Goal: Task Accomplishment & Management: Manage account settings

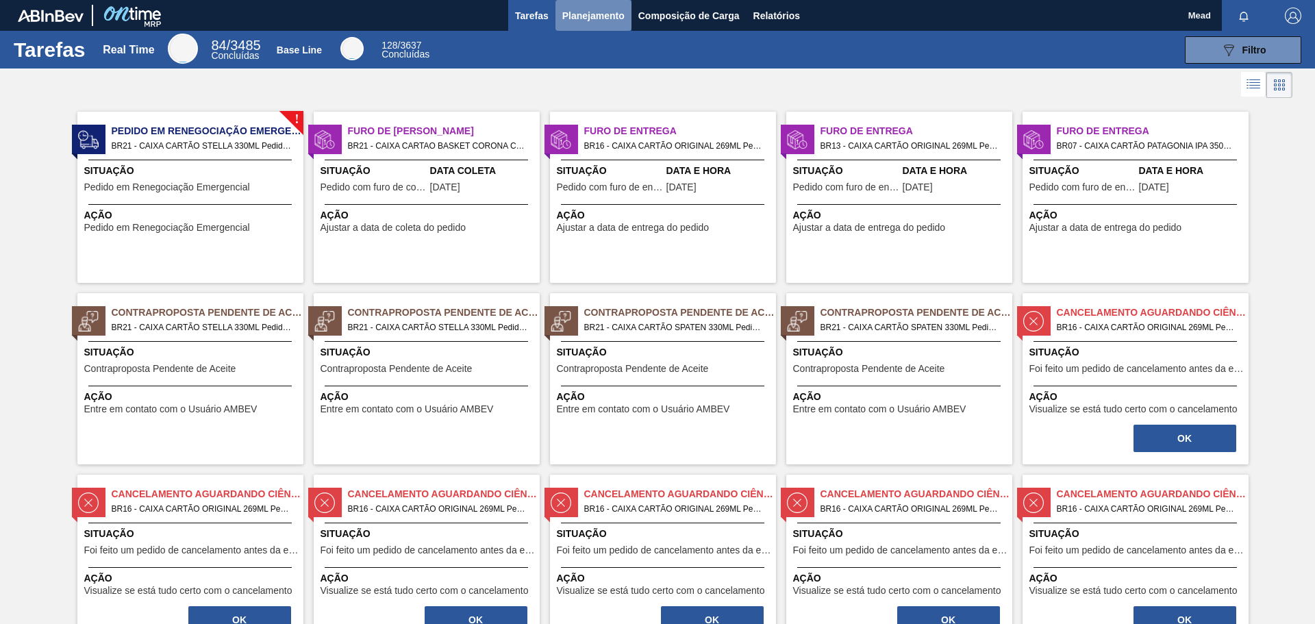
click at [555, 16] on button "Planejamento" at bounding box center [593, 15] width 76 height 31
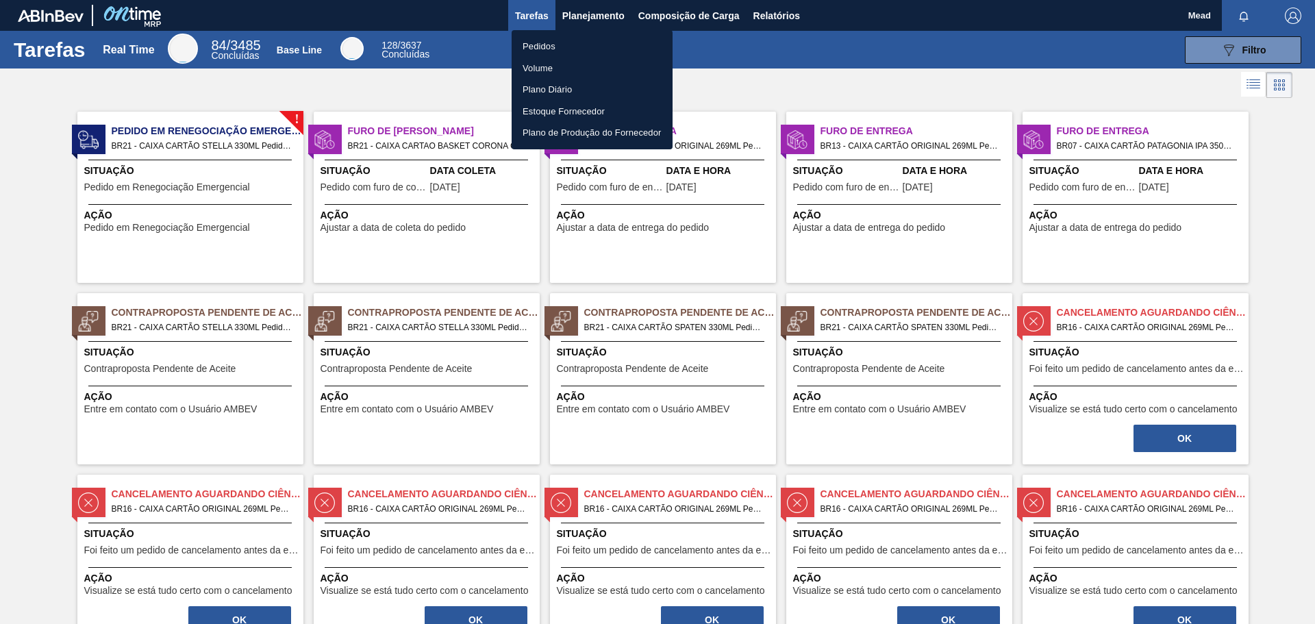
click at [533, 43] on li "Pedidos" at bounding box center [592, 47] width 161 height 22
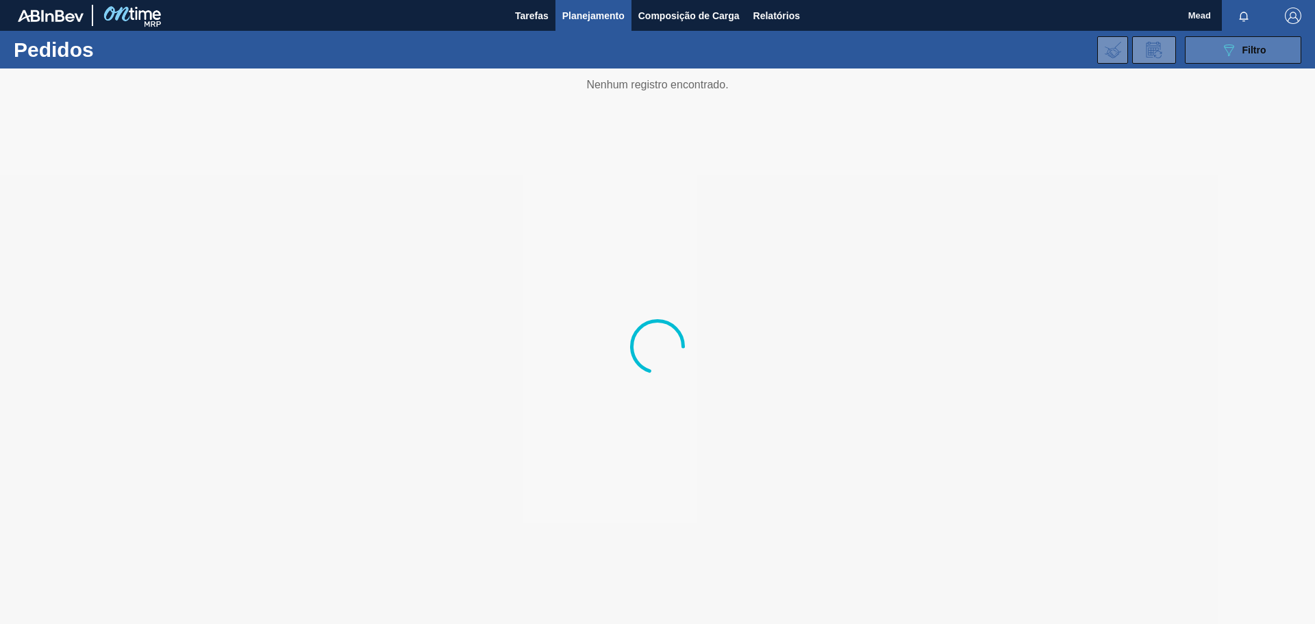
click at [1244, 50] on span "Filtro" at bounding box center [1254, 50] width 24 height 11
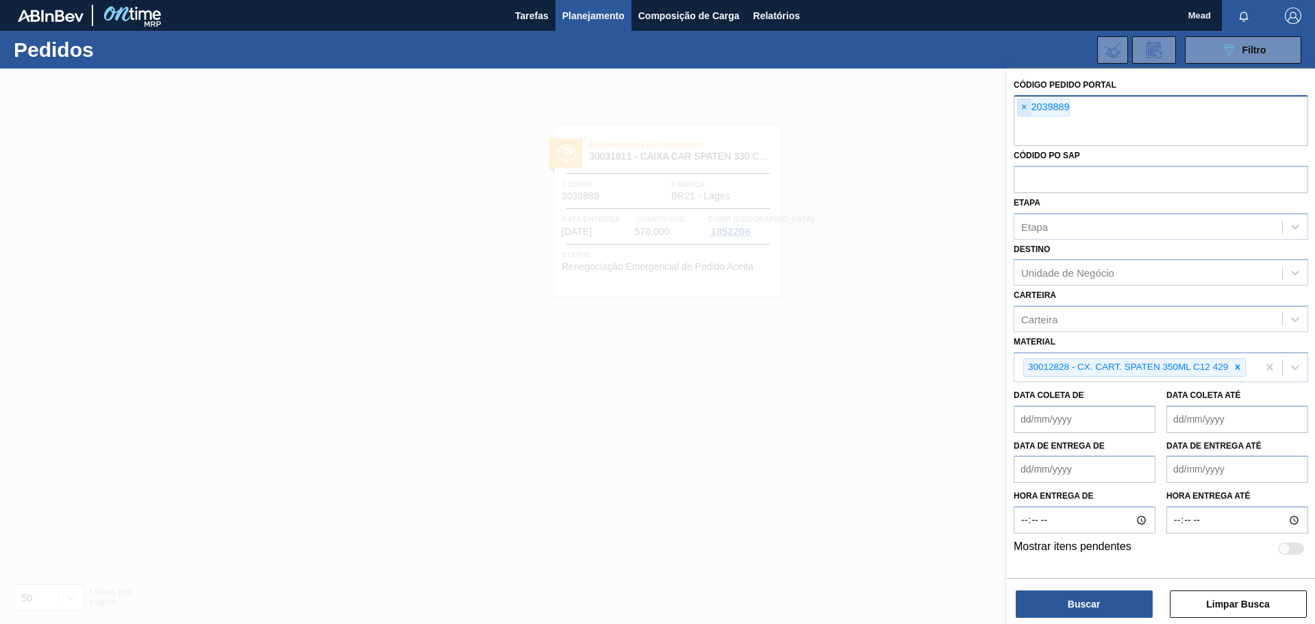
click at [1025, 112] on span "×" at bounding box center [1024, 107] width 13 height 16
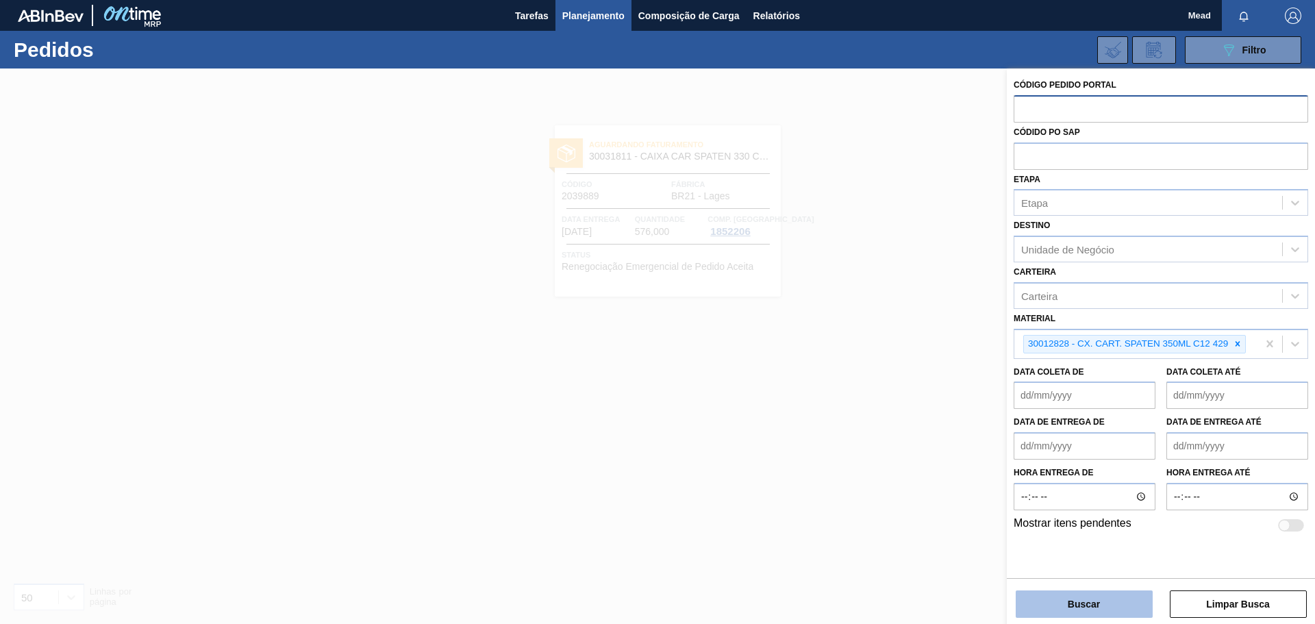
click at [1083, 610] on button "Buscar" at bounding box center [1084, 603] width 137 height 27
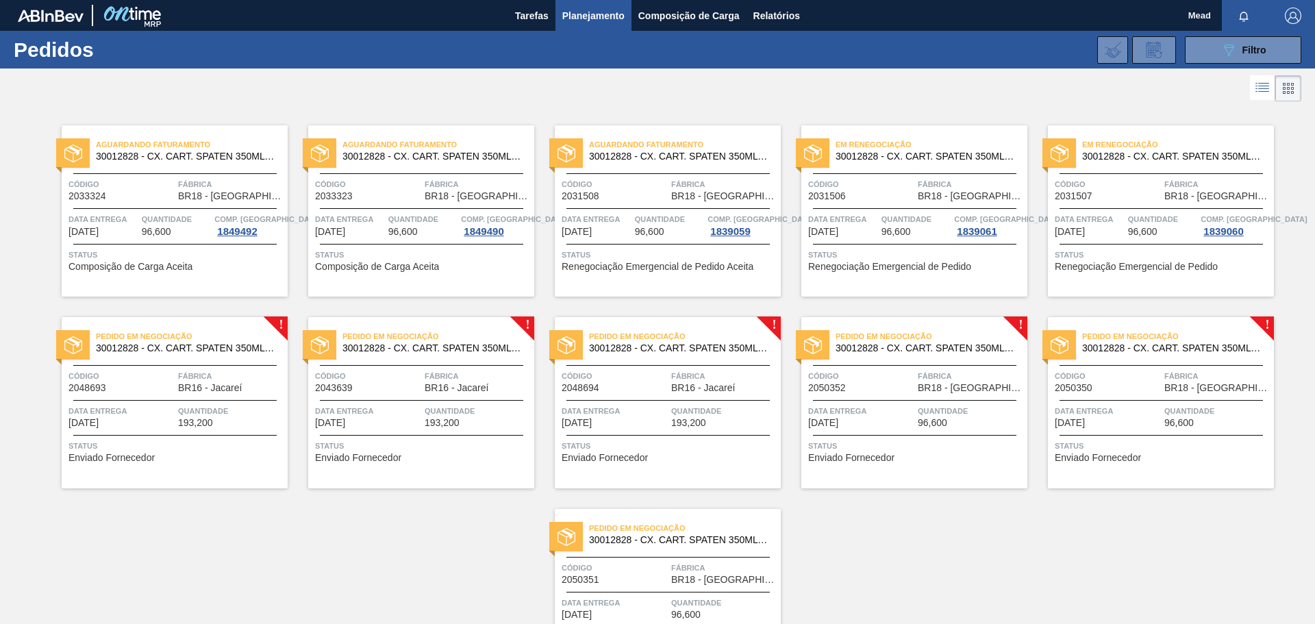
scroll to position [68, 0]
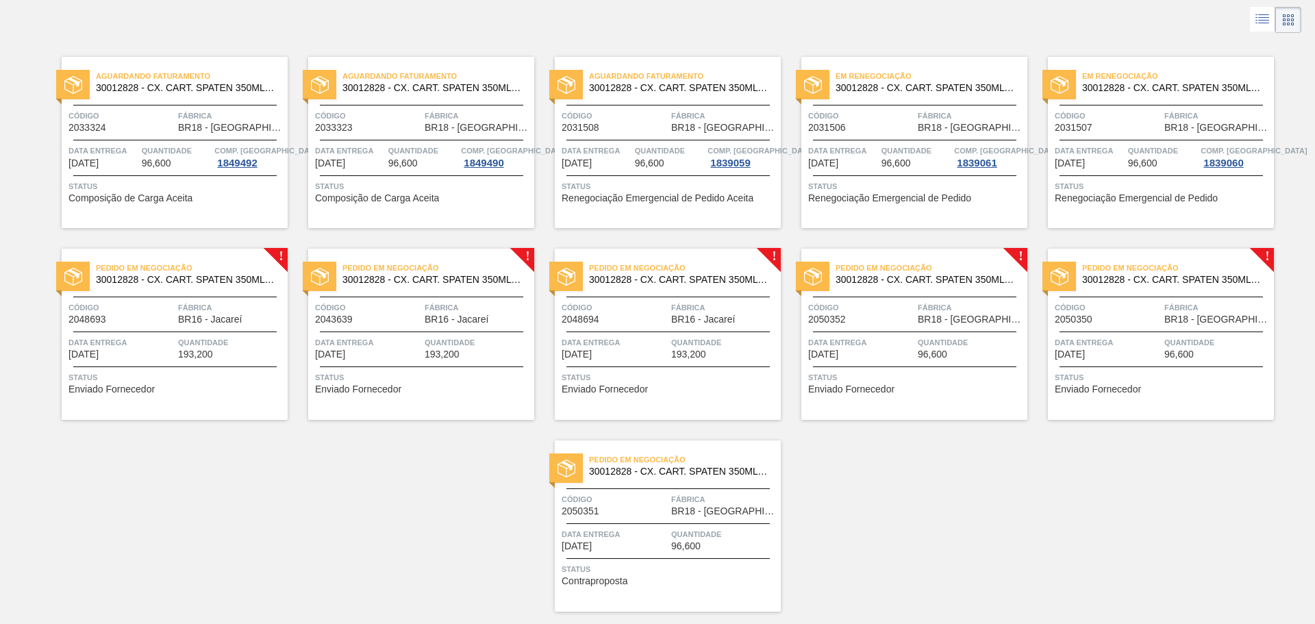
click at [173, 305] on span "Código" at bounding box center [121, 308] width 106 height 14
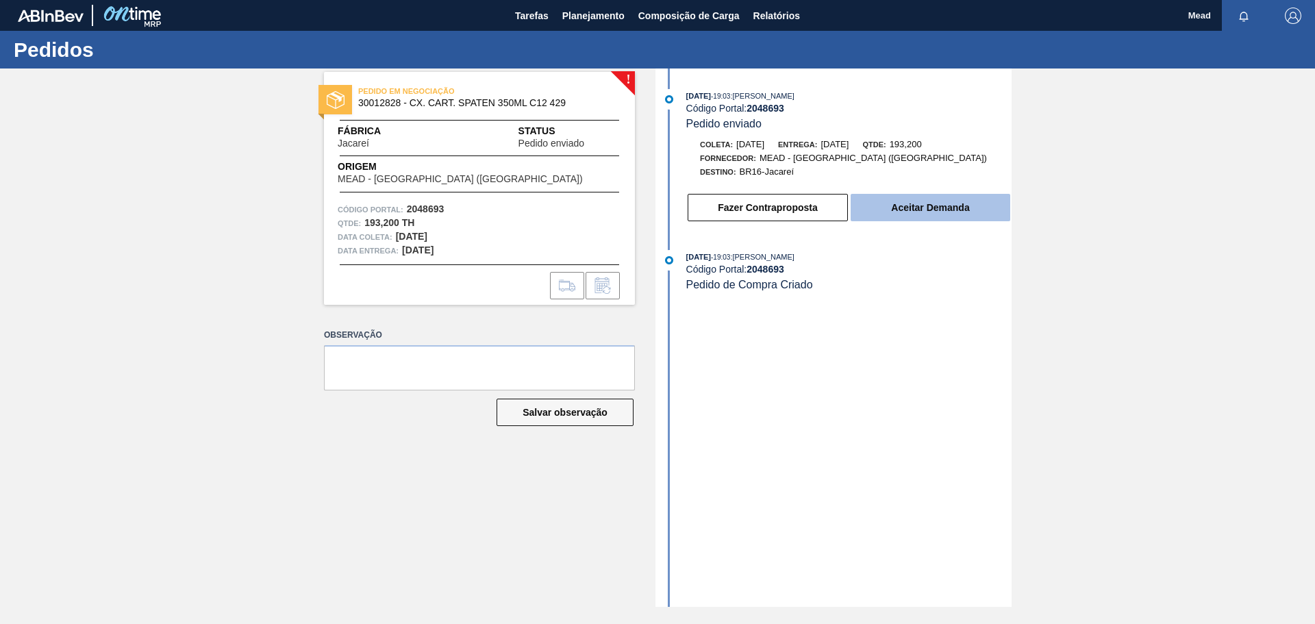
click at [899, 212] on button "Aceitar Demanda" at bounding box center [930, 207] width 160 height 27
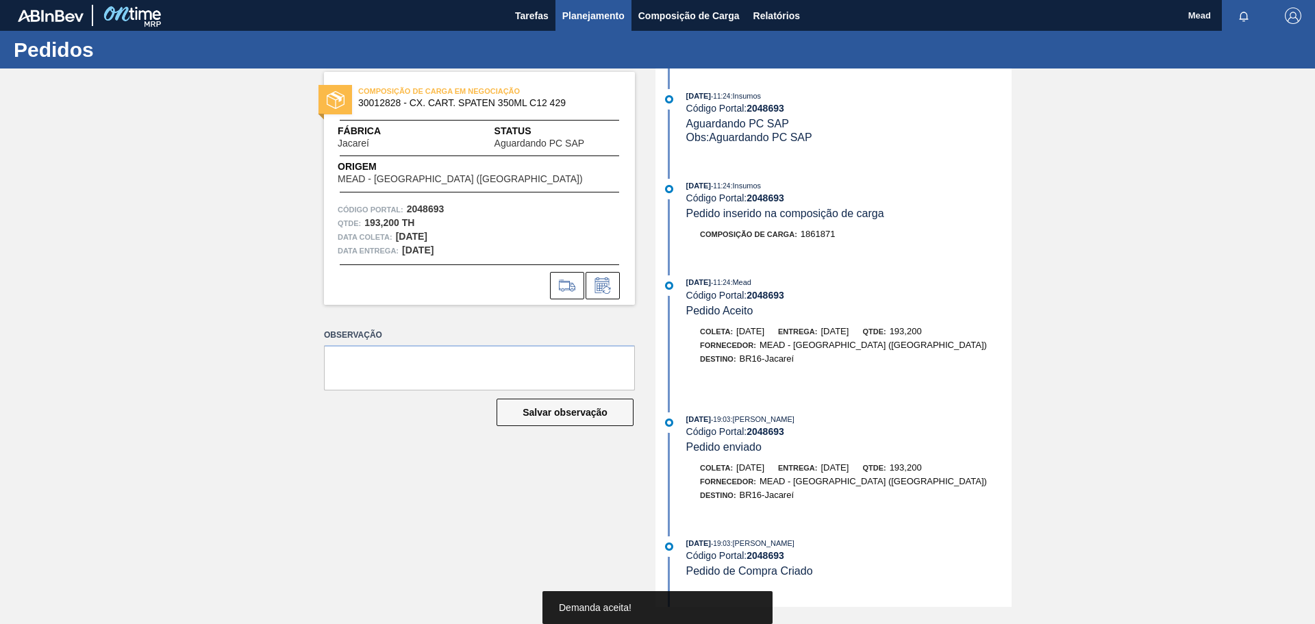
click at [588, 10] on span "Planejamento" at bounding box center [593, 16] width 62 height 16
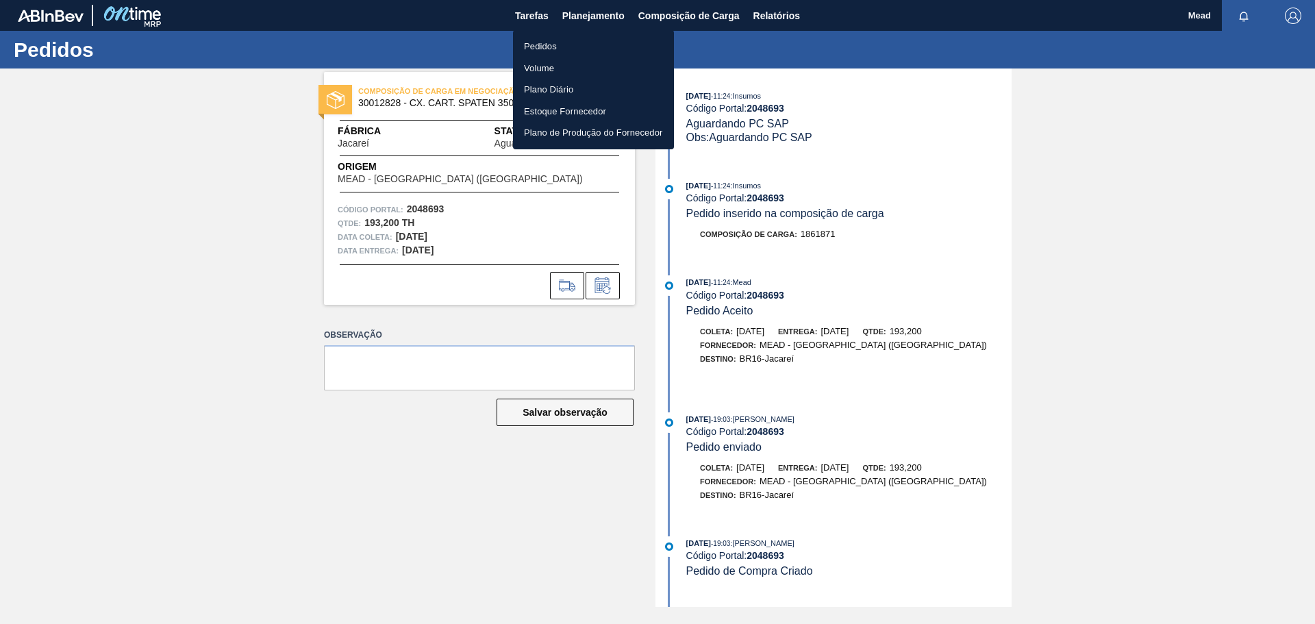
click at [542, 50] on li "Pedidos" at bounding box center [593, 47] width 161 height 22
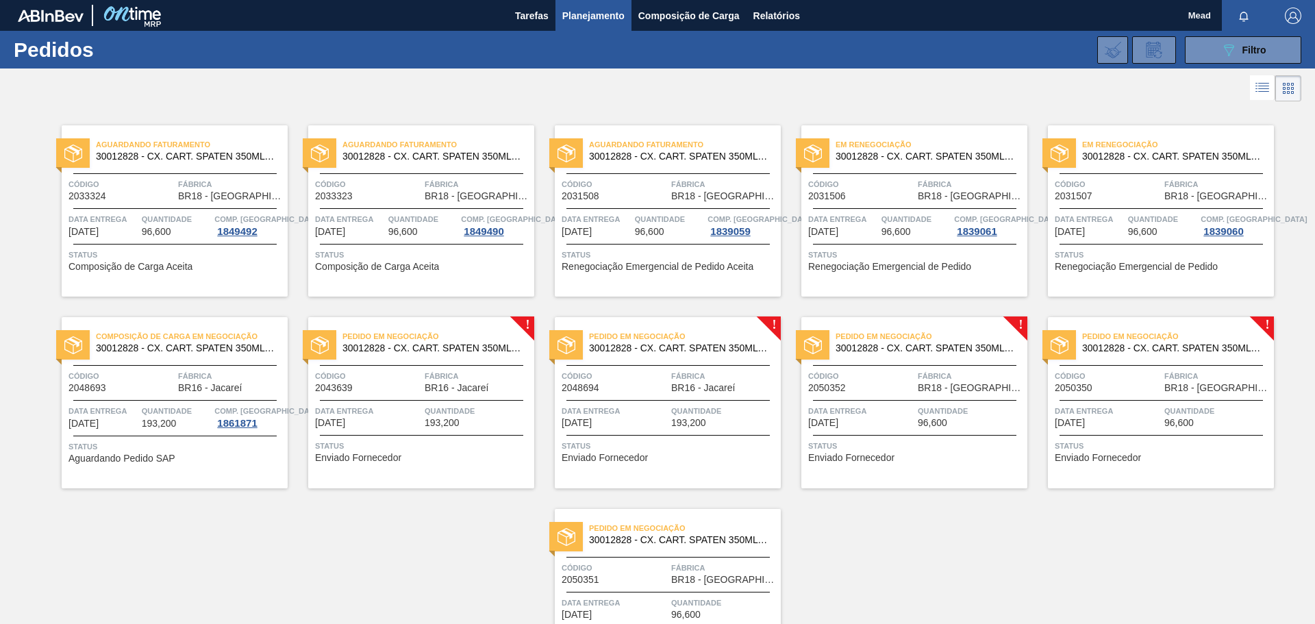
click at [472, 376] on span "Fábrica" at bounding box center [478, 376] width 106 height 14
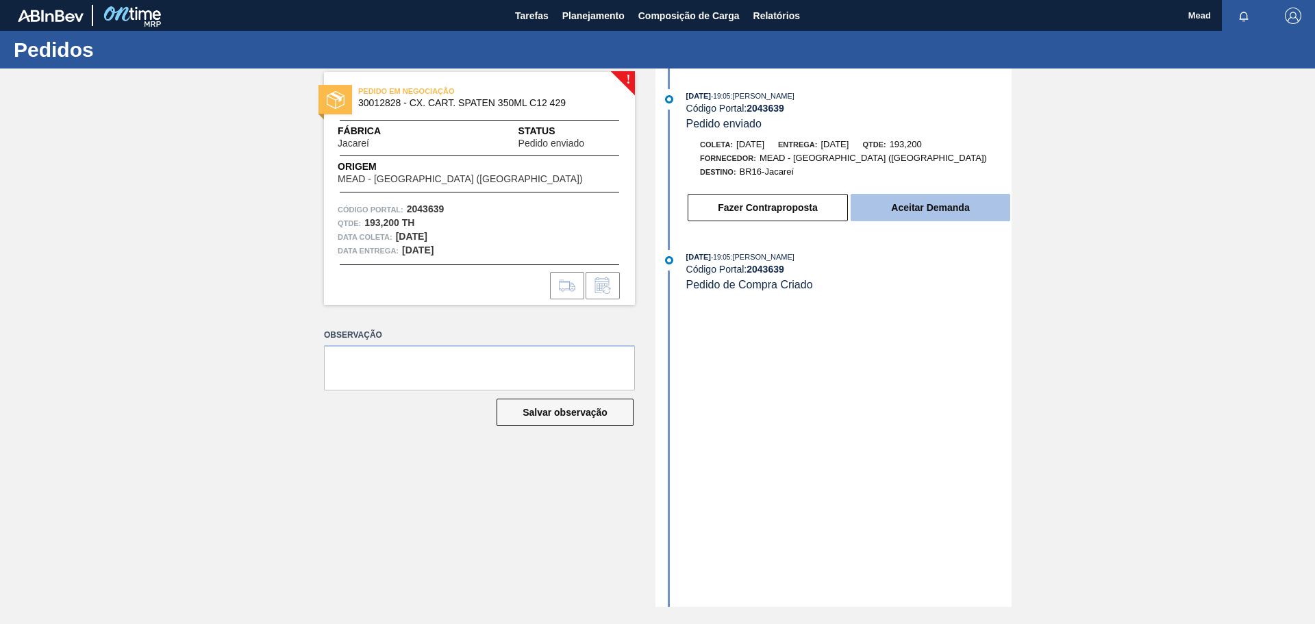
click at [905, 205] on button "Aceitar Demanda" at bounding box center [930, 207] width 160 height 27
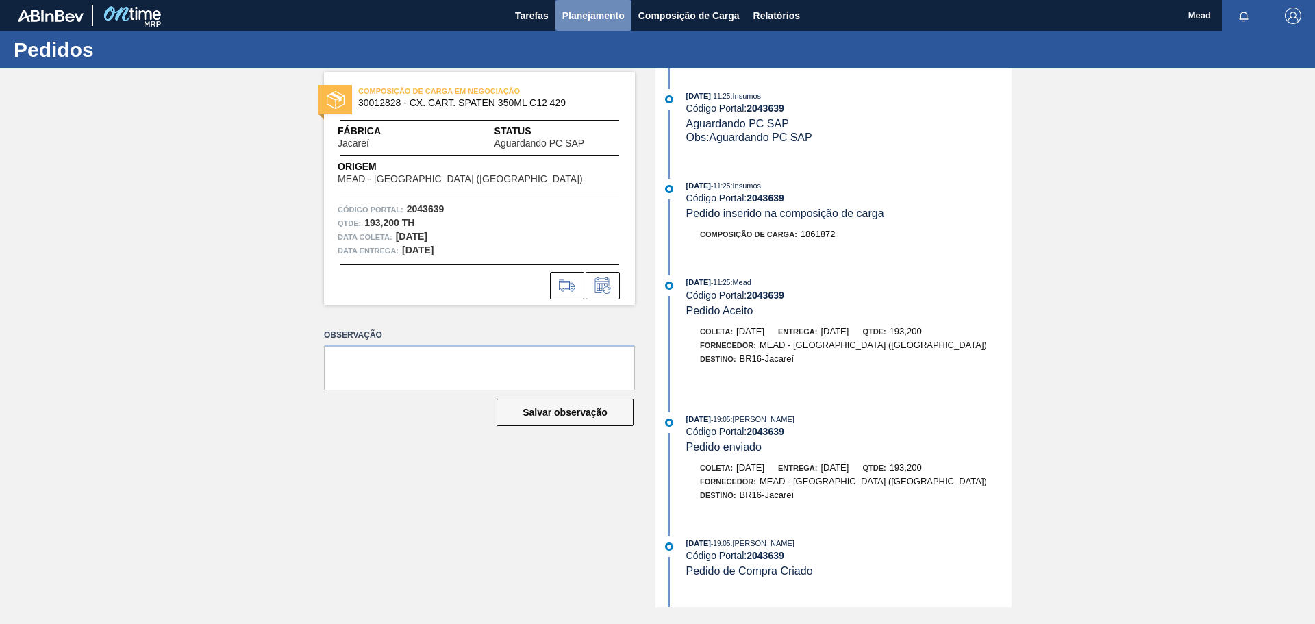
click at [581, 22] on span "Planejamento" at bounding box center [593, 16] width 62 height 16
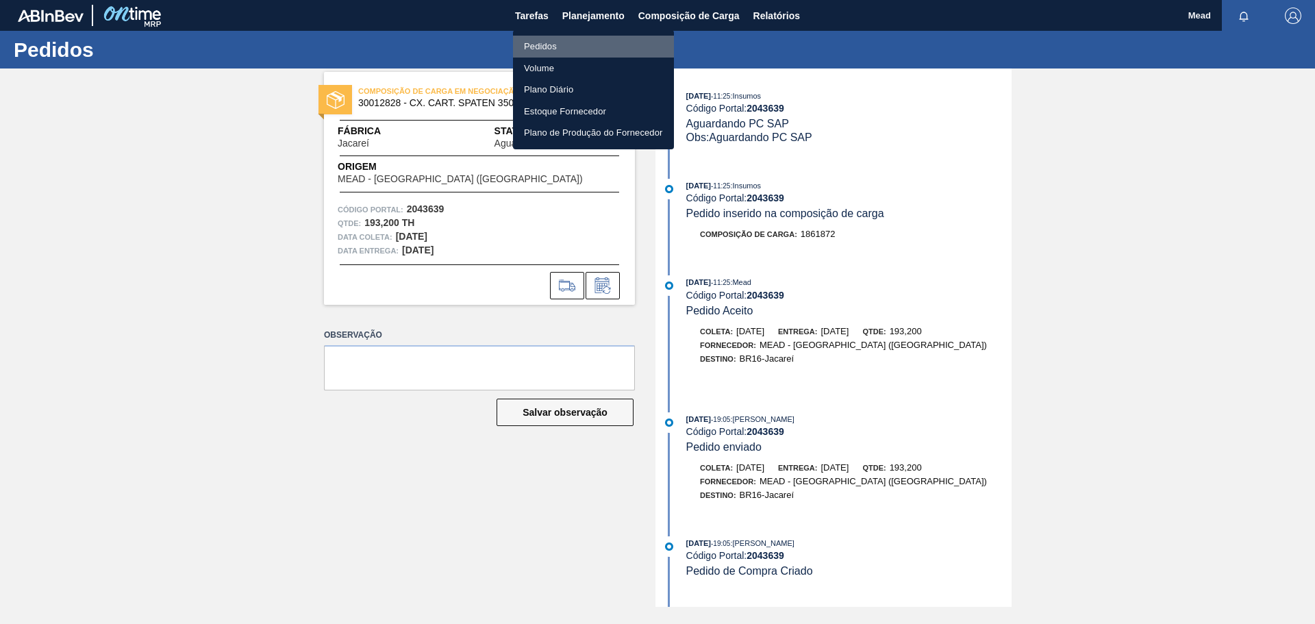
click at [534, 41] on li "Pedidos" at bounding box center [593, 47] width 161 height 22
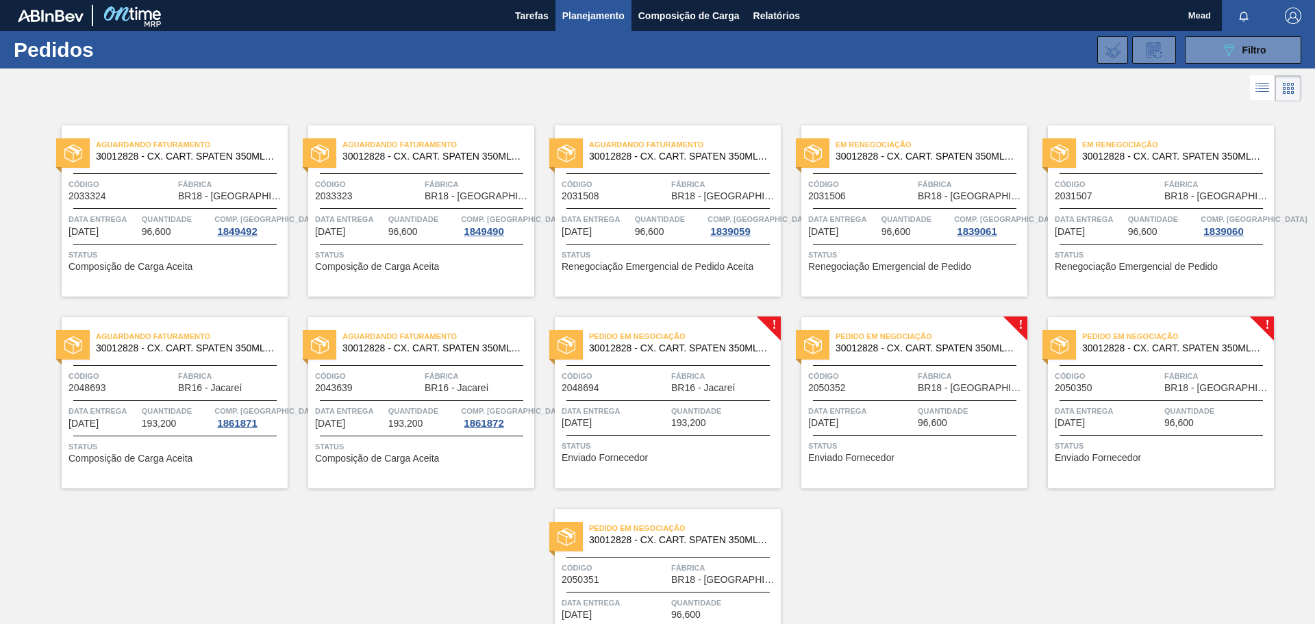
click at [695, 416] on span "Quantidade" at bounding box center [724, 411] width 106 height 14
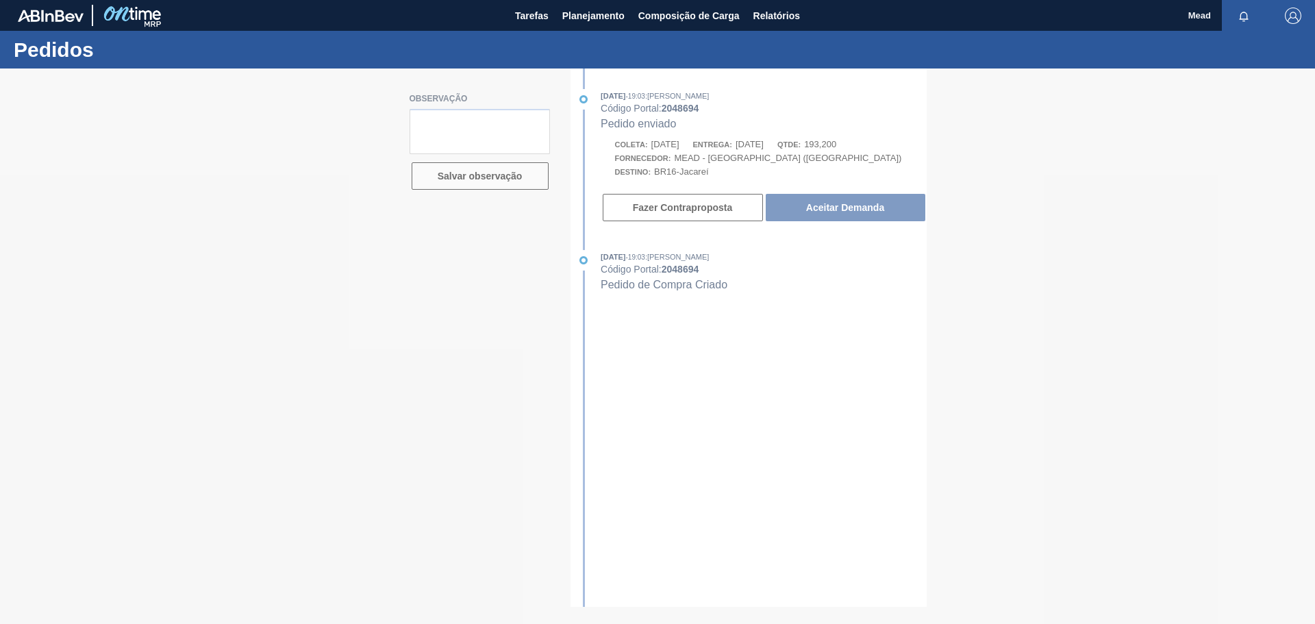
click at [828, 215] on div at bounding box center [657, 345] width 1315 height 555
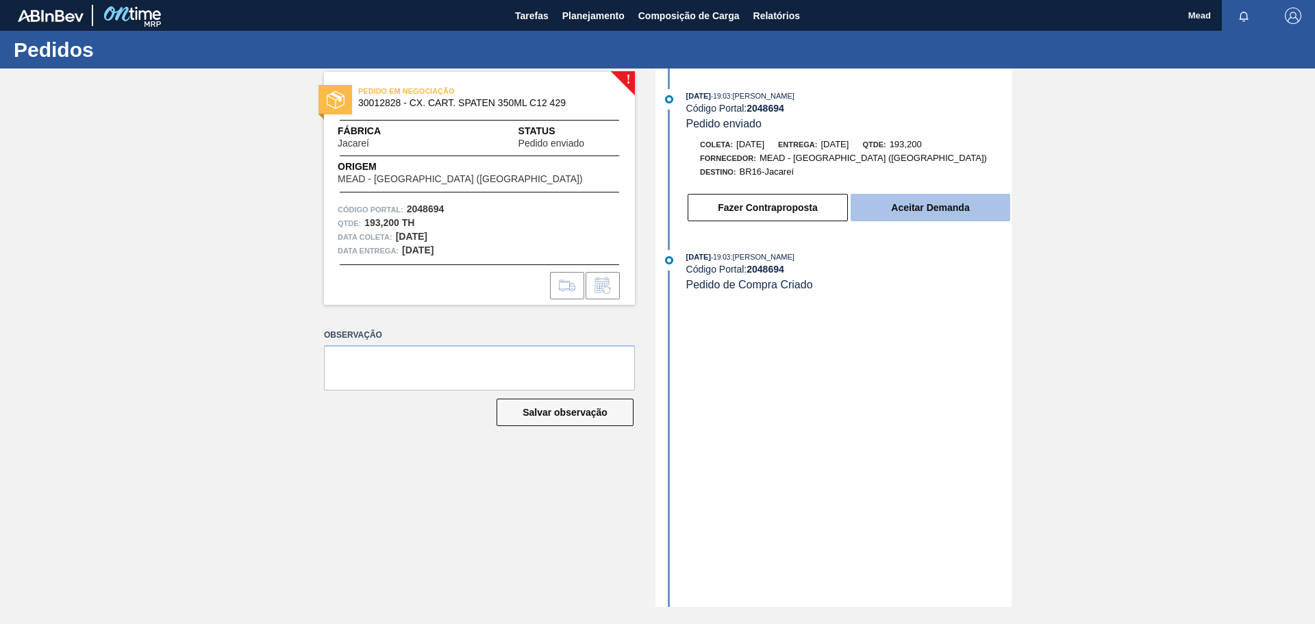
click at [881, 215] on button "Aceitar Demanda" at bounding box center [930, 207] width 160 height 27
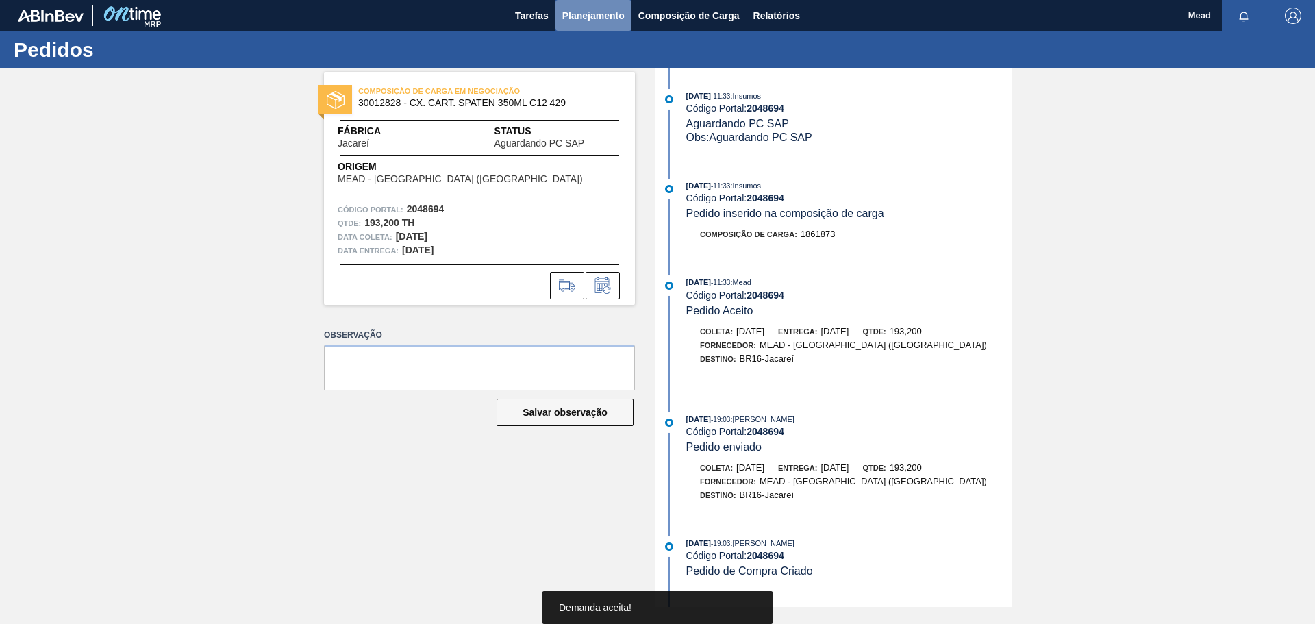
click at [577, 16] on span "Planejamento" at bounding box center [593, 16] width 62 height 16
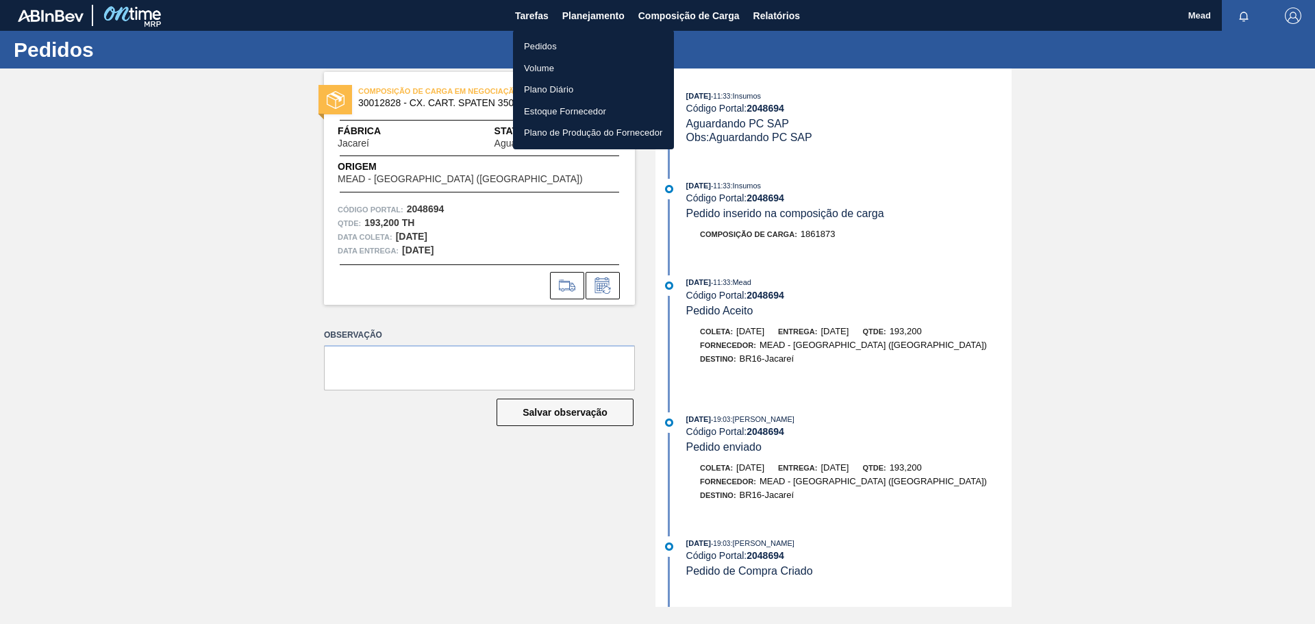
click at [542, 44] on li "Pedidos" at bounding box center [593, 47] width 161 height 22
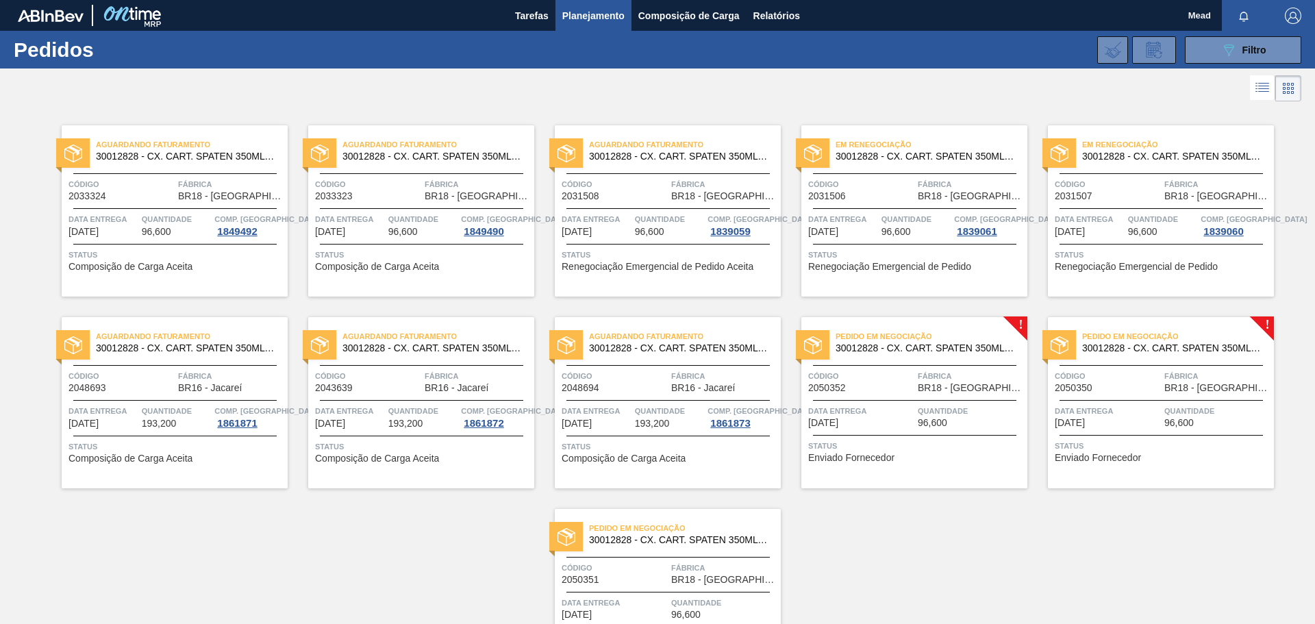
click at [907, 407] on span "Data Entrega" at bounding box center [861, 411] width 106 height 14
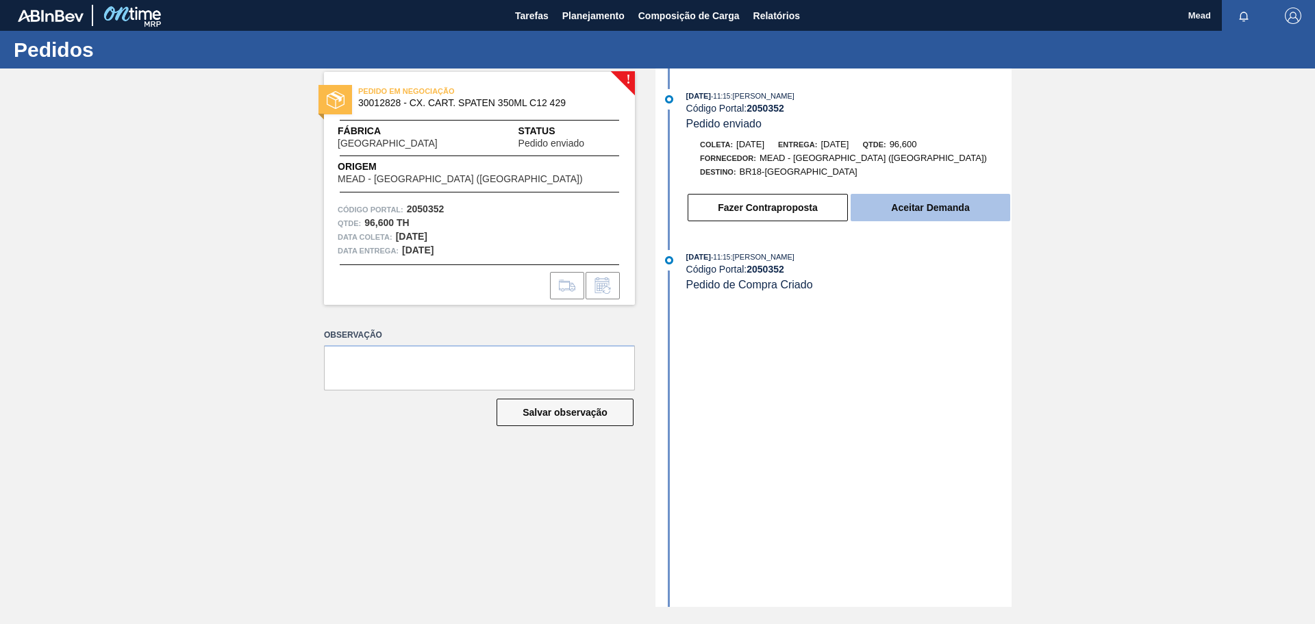
click at [886, 212] on button "Aceitar Demanda" at bounding box center [930, 207] width 160 height 27
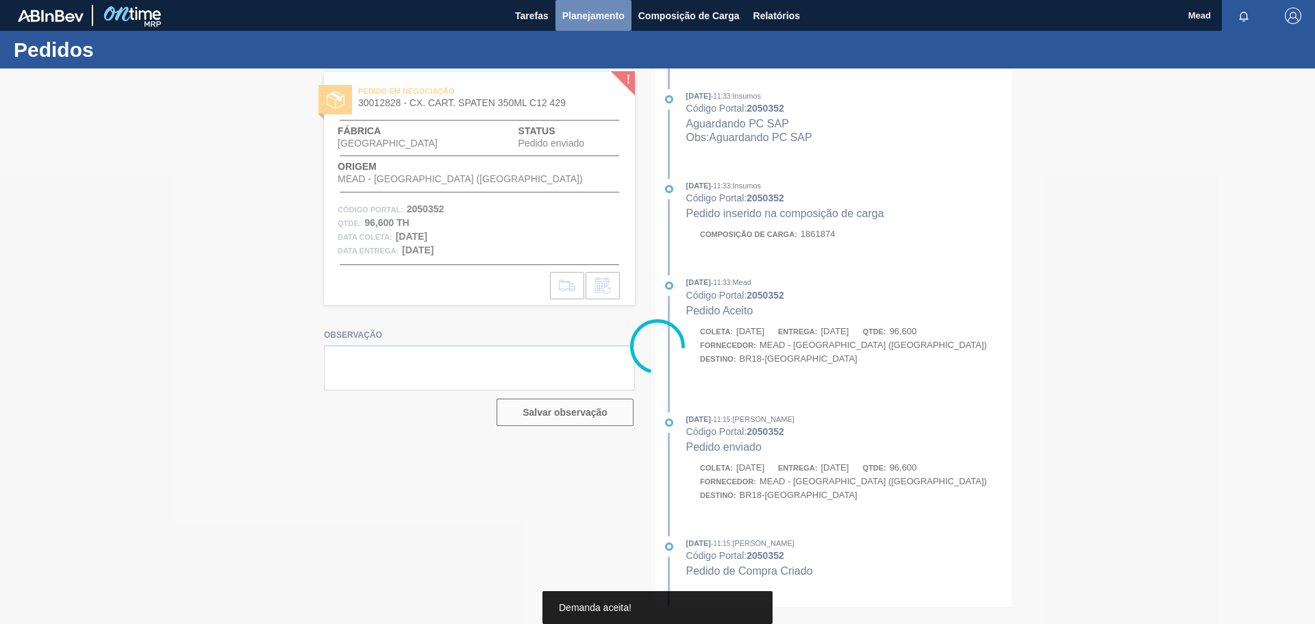
click at [576, 14] on span "Planejamento" at bounding box center [593, 16] width 62 height 16
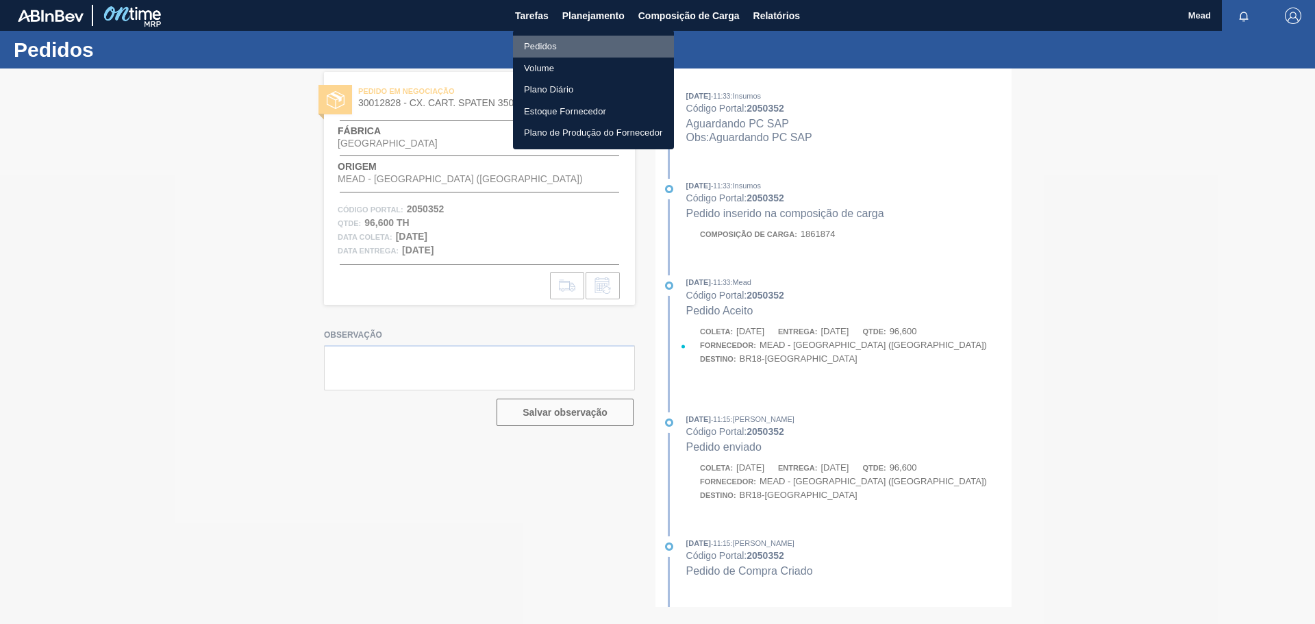
click at [552, 48] on li "Pedidos" at bounding box center [593, 47] width 161 height 22
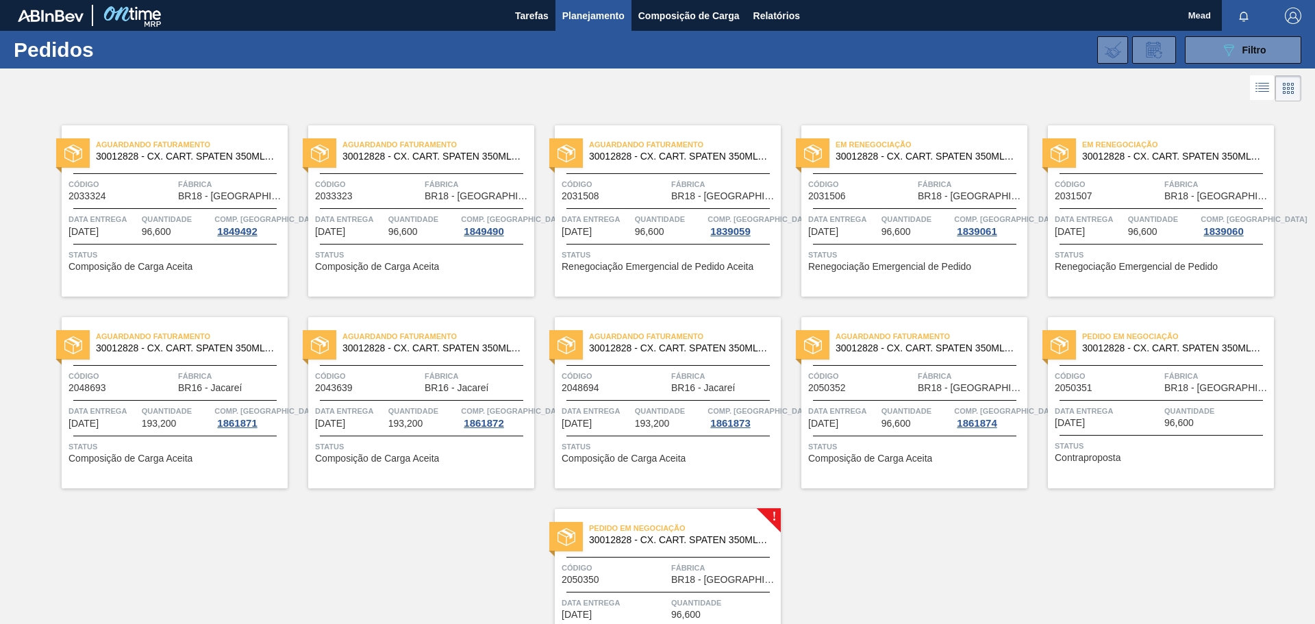
click at [648, 551] on div "Pedido em Negociação 30012828 - CX. CART. SPATEN 350ML C12 429 Código 2050350 F…" at bounding box center [668, 594] width 226 height 171
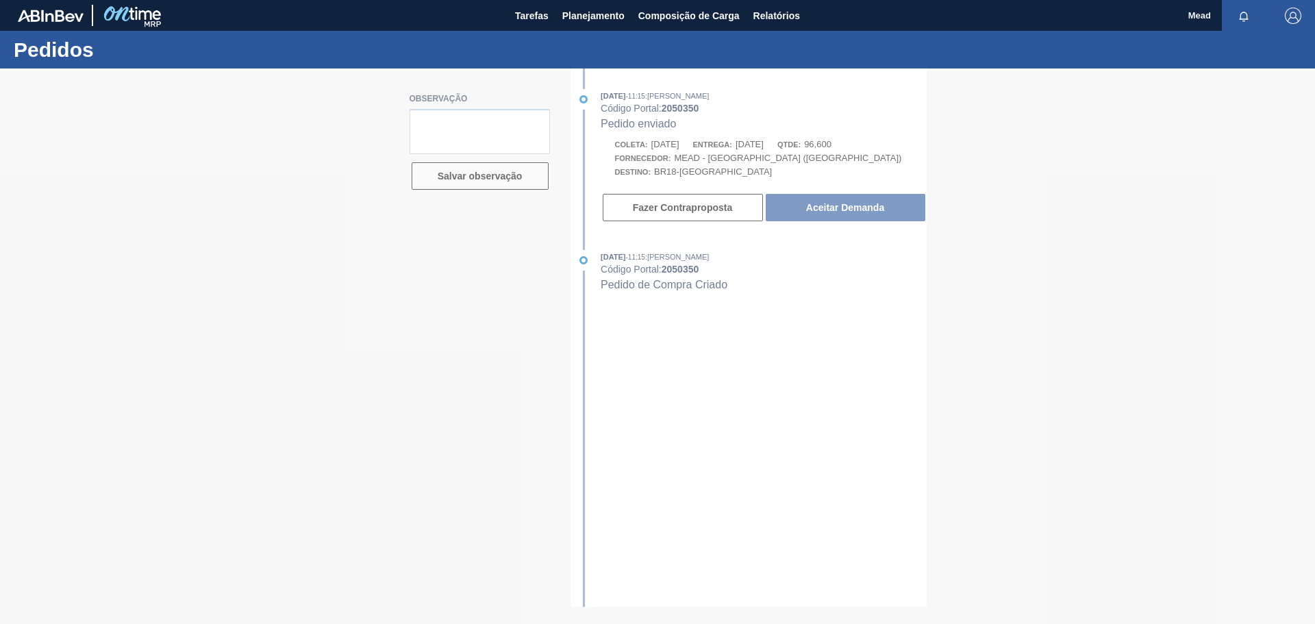
click at [850, 213] on div at bounding box center [657, 345] width 1315 height 555
drag, startPoint x: 880, startPoint y: 219, endPoint x: 872, endPoint y: 218, distance: 7.6
click at [877, 220] on div at bounding box center [657, 345] width 1315 height 555
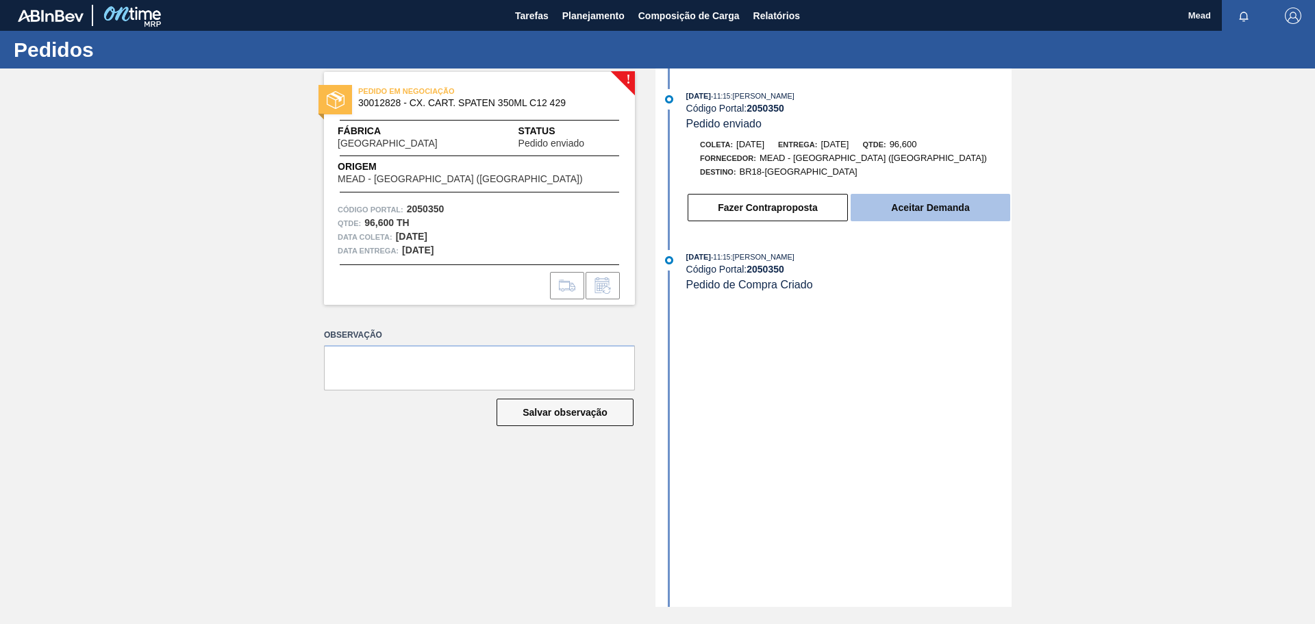
click at [916, 200] on button "Aceitar Demanda" at bounding box center [930, 207] width 160 height 27
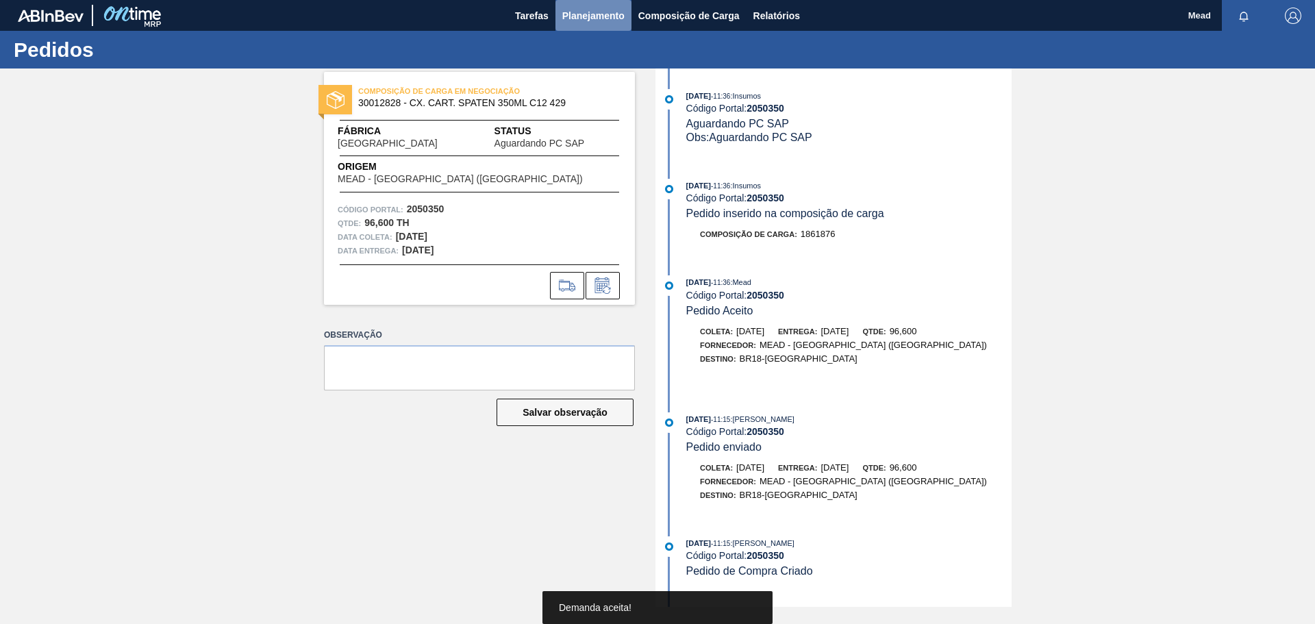
click at [579, 19] on span "Planejamento" at bounding box center [593, 16] width 62 height 16
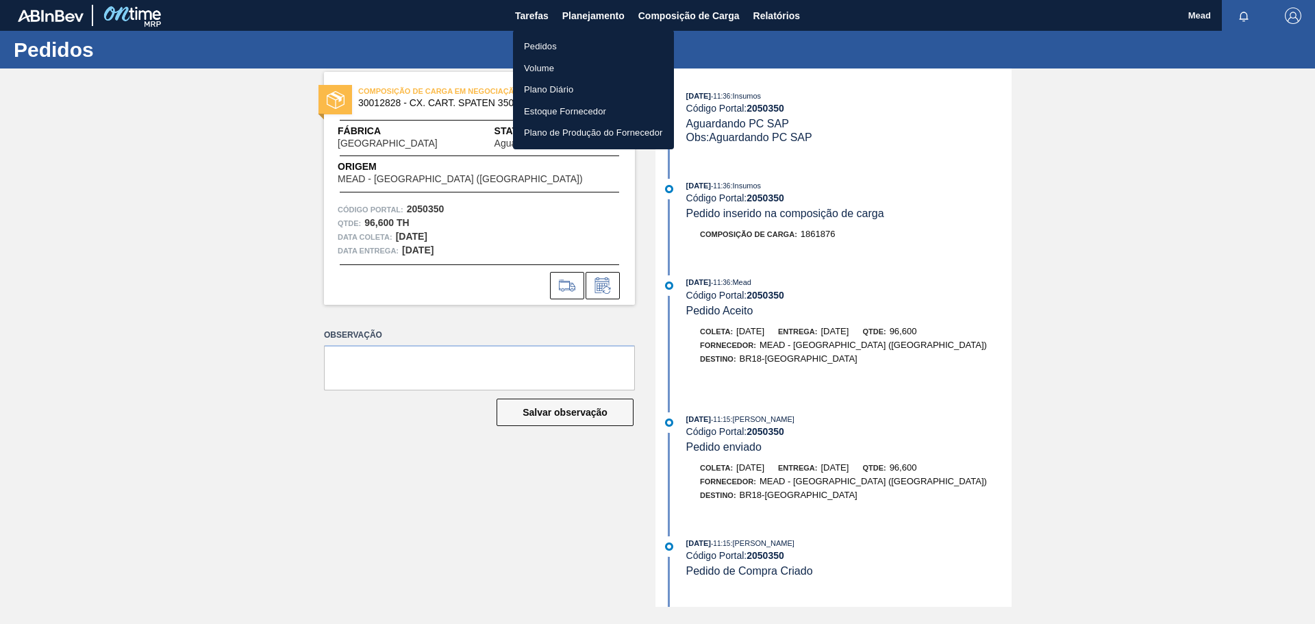
click at [772, 17] on div at bounding box center [657, 312] width 1315 height 624
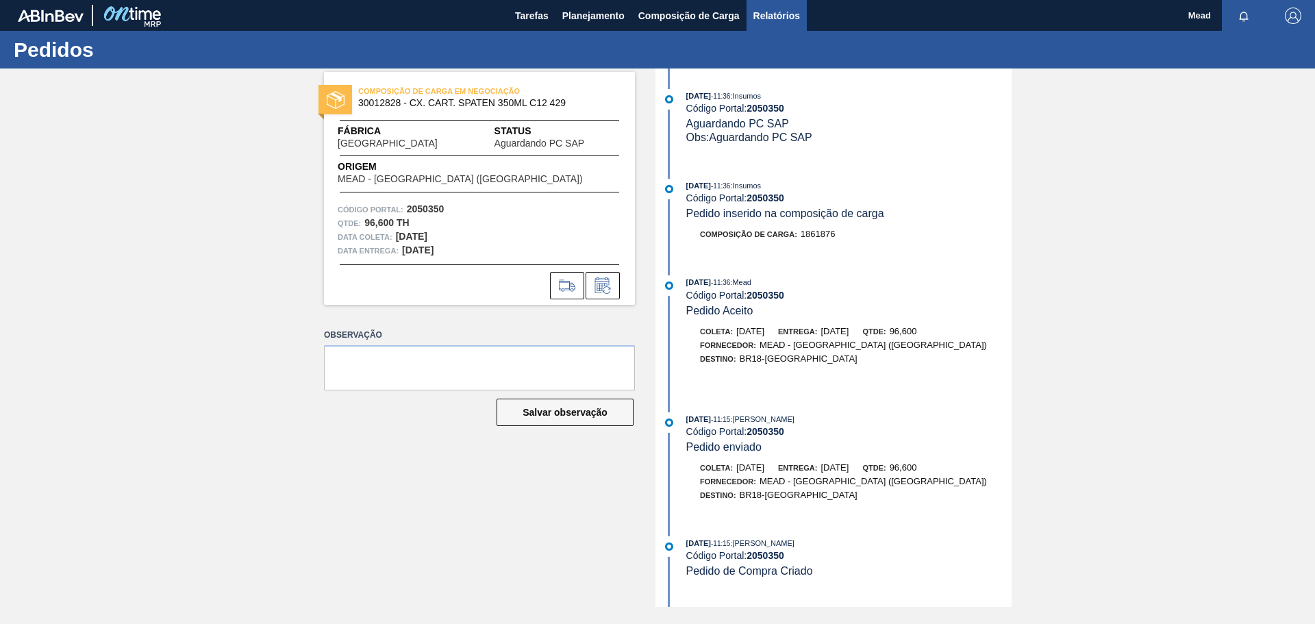
click at [774, 18] on span "Relatórios" at bounding box center [776, 16] width 47 height 16
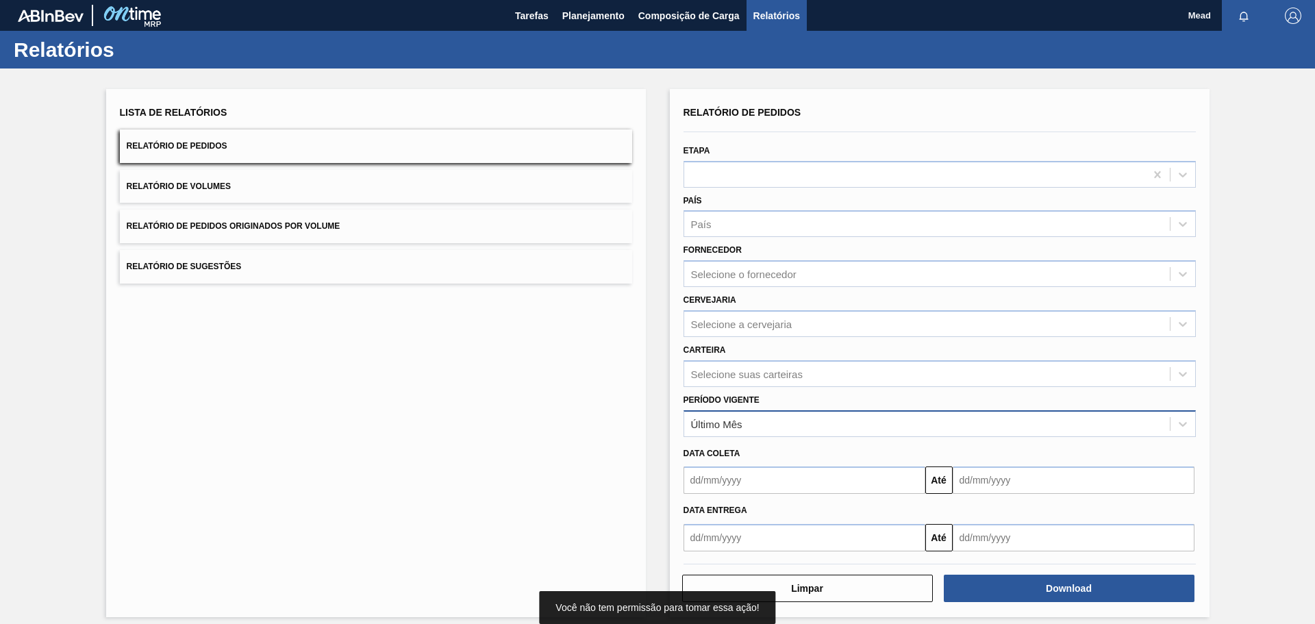
click at [794, 429] on div "Último Mês" at bounding box center [926, 424] width 485 height 20
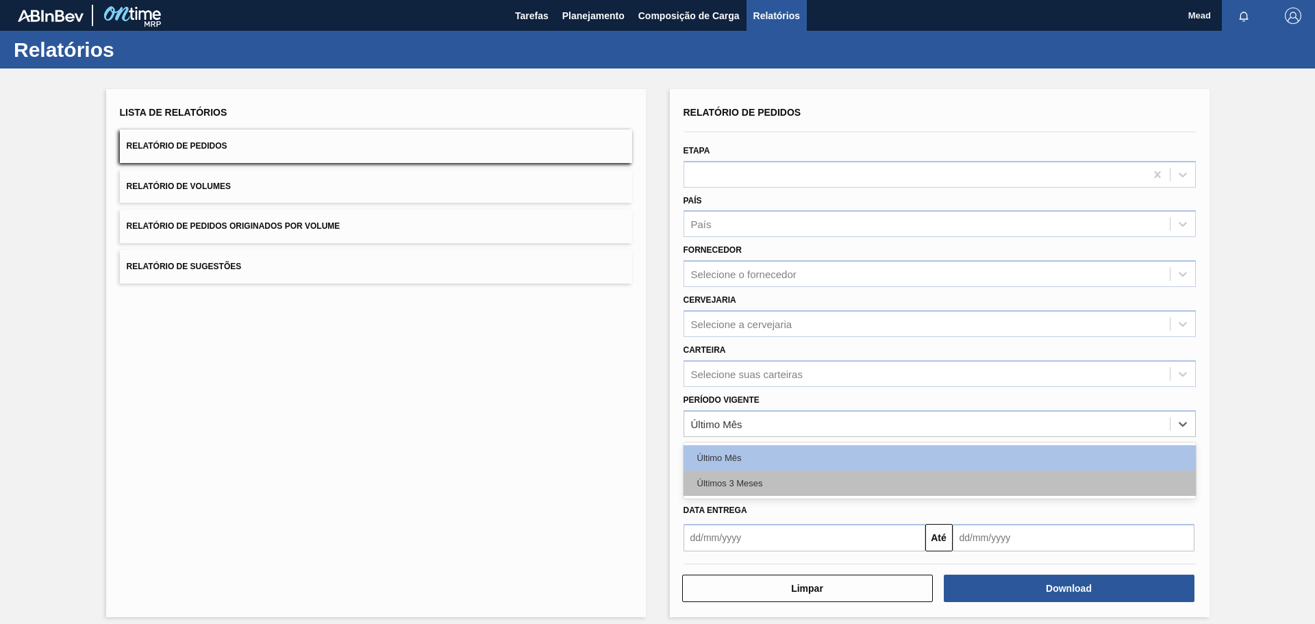
click at [782, 484] on div "Últimos 3 Meses" at bounding box center [939, 482] width 512 height 25
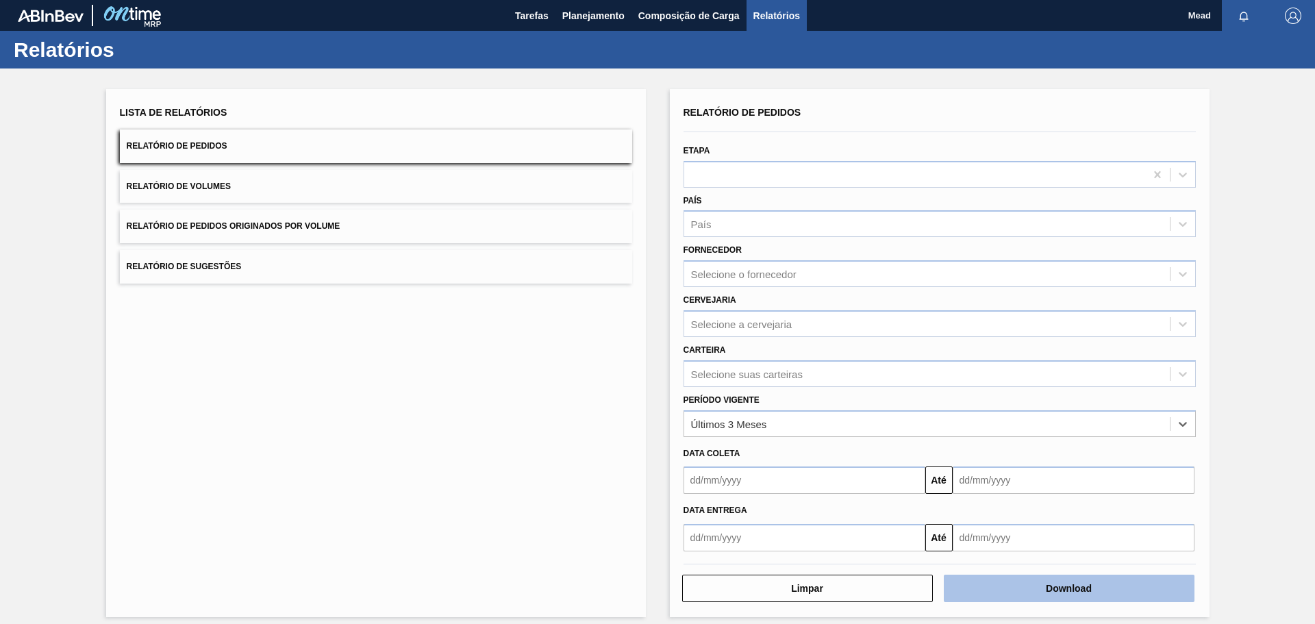
click at [1091, 585] on button "Download" at bounding box center [1069, 588] width 251 height 27
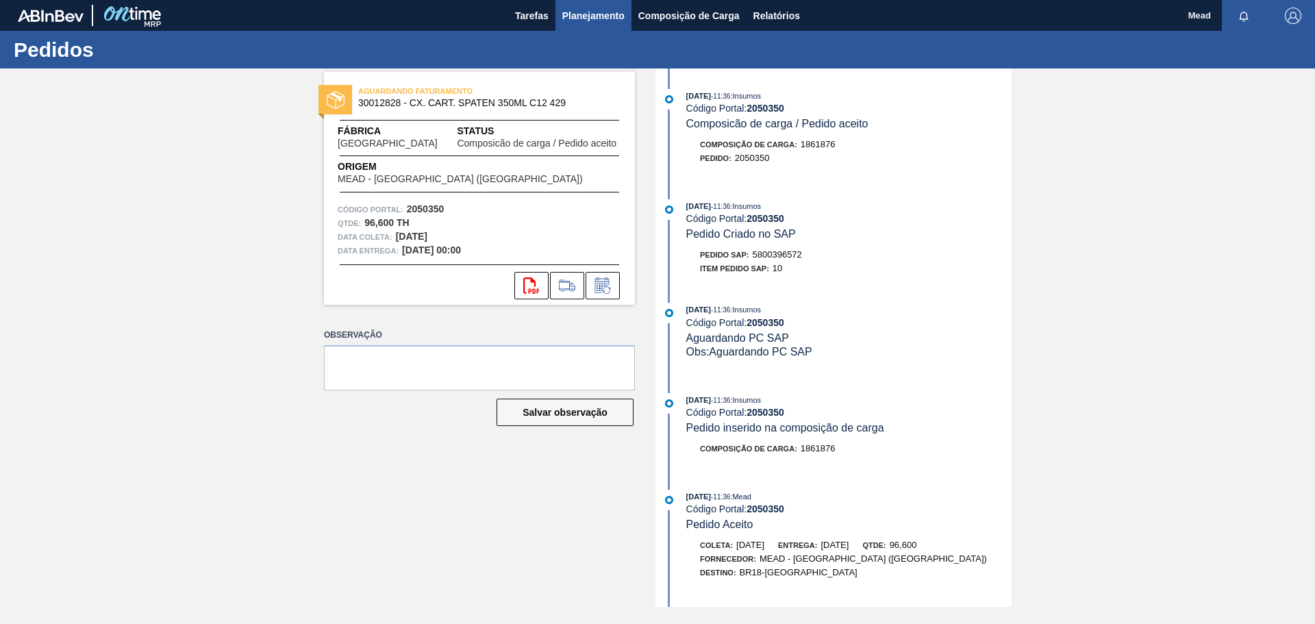
click at [594, 14] on span "Planejamento" at bounding box center [593, 16] width 62 height 16
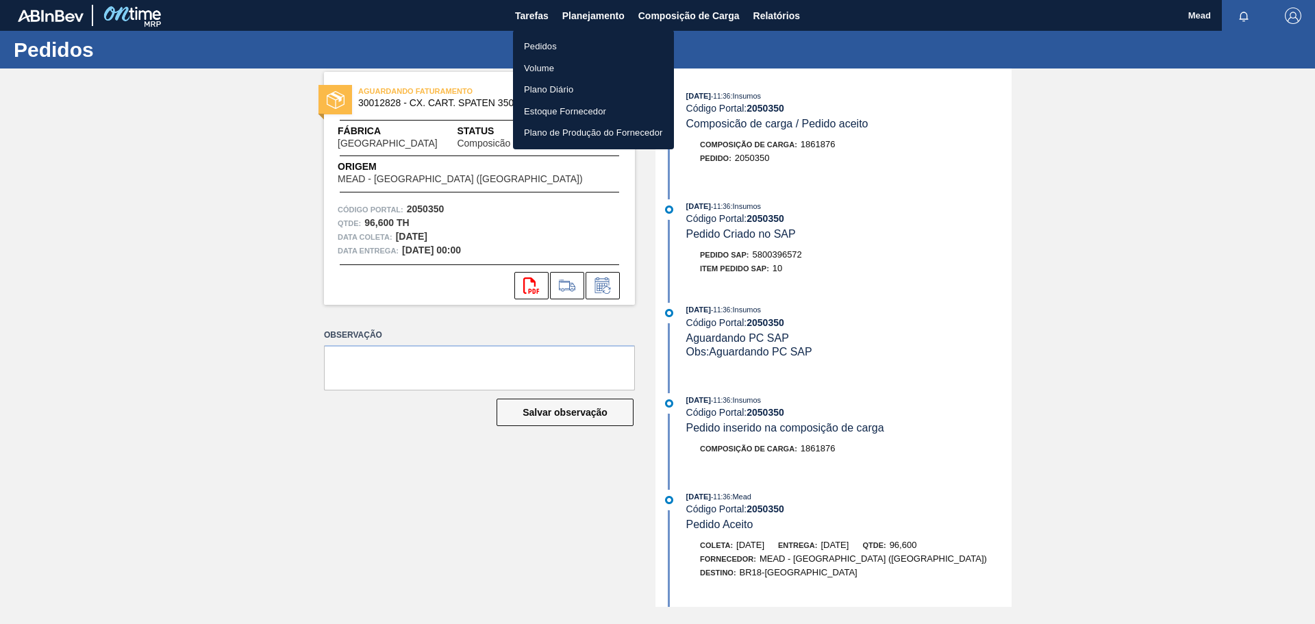
click at [547, 44] on li "Pedidos" at bounding box center [593, 47] width 161 height 22
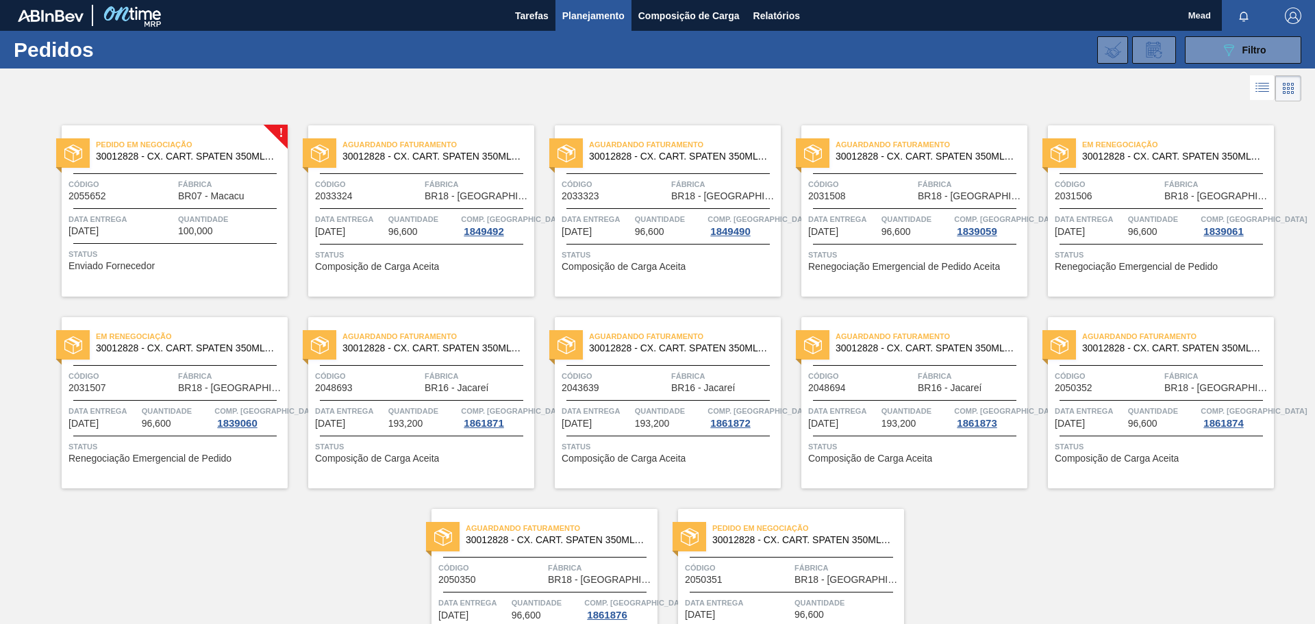
click at [196, 211] on div "Pedido em Negociação 30012828 - CX. CART. SPATEN 350ML C12 429 Código 2055652 F…" at bounding box center [175, 210] width 226 height 171
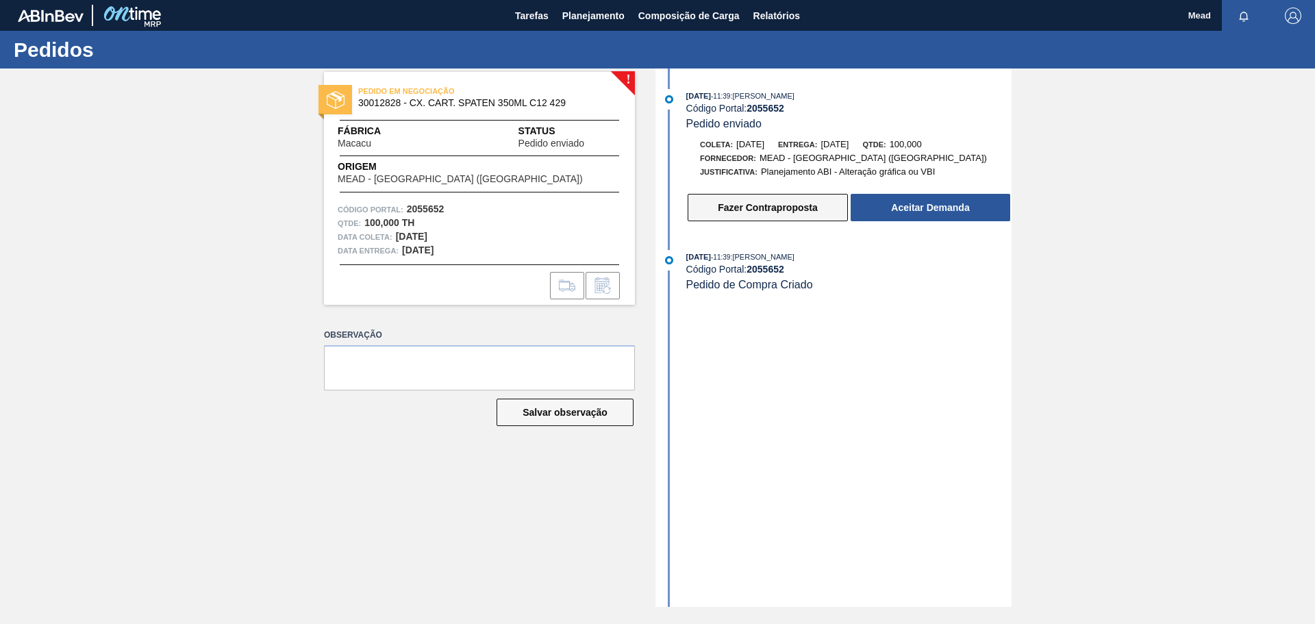
click at [788, 210] on button "Fazer Contraproposta" at bounding box center [767, 207] width 160 height 27
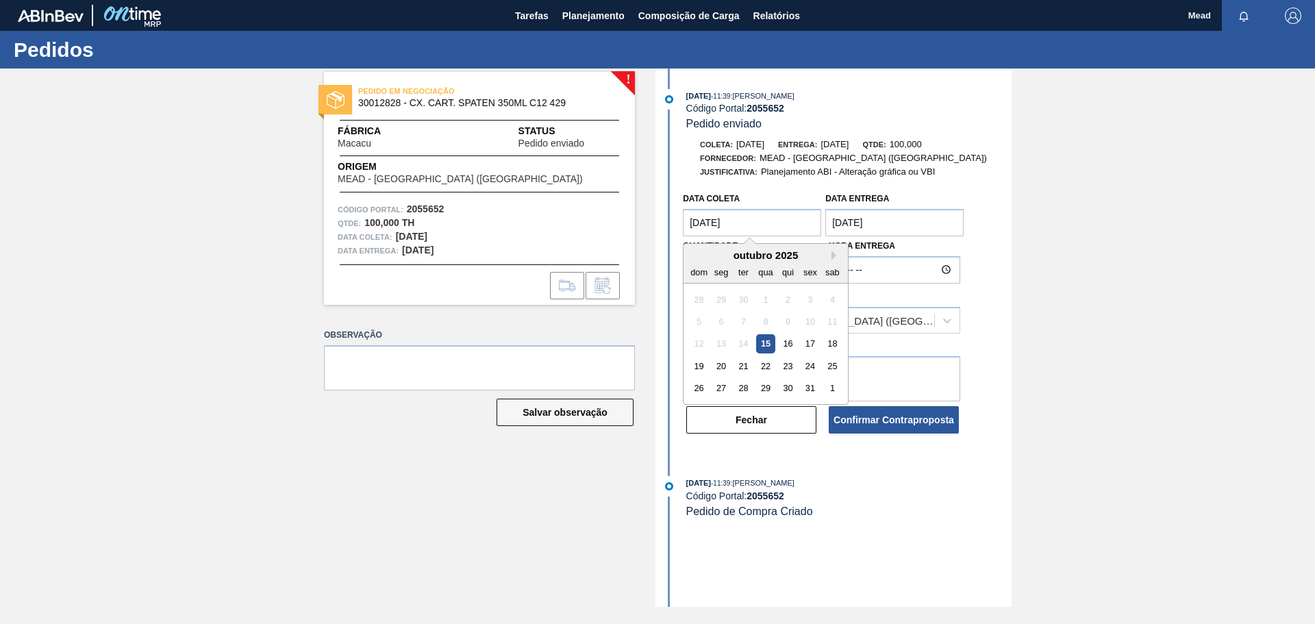
click at [746, 226] on coleta "[DATE]" at bounding box center [752, 222] width 138 height 27
click at [788, 346] on div "16" at bounding box center [788, 344] width 18 height 18
type coleta "[DATE]"
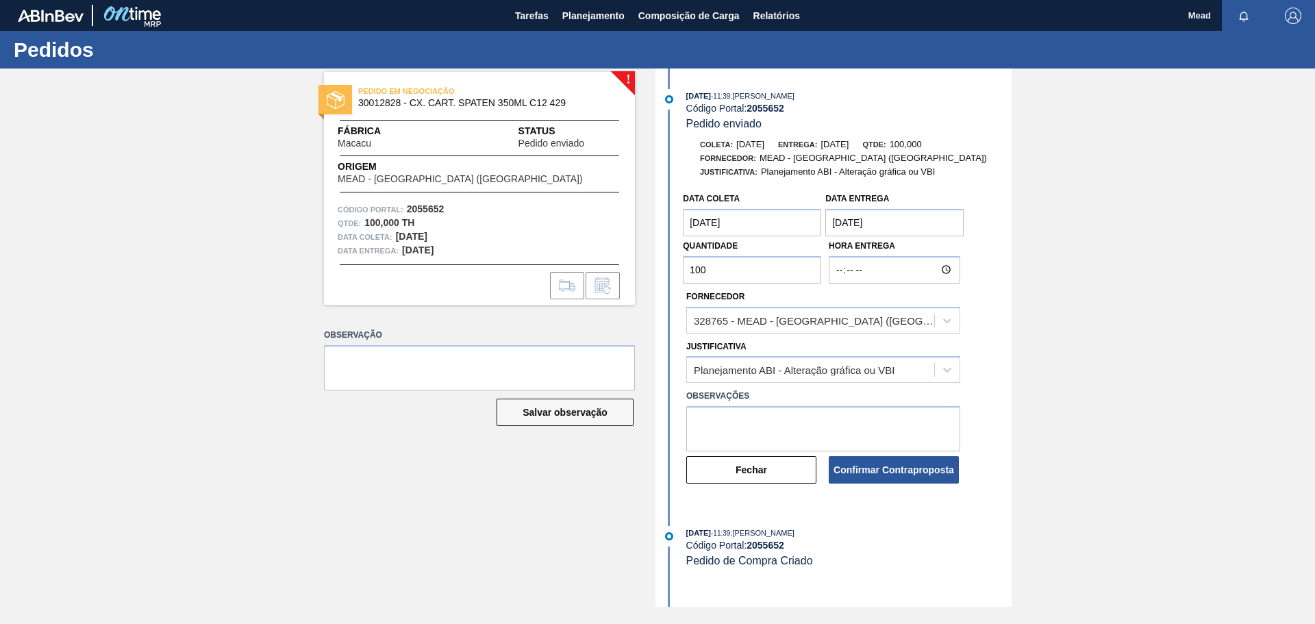
click at [847, 222] on Entrega "[DATE]" at bounding box center [894, 222] width 138 height 27
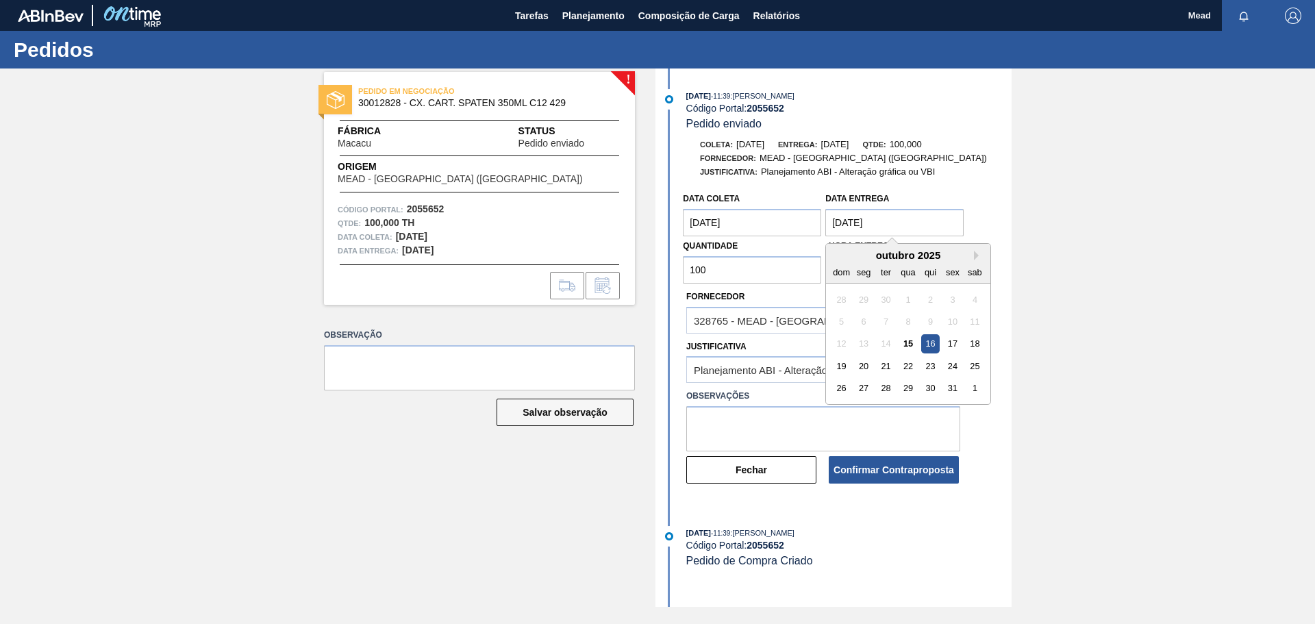
click at [952, 341] on div "17" at bounding box center [953, 344] width 18 height 18
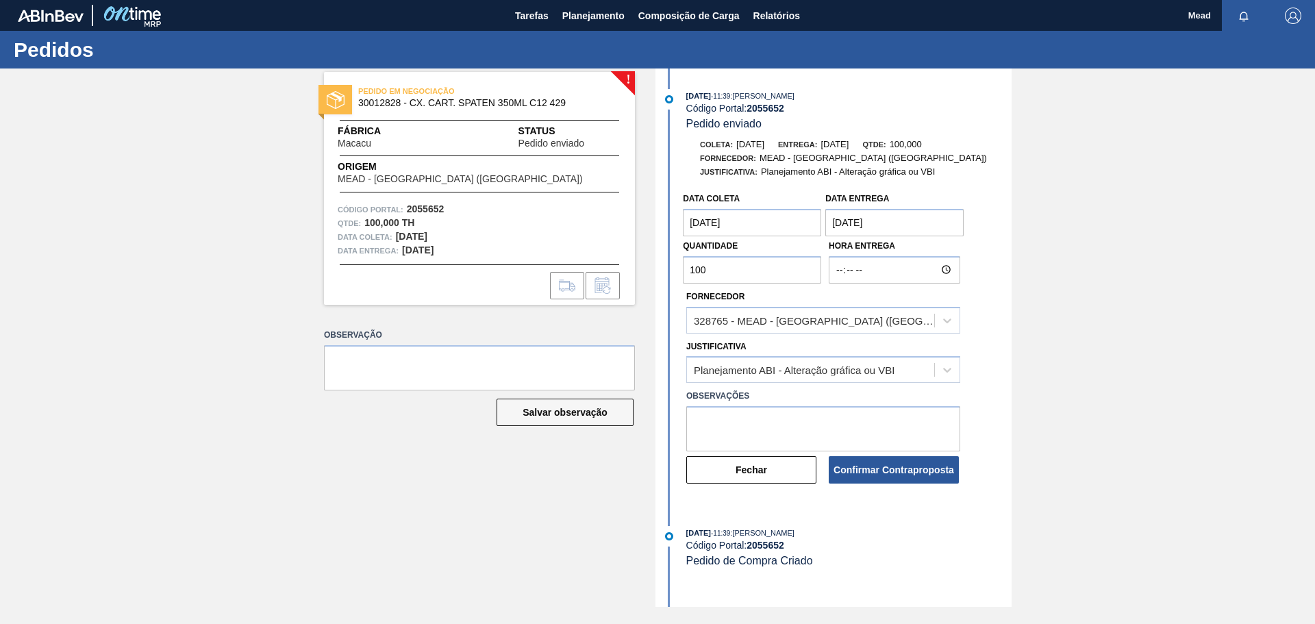
type Entrega "[DATE]"
drag, startPoint x: 727, startPoint y: 277, endPoint x: 598, endPoint y: 244, distance: 133.5
click at [618, 269] on div "! PEDIDO EM NEGOCIAÇÃO 30012828 - CX. CART. SPATEN 350ML C12 429 Fábrica Macacu…" at bounding box center [657, 337] width 1315 height 538
type input "96"
click at [765, 425] on textarea at bounding box center [823, 428] width 274 height 45
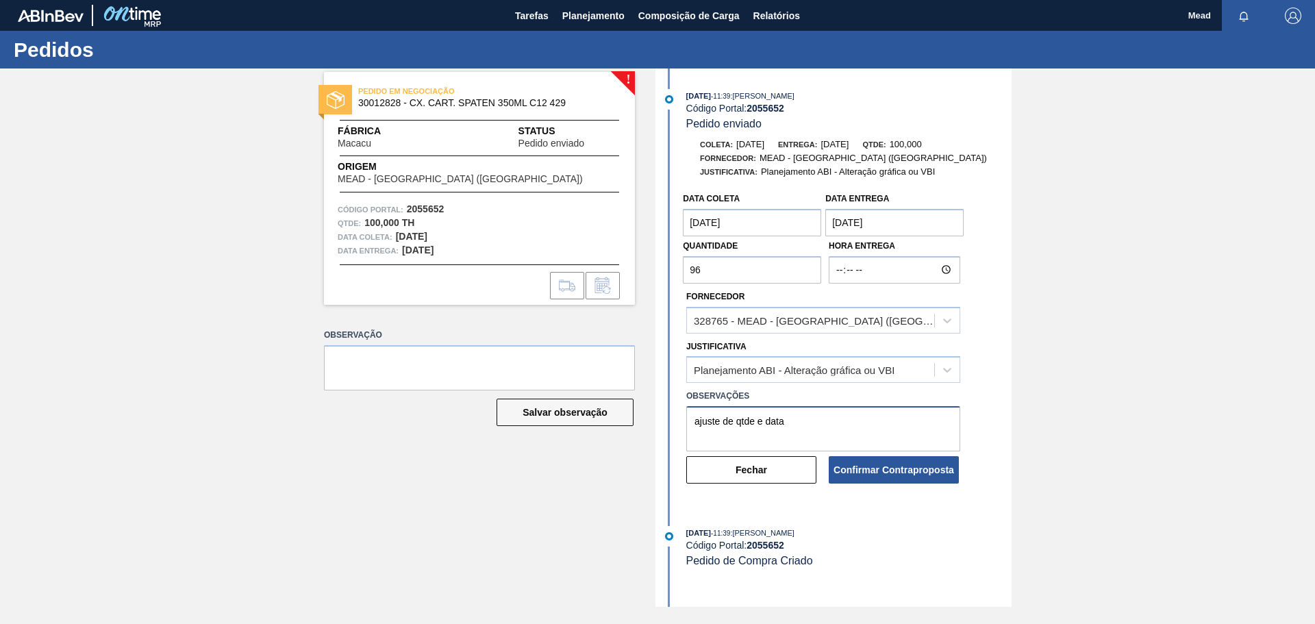
type textarea "ajuste de qtde e data"
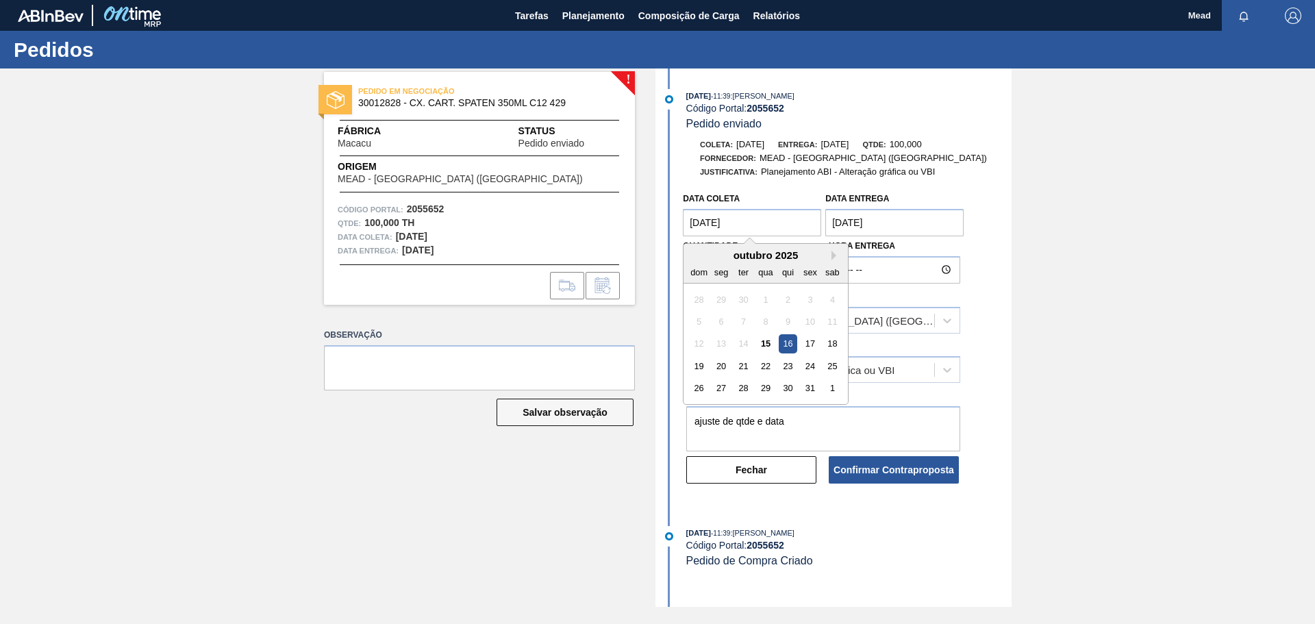
click at [729, 220] on coleta "[DATE]" at bounding box center [752, 222] width 138 height 27
click at [811, 341] on div "17" at bounding box center [810, 344] width 18 height 18
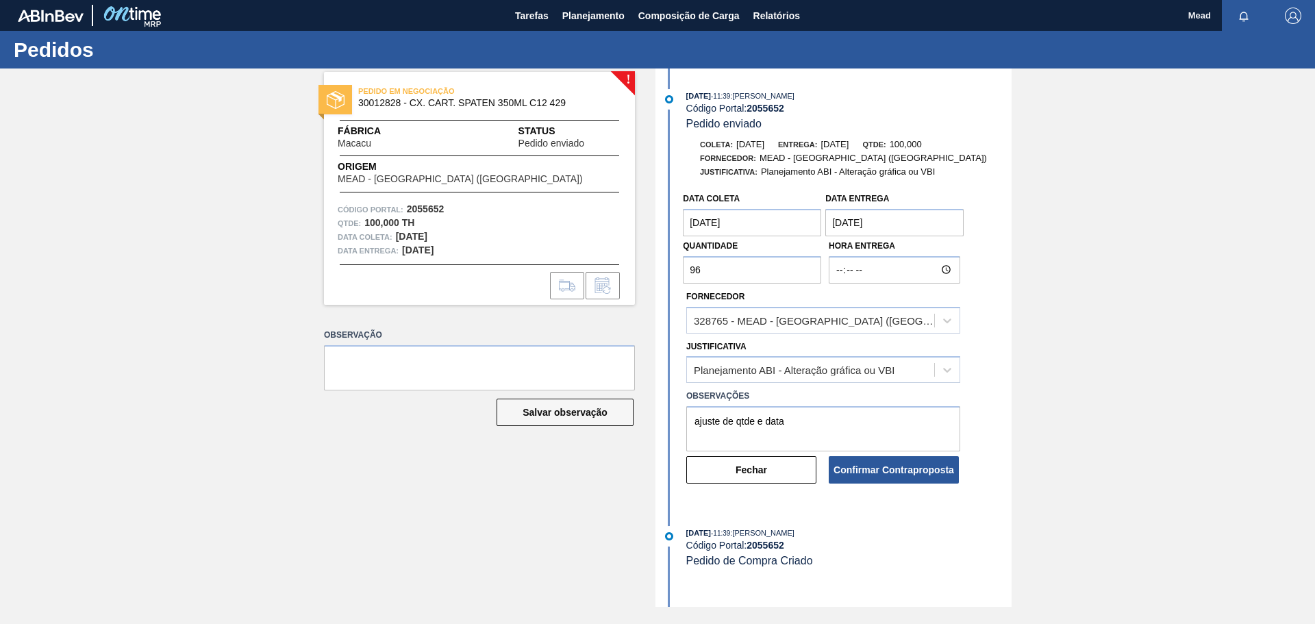
click at [734, 218] on coleta "[DATE]" at bounding box center [752, 222] width 138 height 27
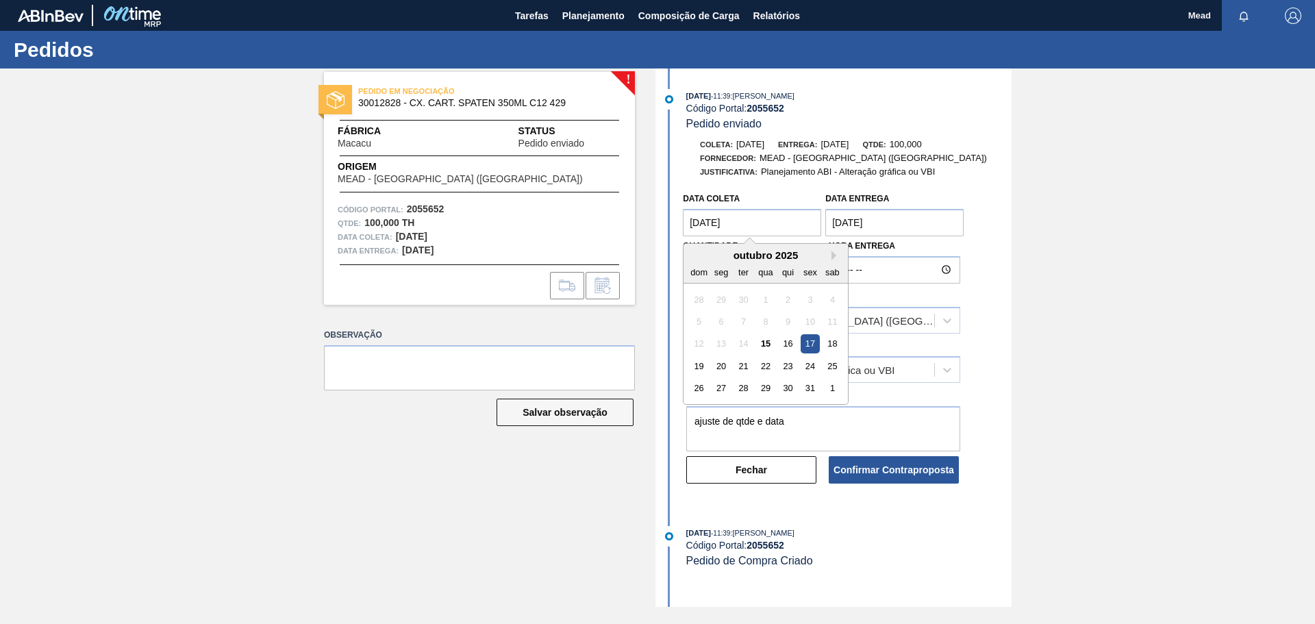
click at [788, 342] on div "16" at bounding box center [788, 344] width 18 height 18
type coleta "[DATE]"
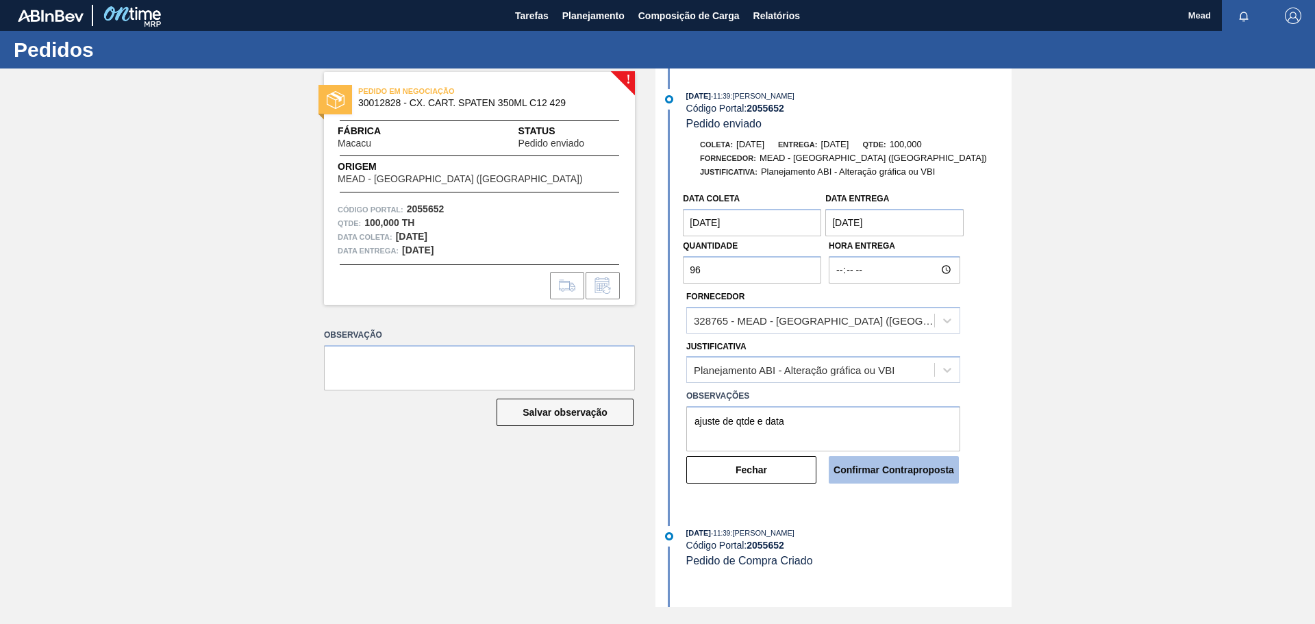
click at [885, 463] on button "Confirmar Contraproposta" at bounding box center [894, 469] width 130 height 27
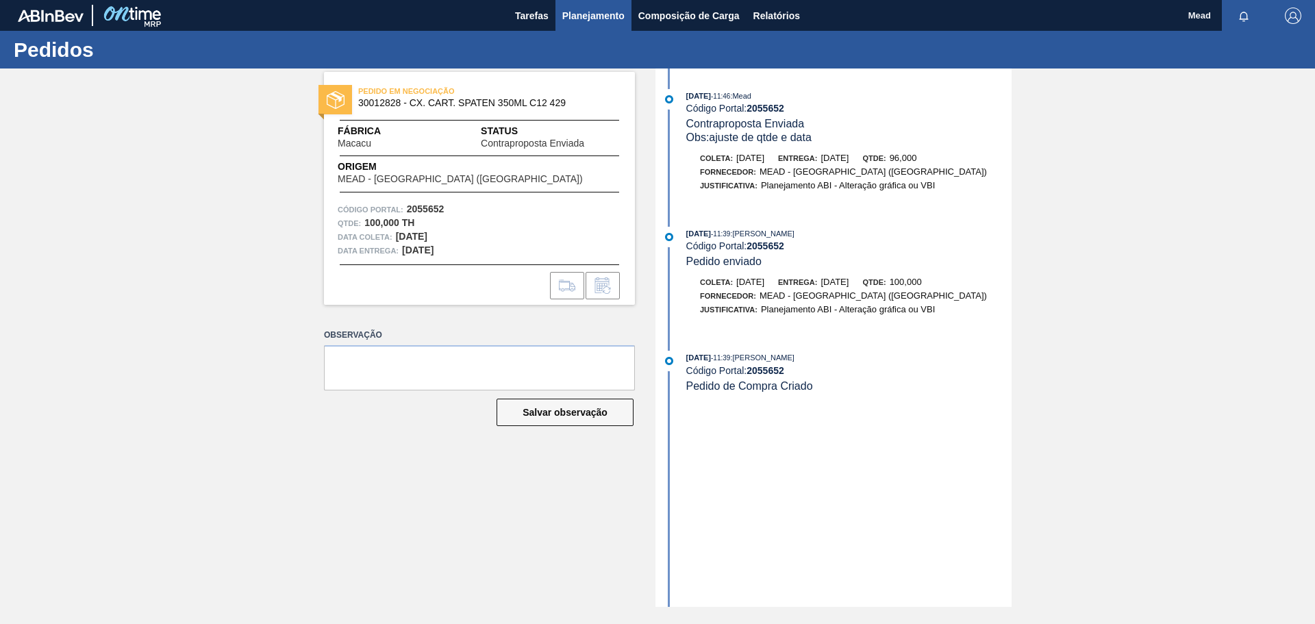
click at [581, 12] on span "Planejamento" at bounding box center [593, 16] width 62 height 16
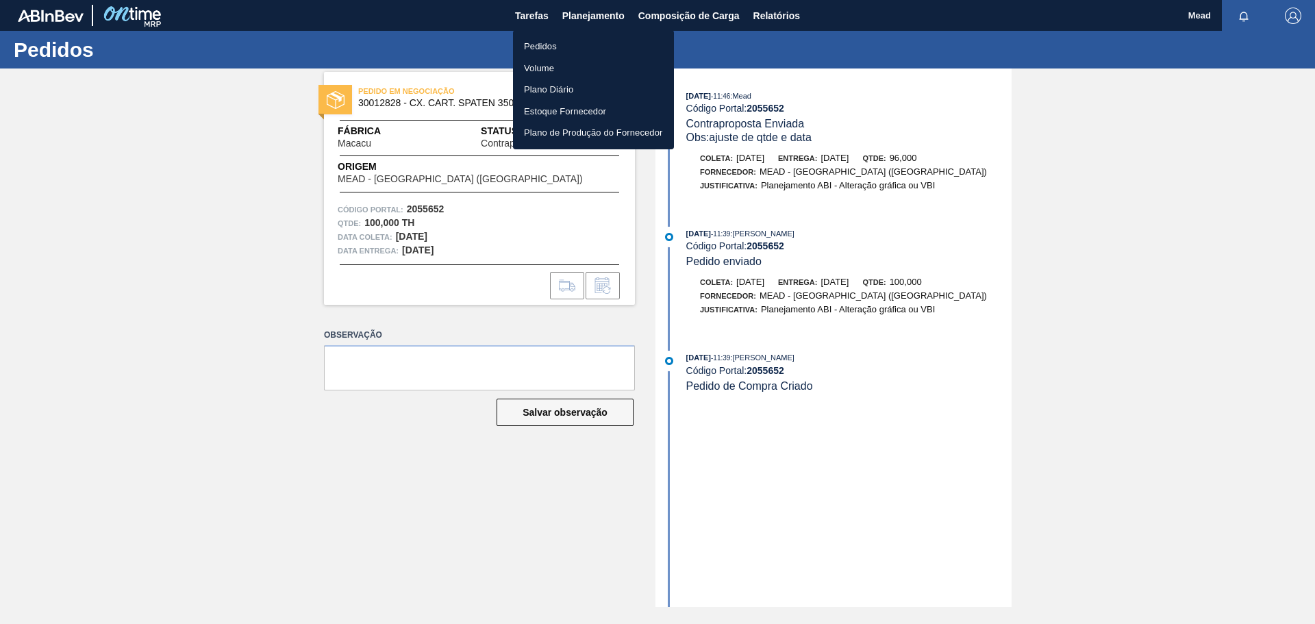
click at [529, 48] on li "Pedidos" at bounding box center [593, 47] width 161 height 22
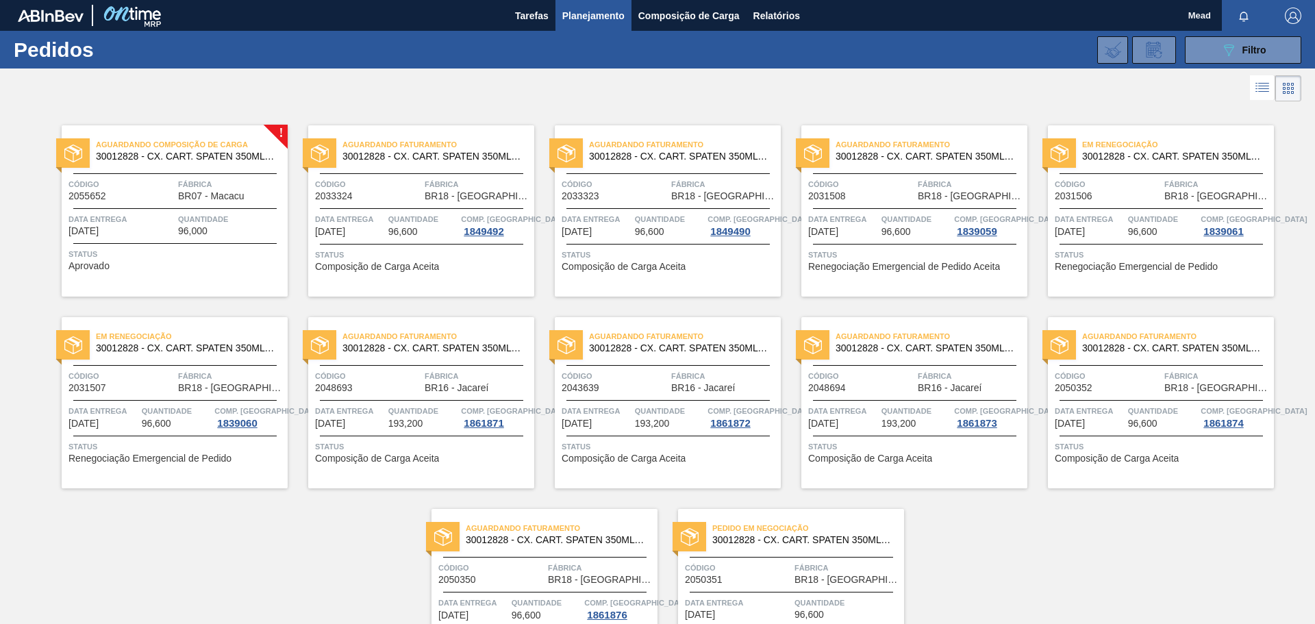
click at [195, 247] on span "Status" at bounding box center [176, 254] width 216 height 14
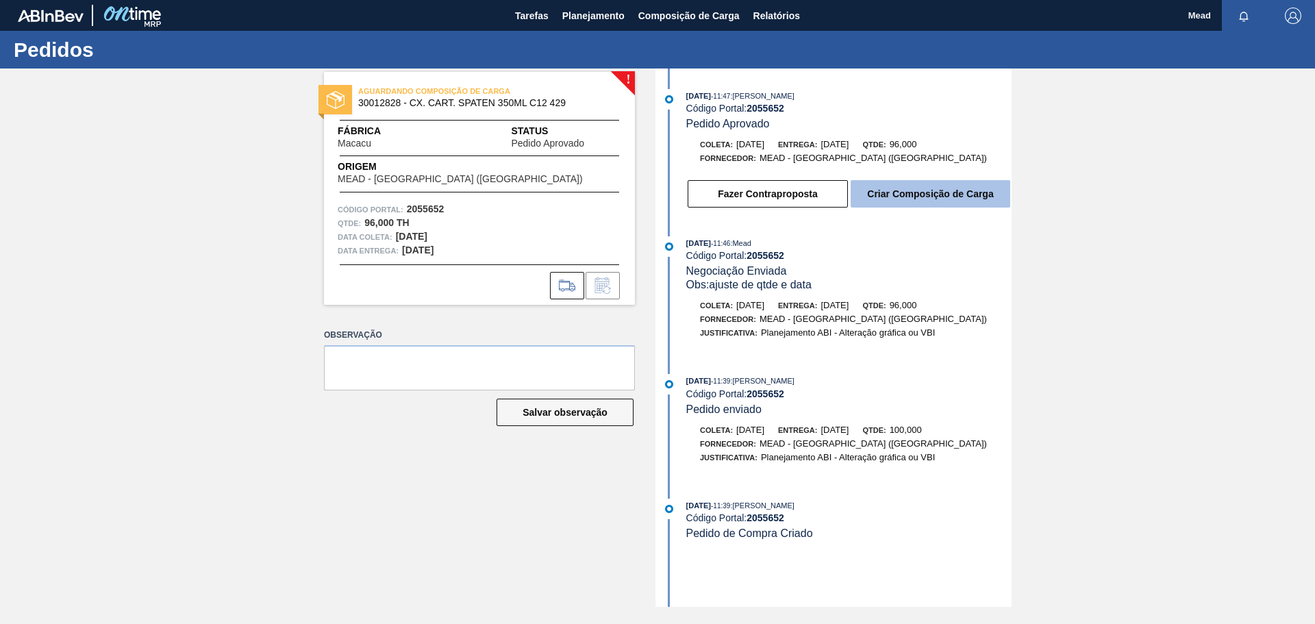
click at [903, 197] on button "Criar Composição de Carga" at bounding box center [930, 193] width 160 height 27
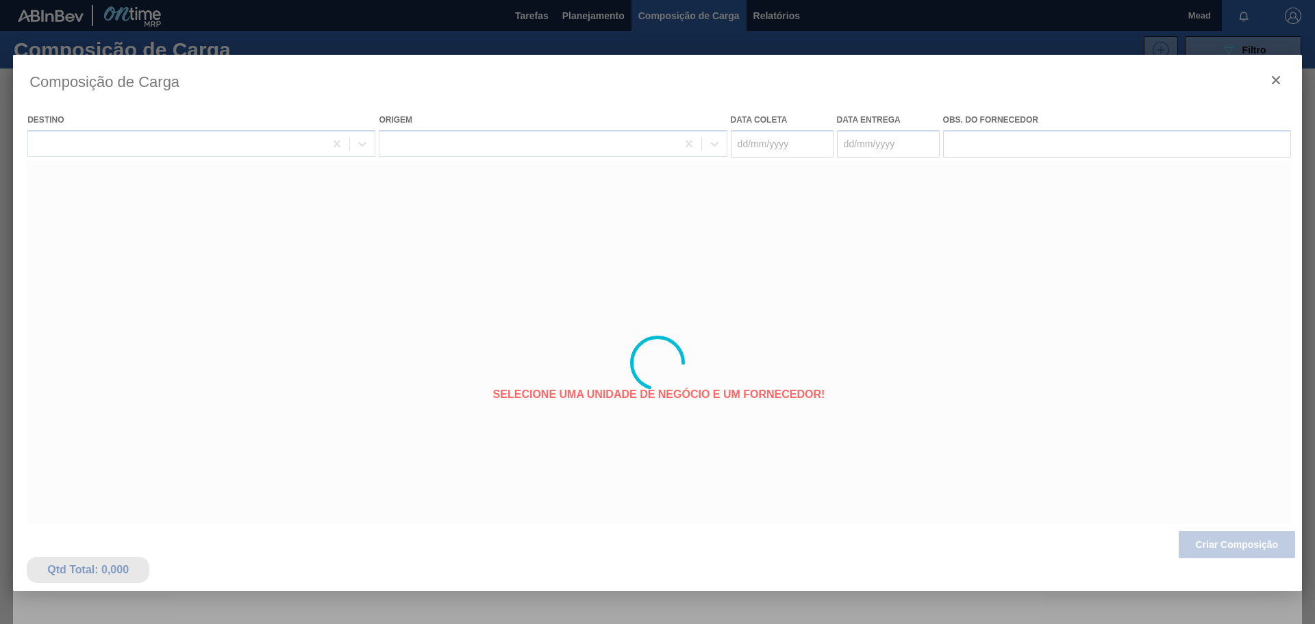
type coleta "[DATE]"
type Entrega "[DATE]"
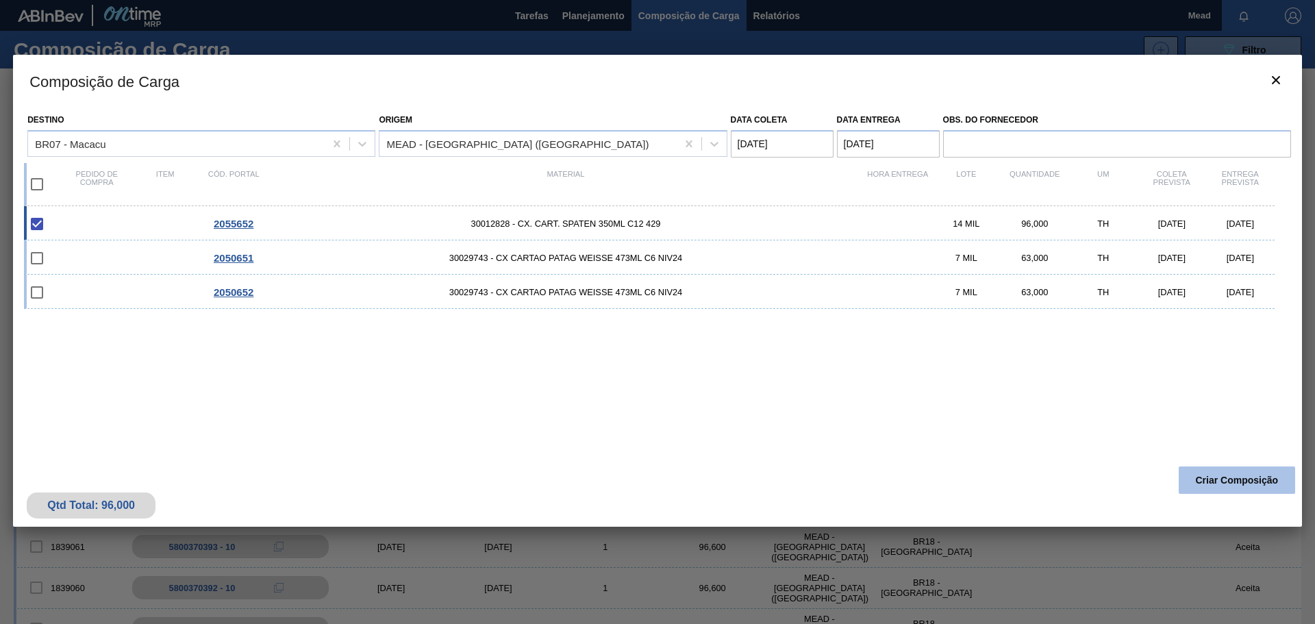
click at [1204, 479] on button "Criar Composição" at bounding box center [1236, 479] width 116 height 27
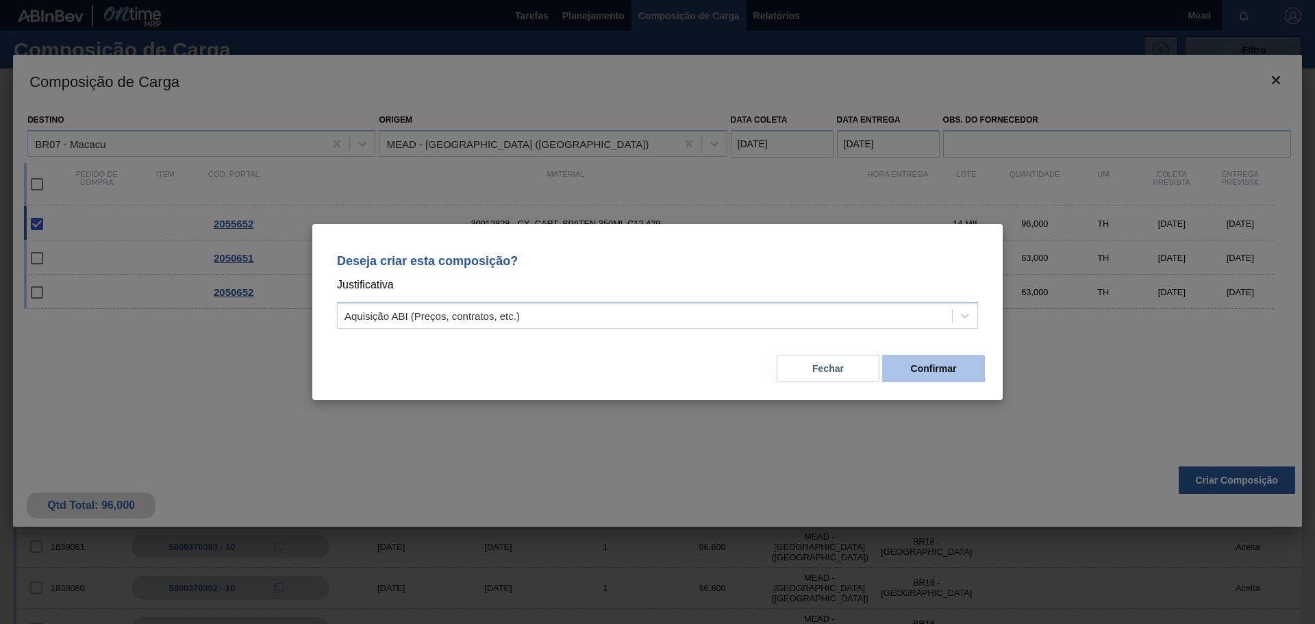
click at [924, 376] on button "Confirmar" at bounding box center [933, 368] width 103 height 27
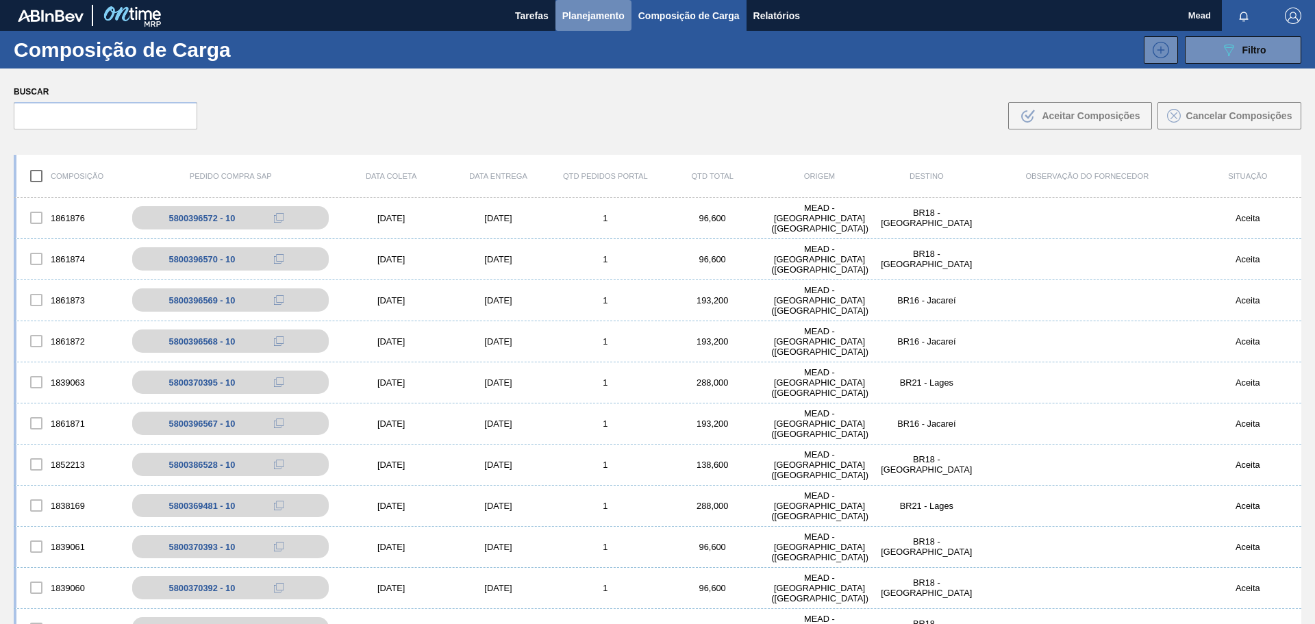
click at [569, 14] on span "Planejamento" at bounding box center [593, 16] width 62 height 16
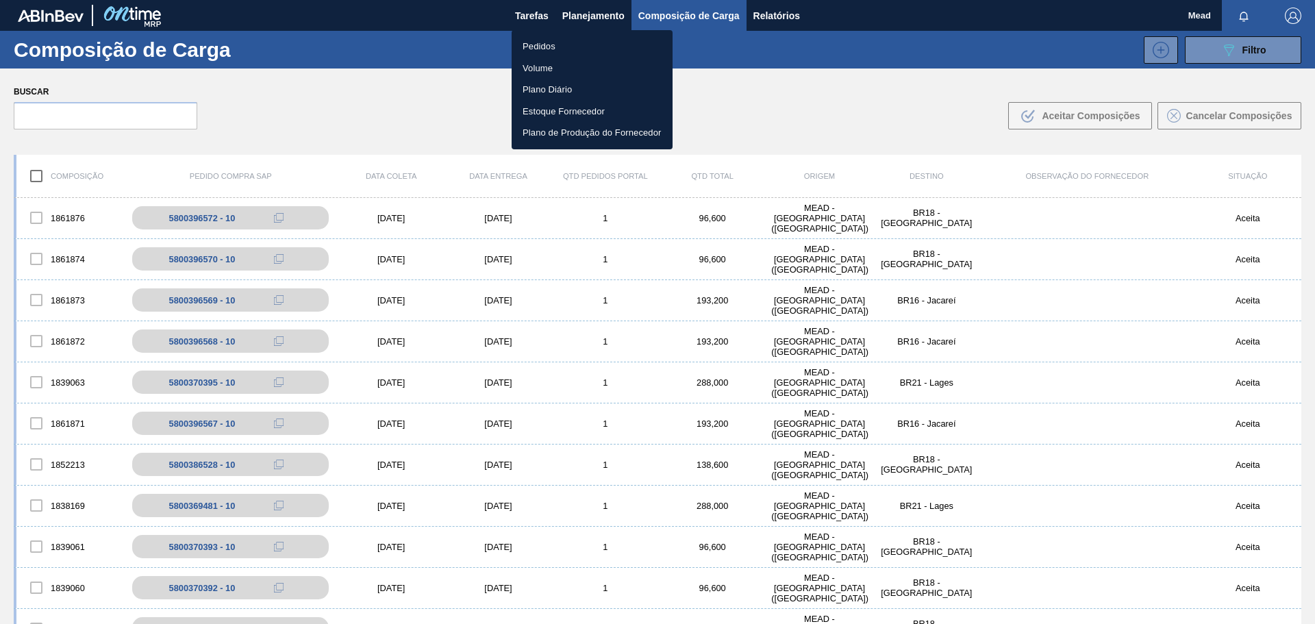
click at [531, 48] on li "Pedidos" at bounding box center [592, 47] width 161 height 22
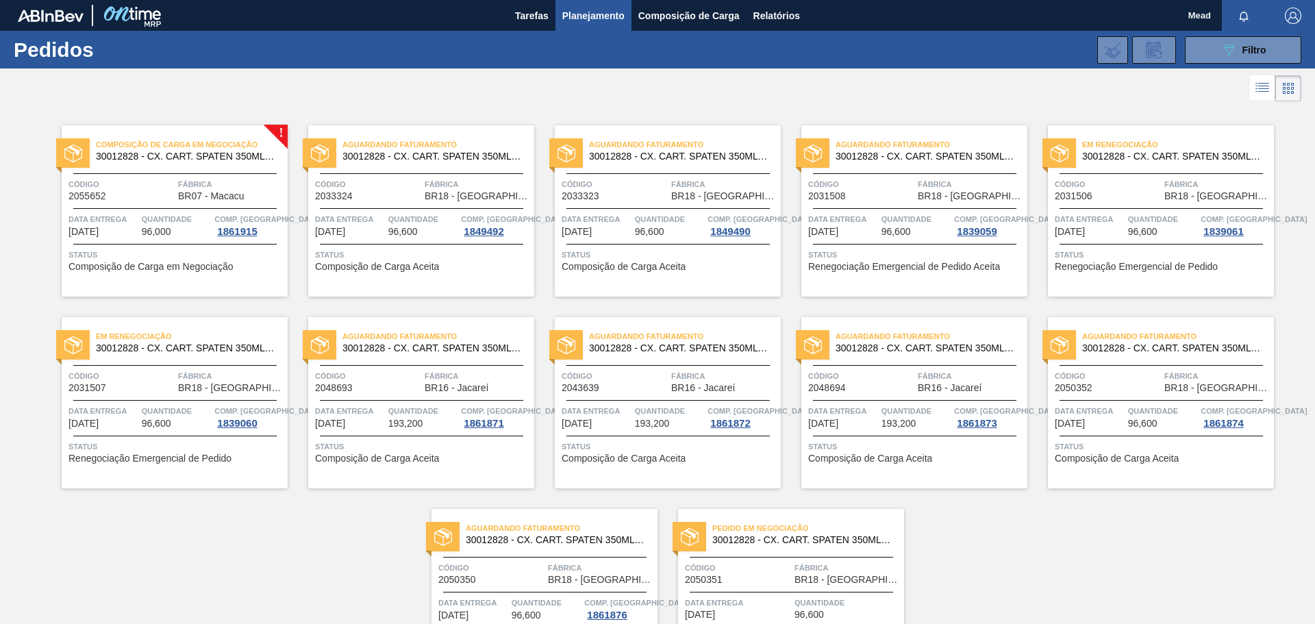
click at [187, 211] on div "Composição de Carga em Negociação 30012828 - CX. CART. SPATEN 350ML C12 429 Cód…" at bounding box center [175, 210] width 226 height 171
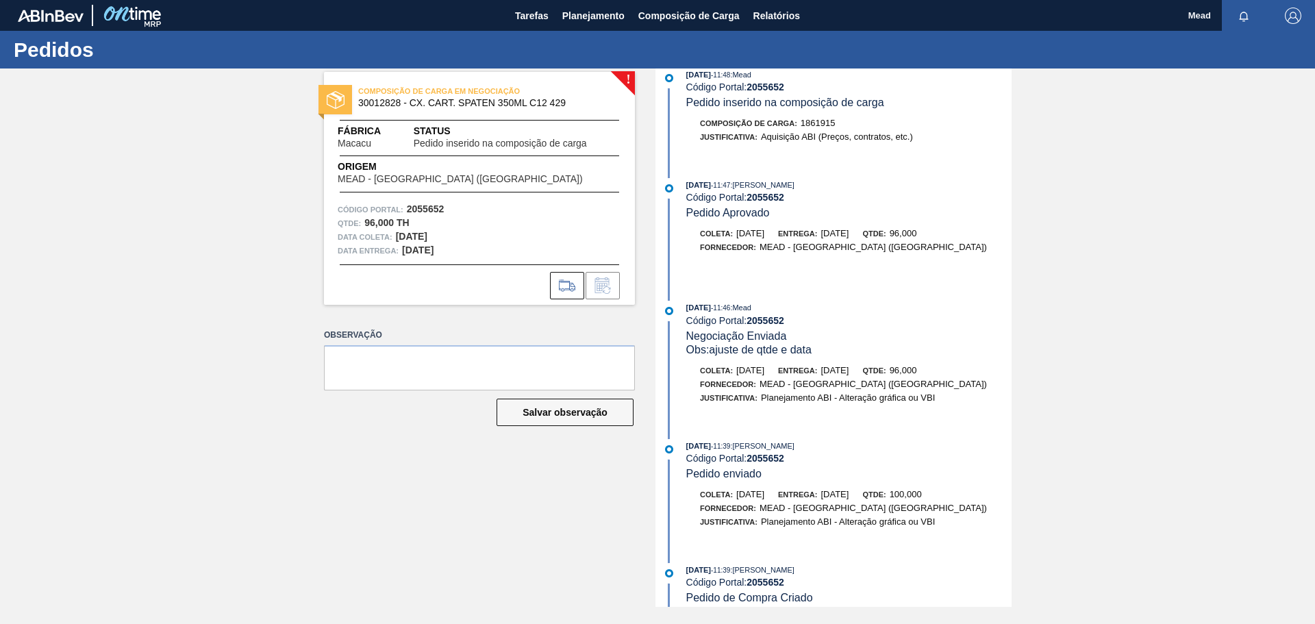
scroll to position [33, 0]
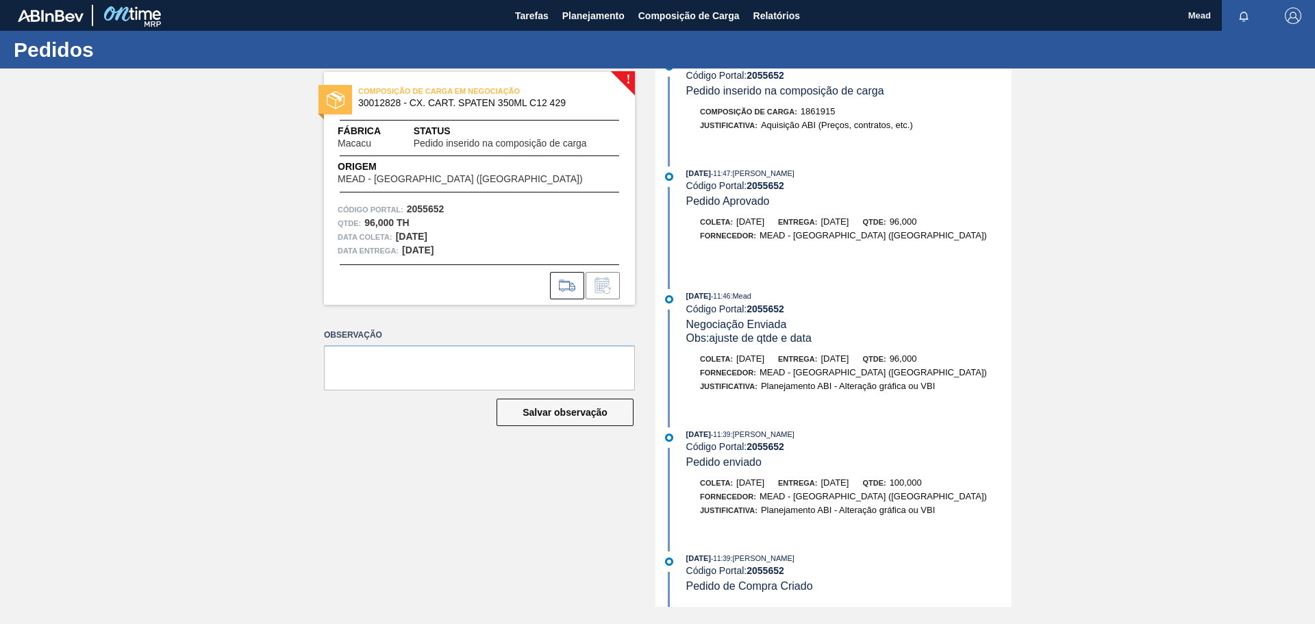
click at [138, 178] on div "! COMPOSIÇÃO DE CARGA EM NEGOCIAÇÃO 30012828 - CX. CART. SPATEN 350ML C12 429 F…" at bounding box center [657, 337] width 1315 height 538
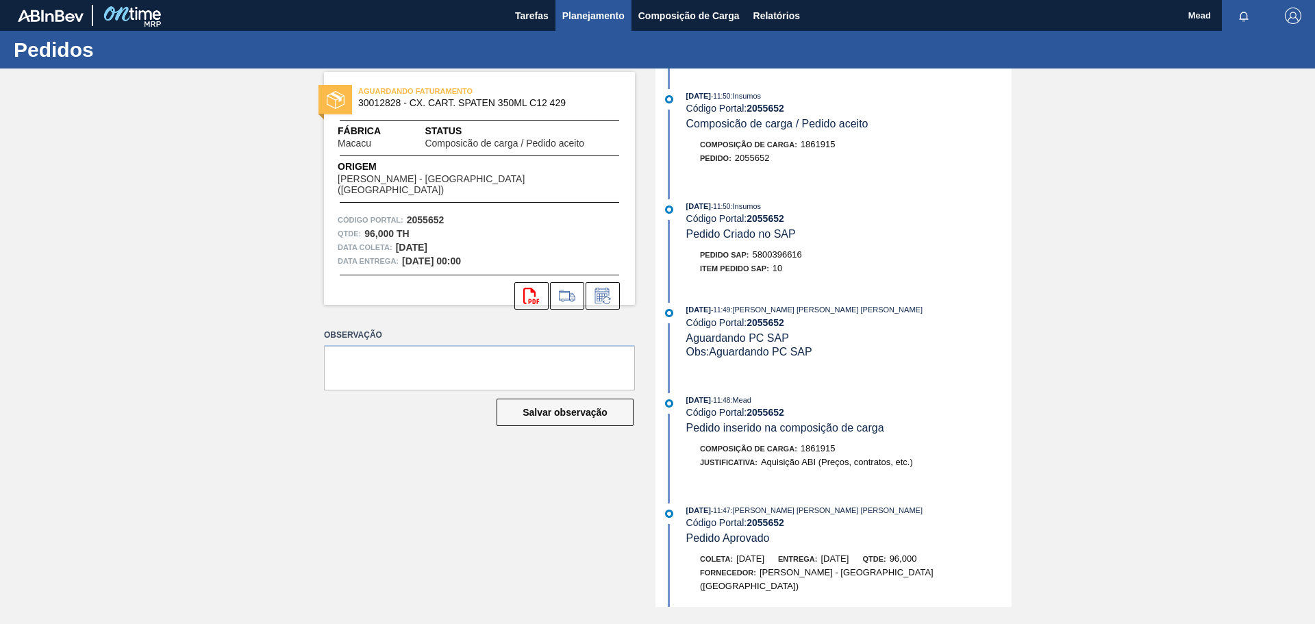
click at [611, 17] on span "Planejamento" at bounding box center [593, 16] width 62 height 16
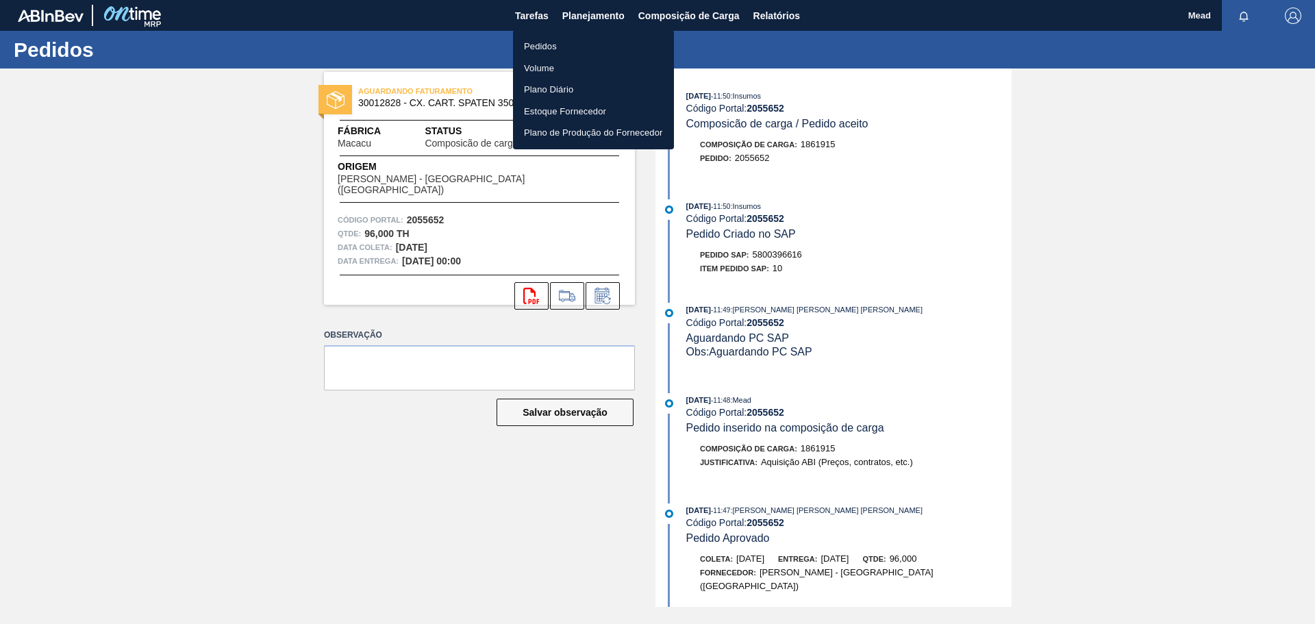
drag, startPoint x: 544, startPoint y: 42, endPoint x: 848, endPoint y: 75, distance: 305.7
click at [544, 43] on li "Pedidos" at bounding box center [593, 47] width 161 height 22
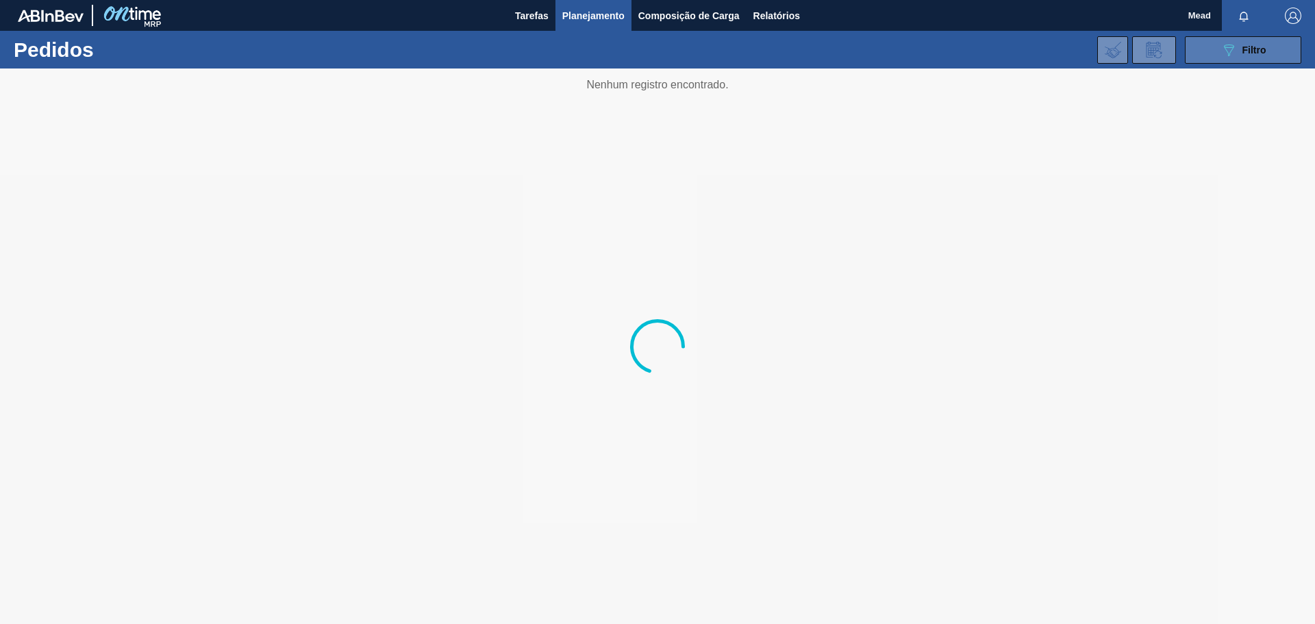
click at [1225, 56] on icon "089F7B8B-B2A5-4AFE-B5C0-19BA573D28AC" at bounding box center [1228, 50] width 16 height 16
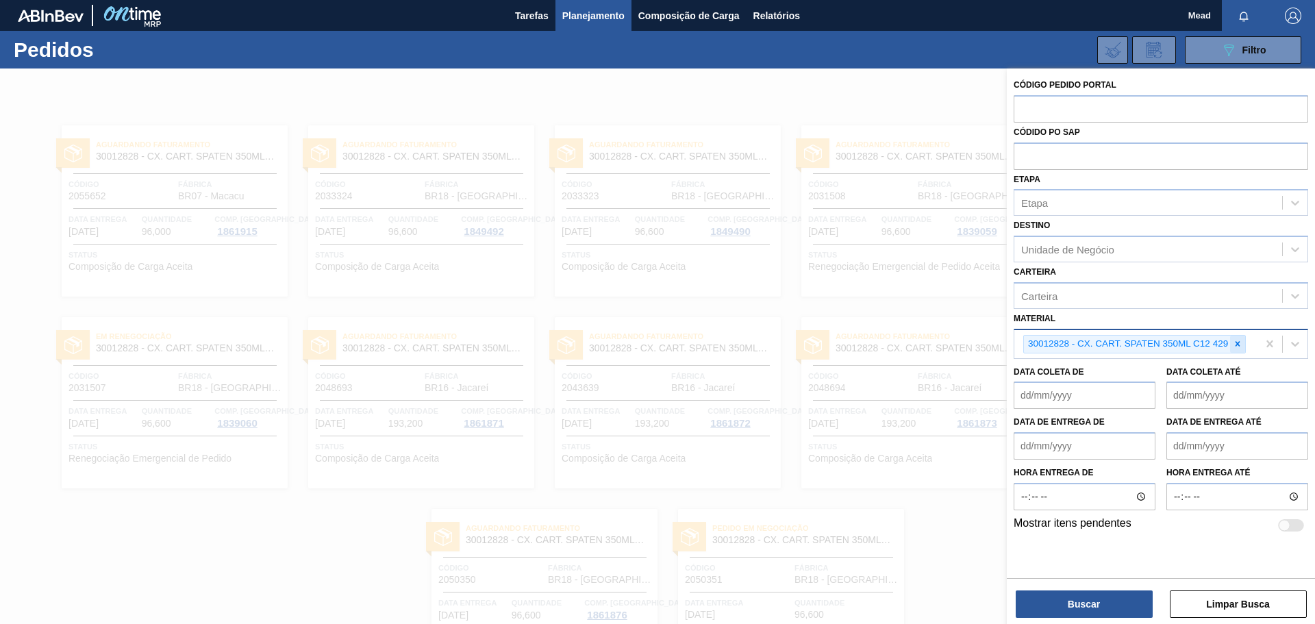
click at [1235, 346] on icon at bounding box center [1238, 344] width 10 height 10
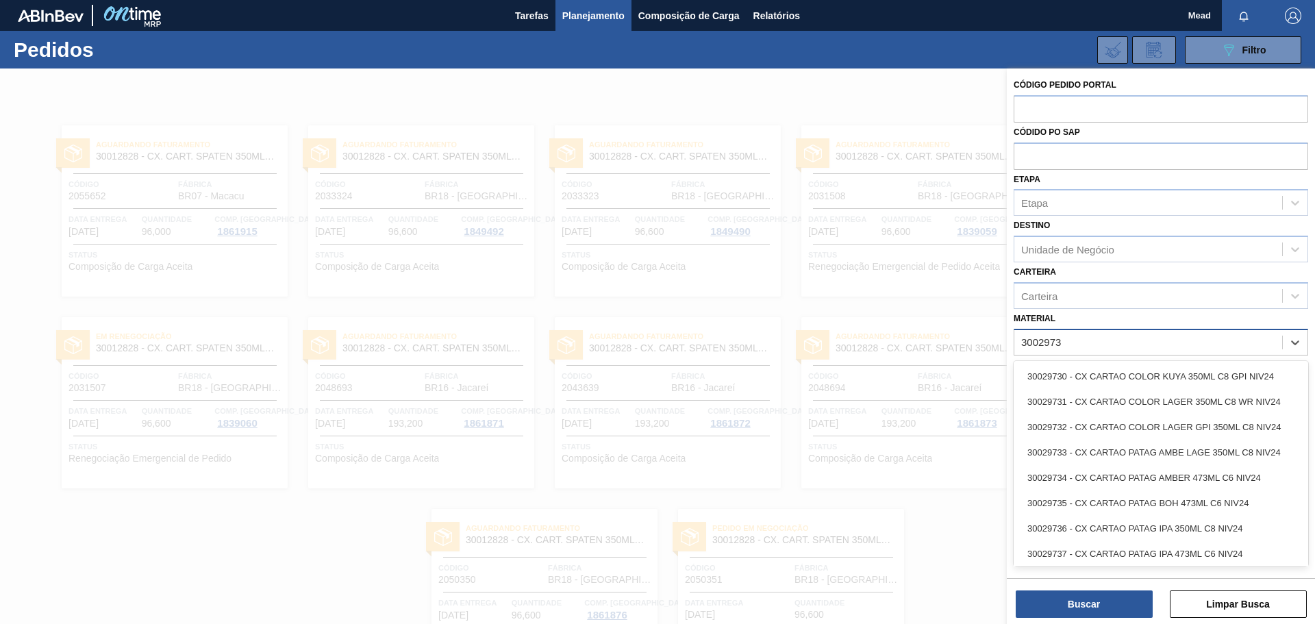
type input "30029737"
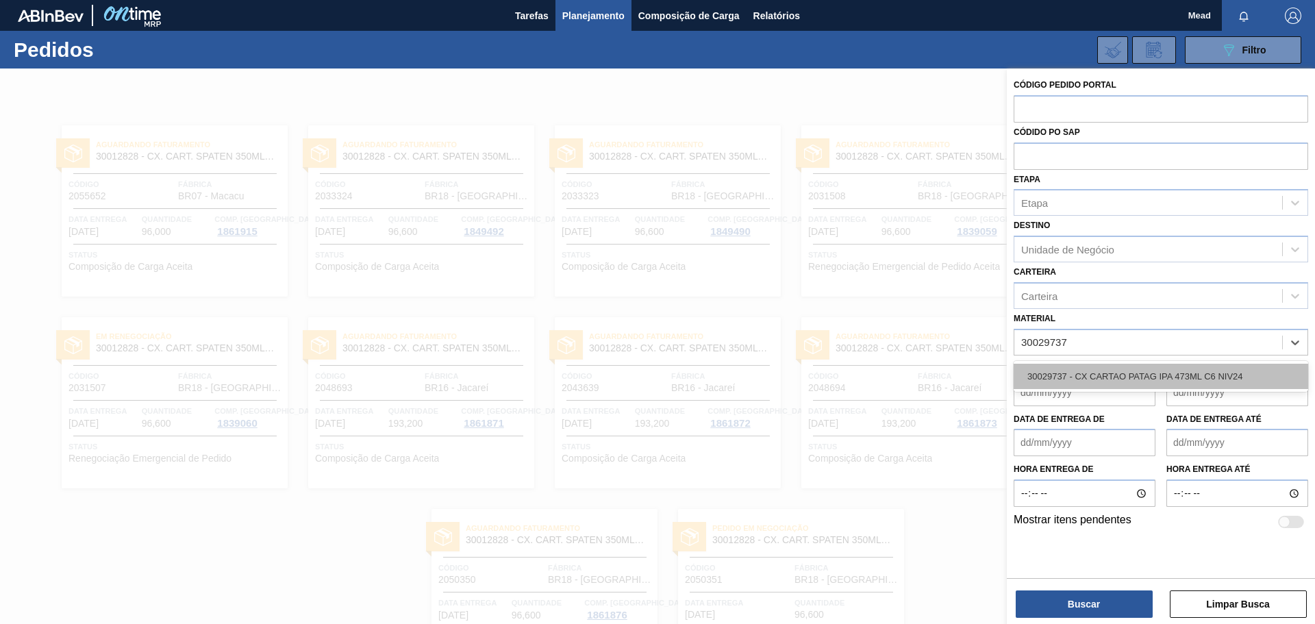
click at [1110, 381] on div "30029737 - CX CARTAO PATAG IPA 473ML C6 NIV24" at bounding box center [1160, 376] width 294 height 25
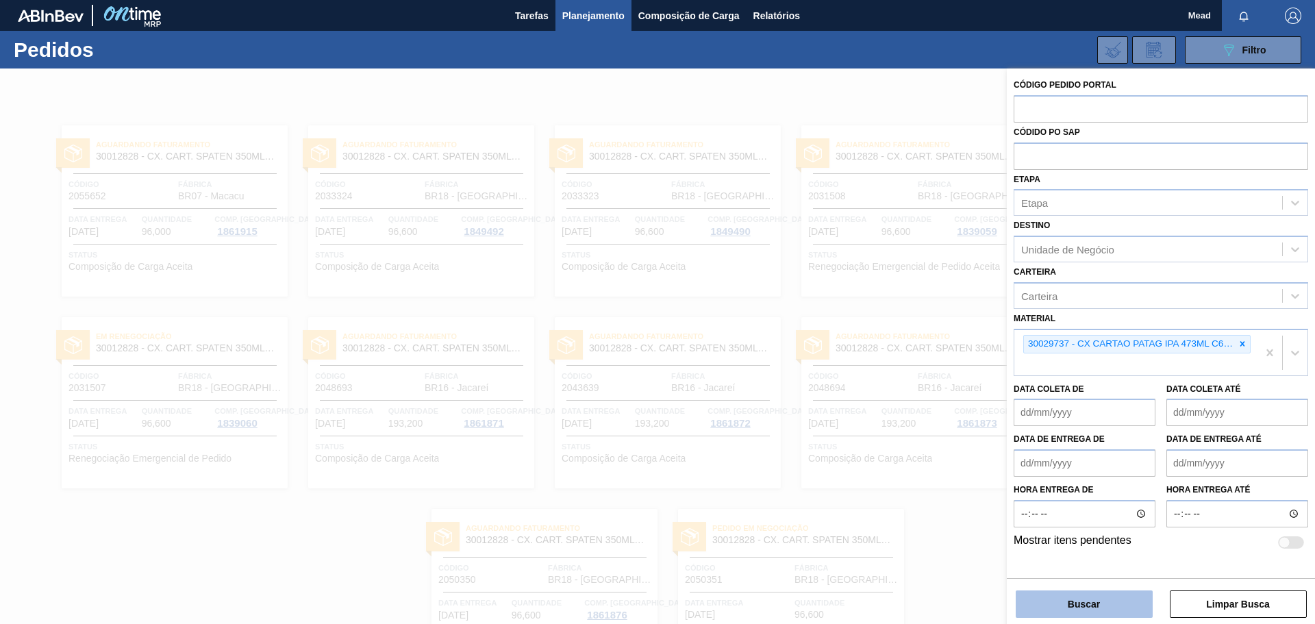
click at [1081, 608] on button "Buscar" at bounding box center [1084, 603] width 137 height 27
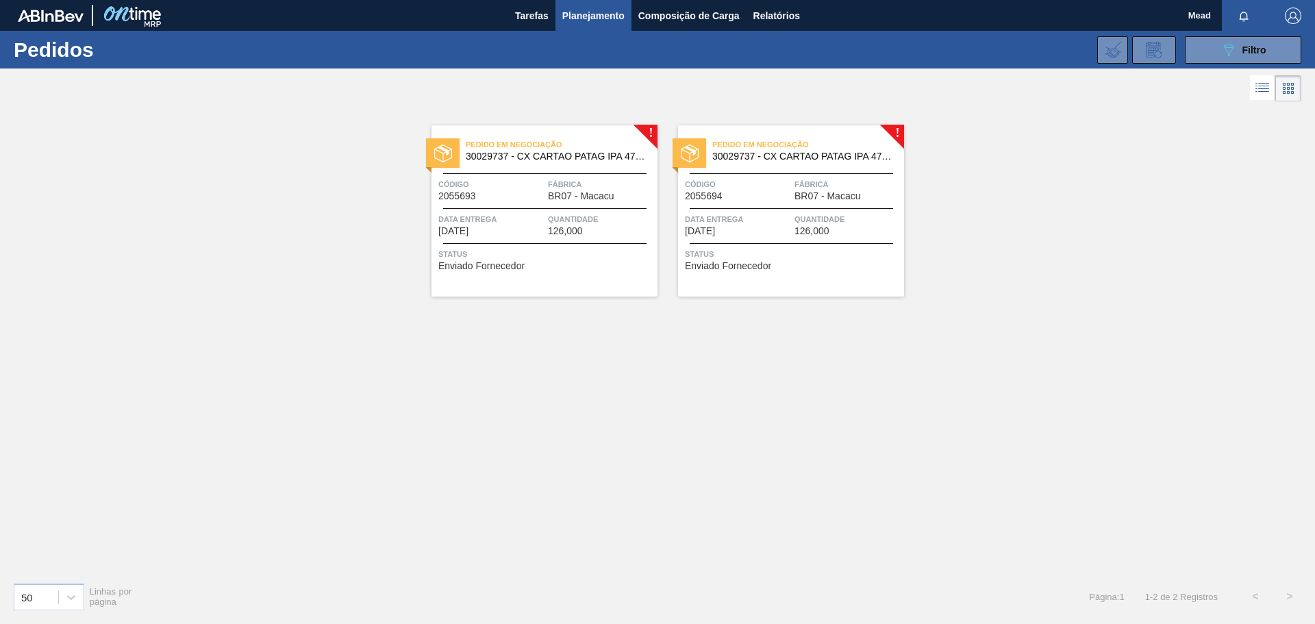
click at [576, 245] on div "Pedido em Negociação 30029737 - CX CARTAO PATAG IPA 473ML C6 NIV24 Código 20556…" at bounding box center [544, 210] width 226 height 171
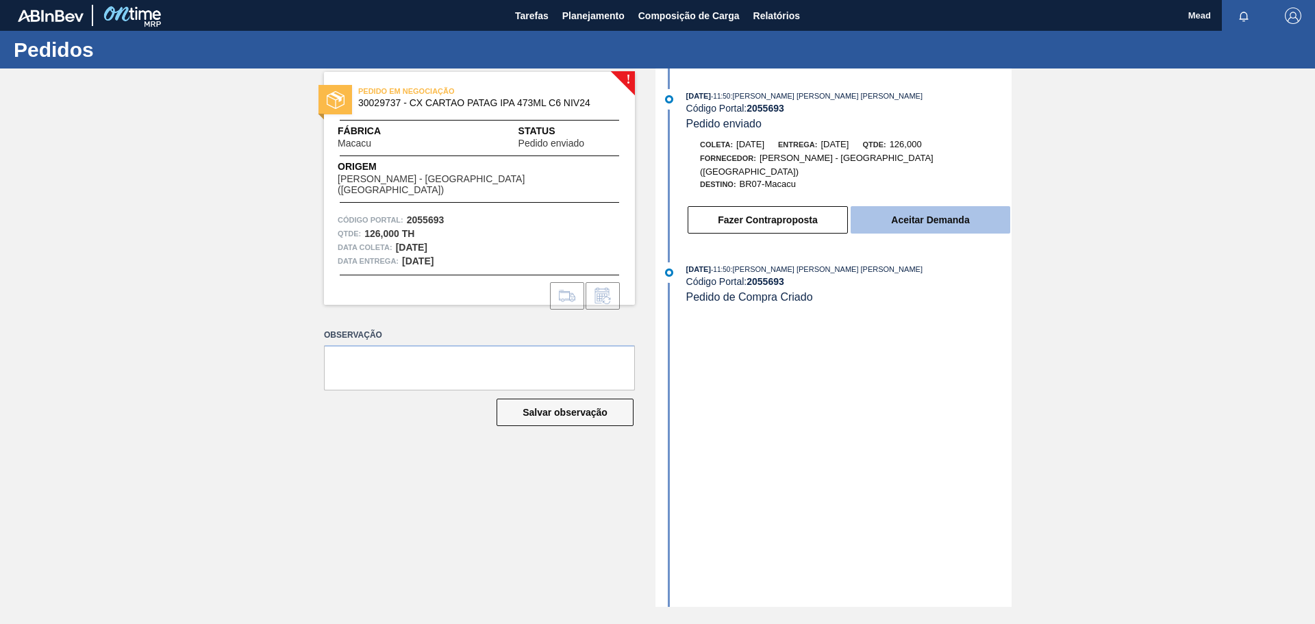
click at [918, 206] on button "Aceitar Demanda" at bounding box center [930, 219] width 160 height 27
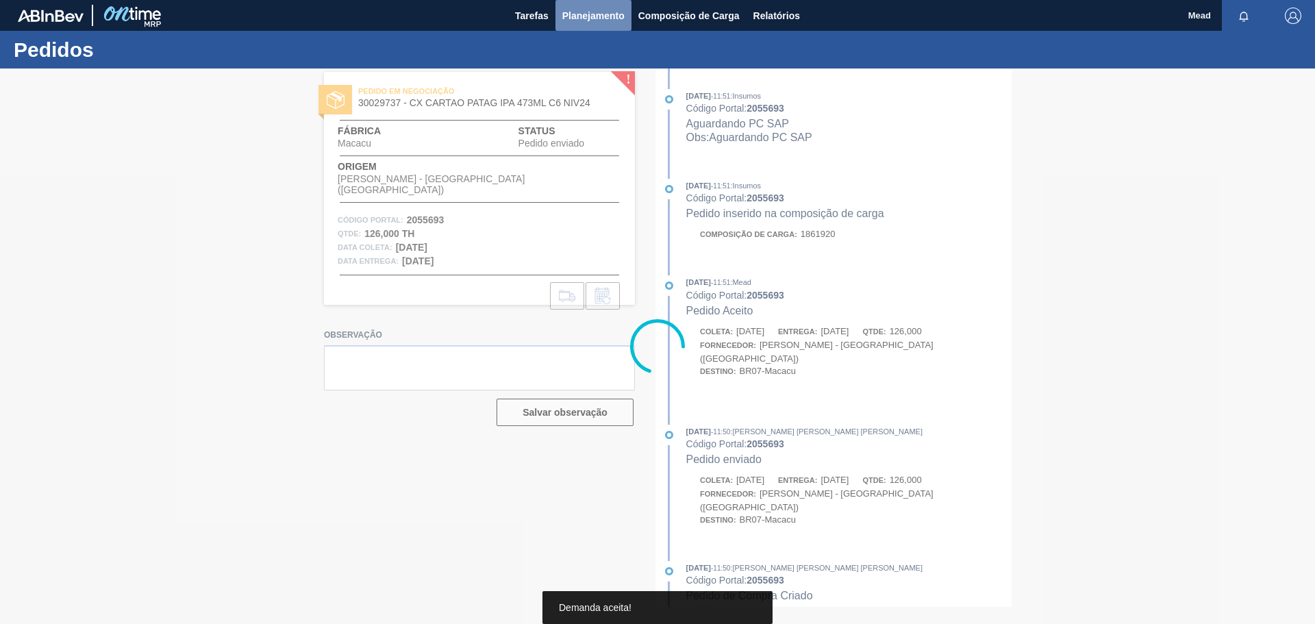
click at [599, 21] on span "Planejamento" at bounding box center [593, 16] width 62 height 16
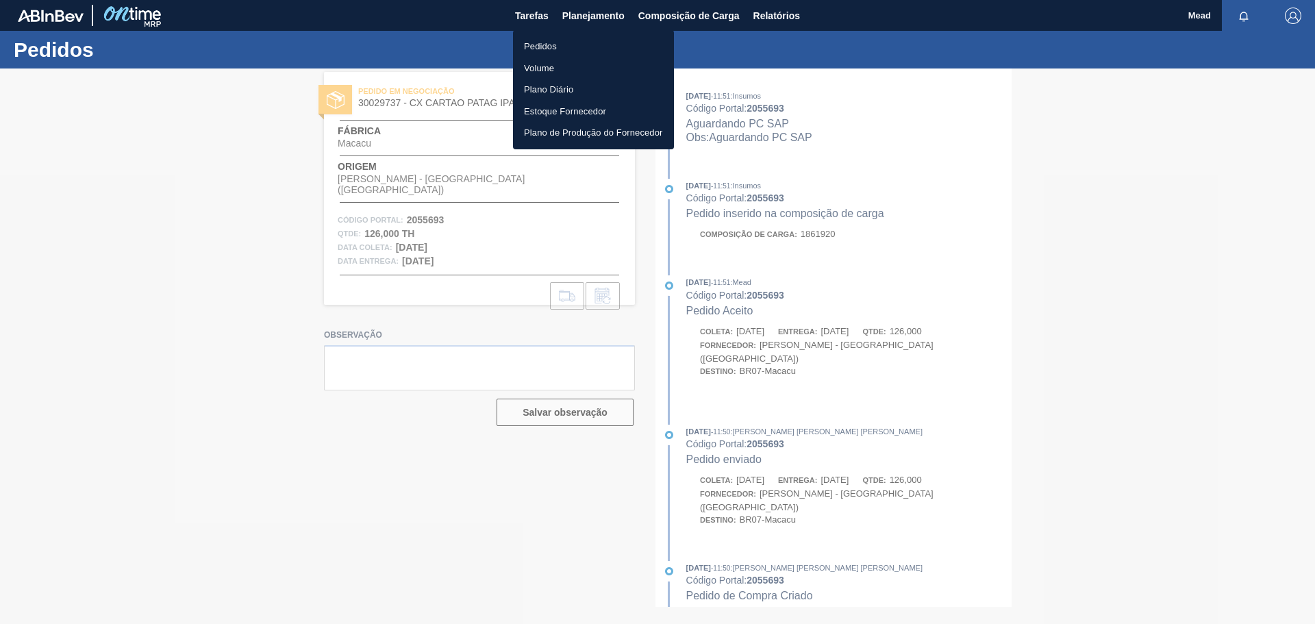
click at [548, 47] on li "Pedidos" at bounding box center [593, 47] width 161 height 22
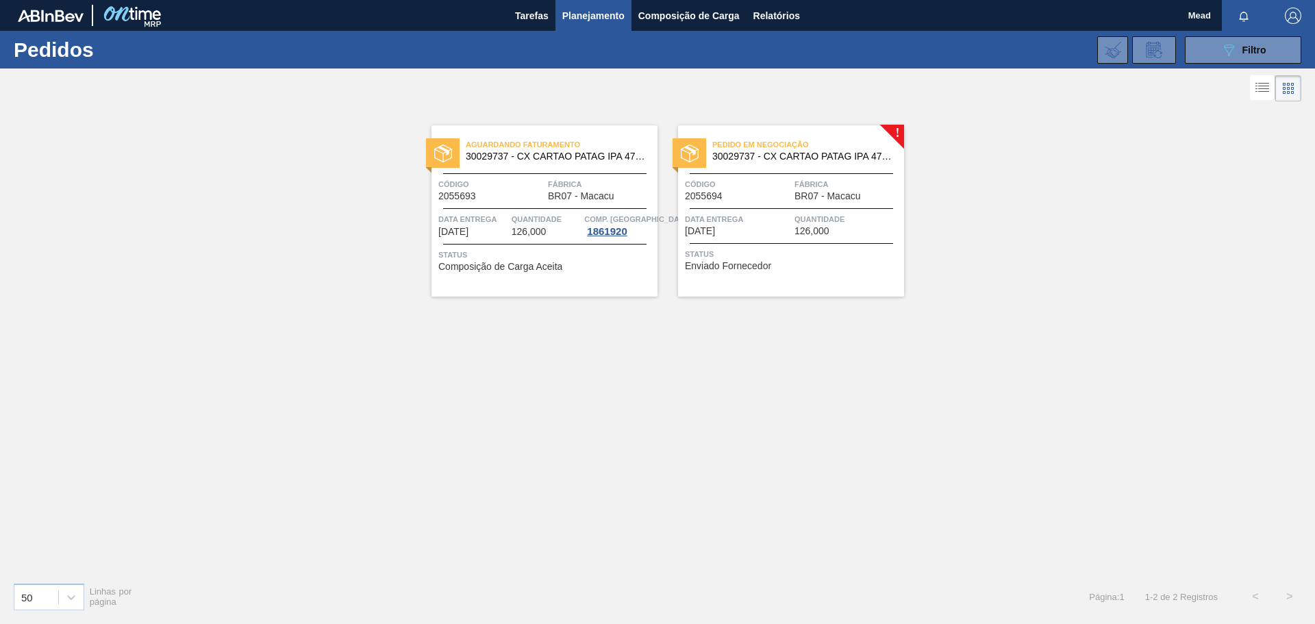
click at [798, 220] on span "Quantidade" at bounding box center [847, 219] width 106 height 14
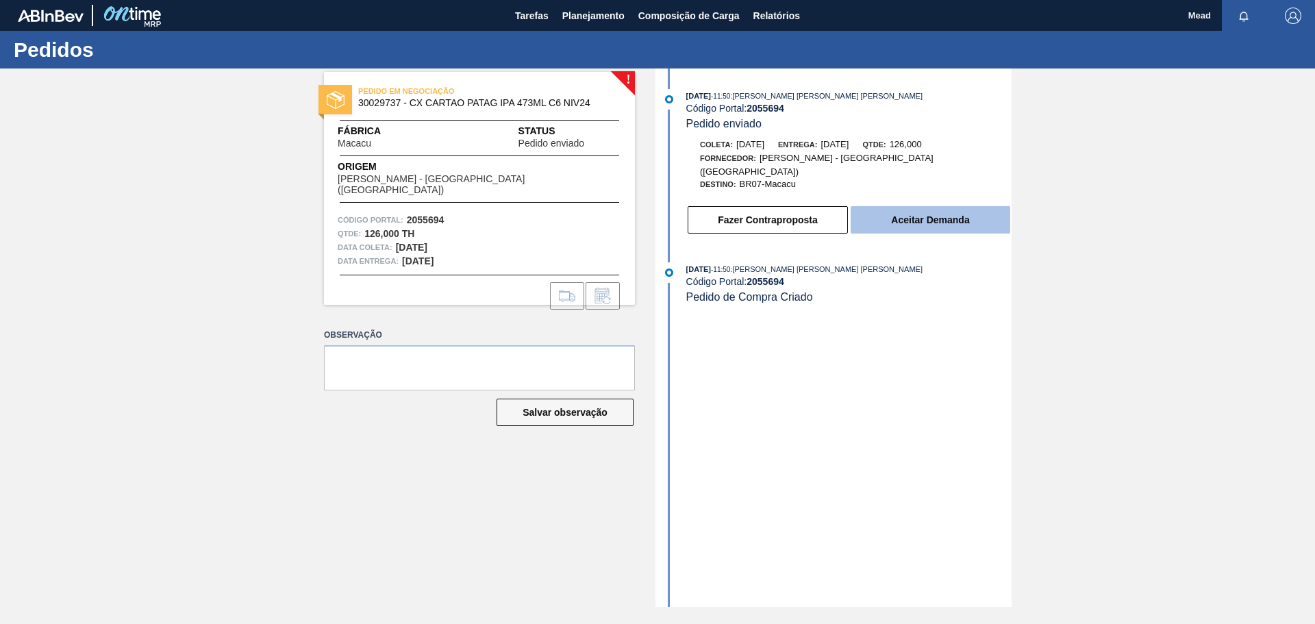
click at [937, 212] on button "Aceitar Demanda" at bounding box center [930, 219] width 160 height 27
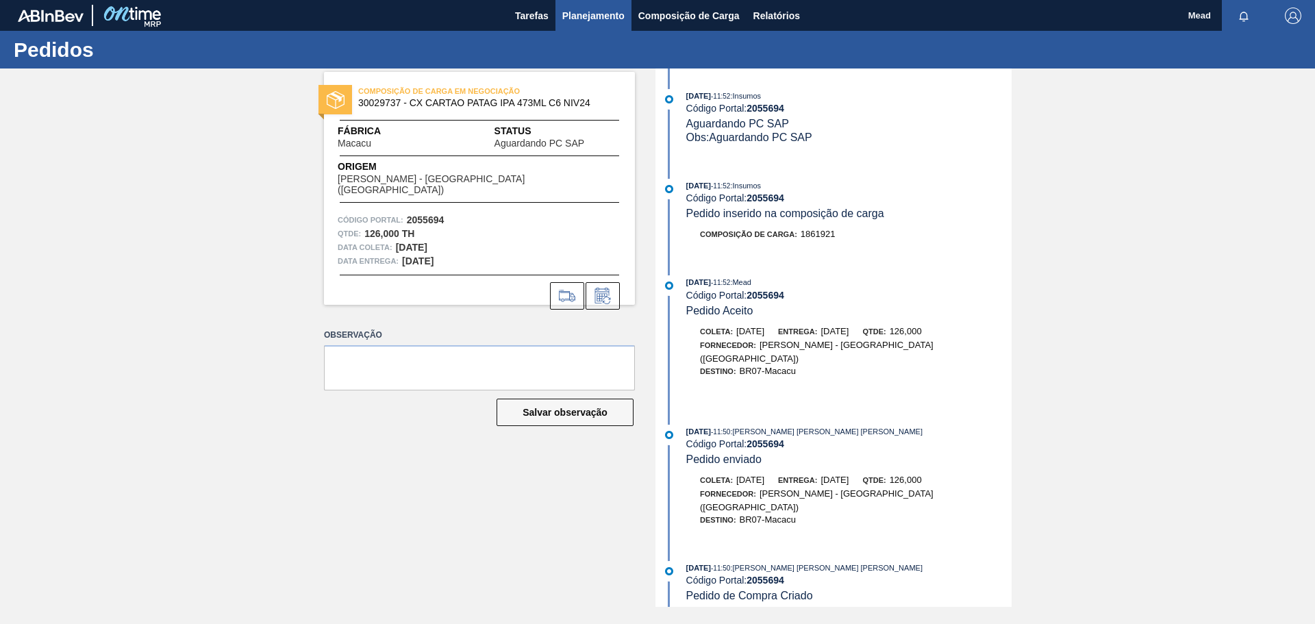
click at [596, 16] on span "Planejamento" at bounding box center [593, 16] width 62 height 16
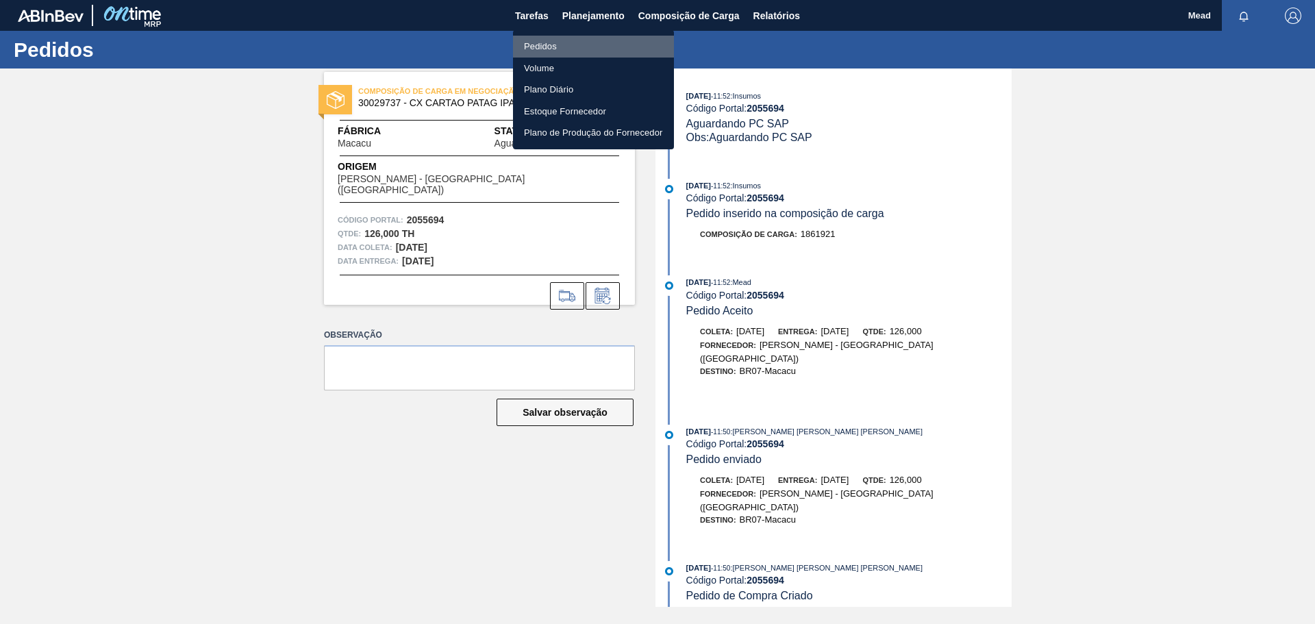
click at [555, 48] on li "Pedidos" at bounding box center [593, 47] width 161 height 22
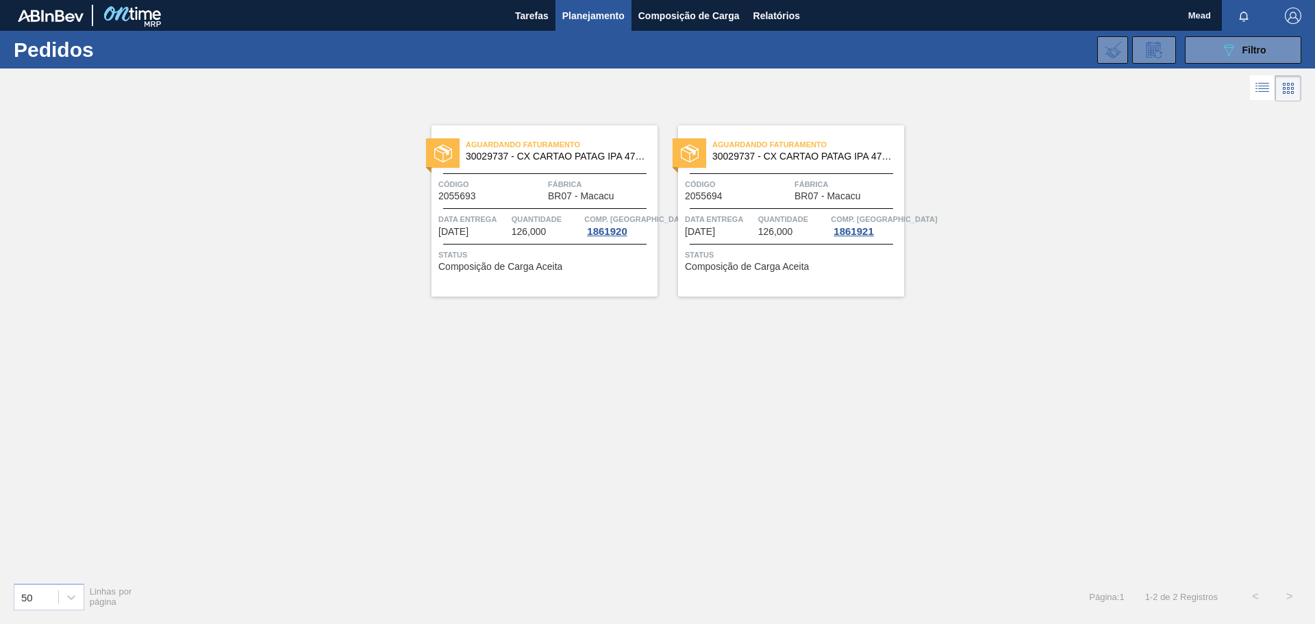
drag, startPoint x: 1239, startPoint y: 45, endPoint x: 1210, endPoint y: 79, distance: 45.2
click at [1239, 45] on div "089F7B8B-B2A5-4AFE-B5C0-19BA573D28AC Filtro" at bounding box center [1243, 50] width 46 height 16
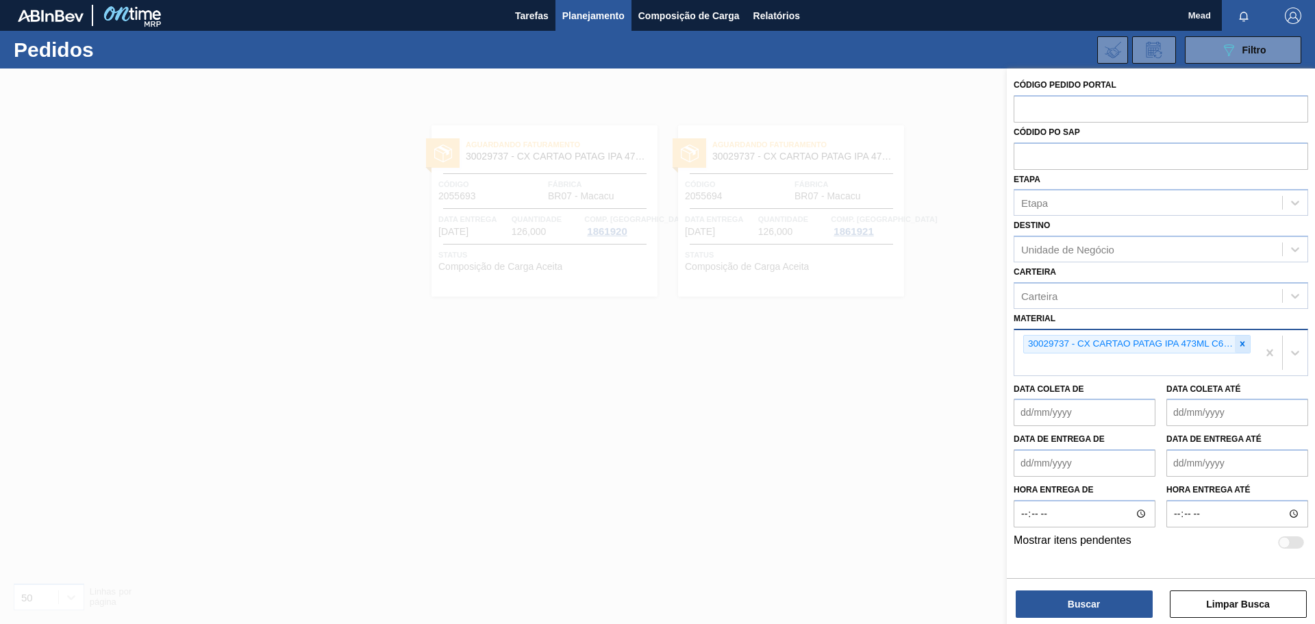
click at [1246, 344] on icon at bounding box center [1242, 344] width 10 height 10
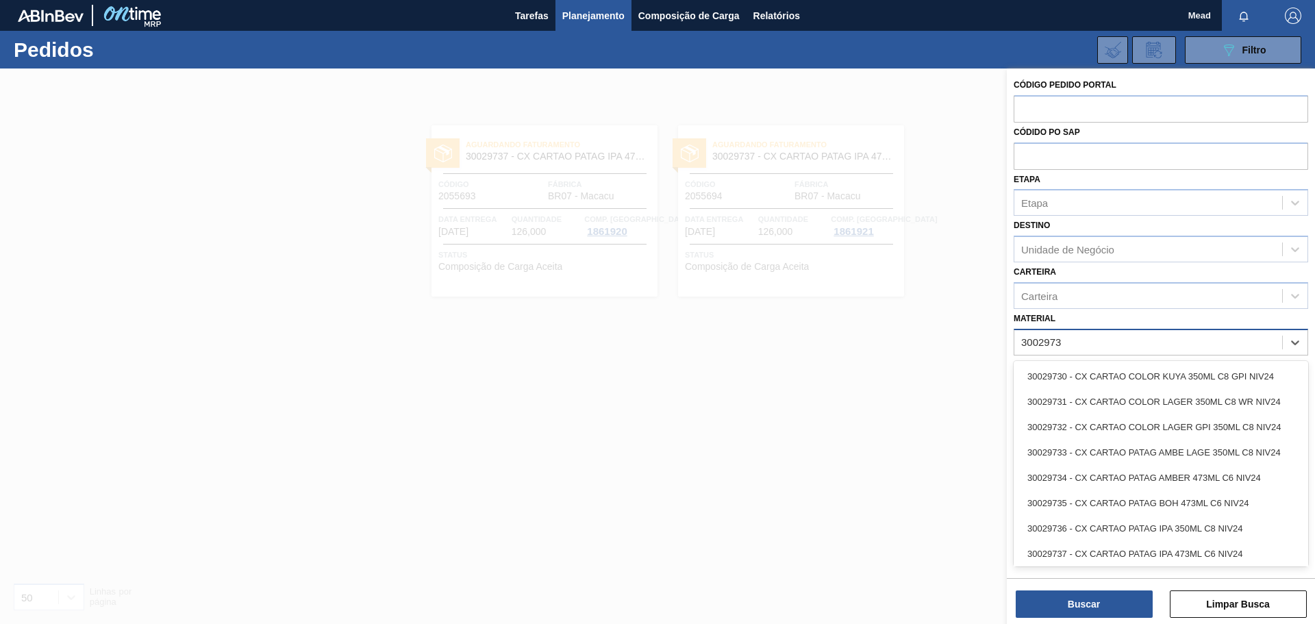
type input "30029734"
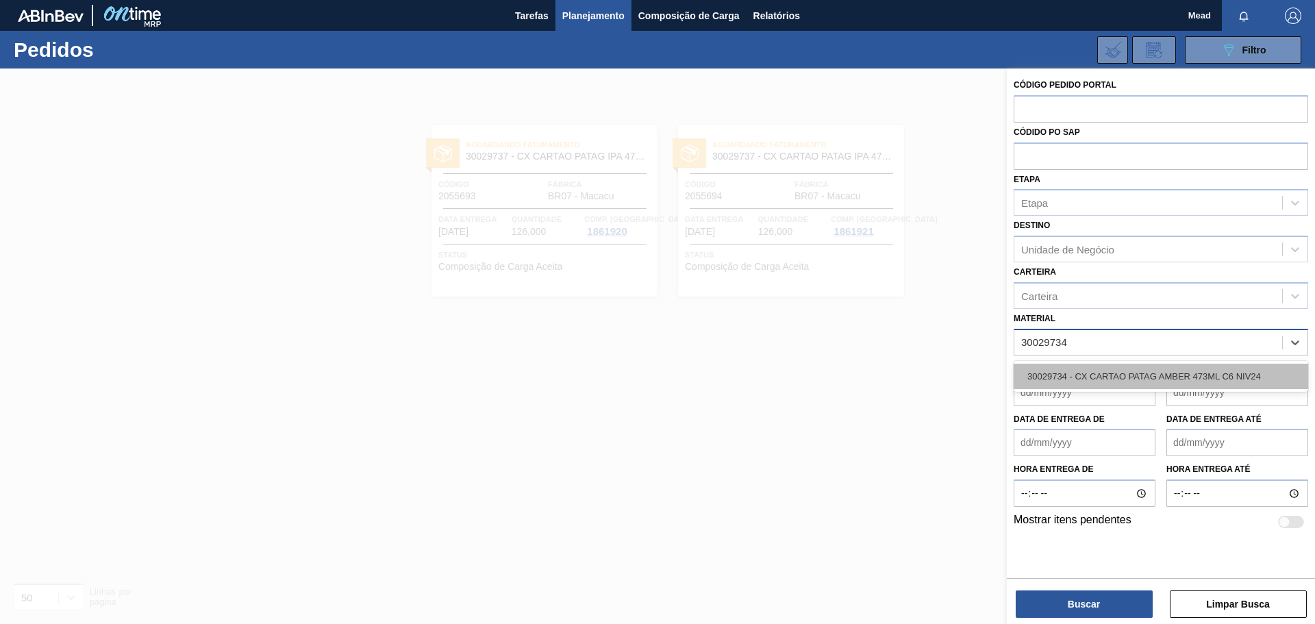
click at [1195, 377] on div "30029734 - CX CARTAO PATAG AMBER 473ML C6 NIV24" at bounding box center [1160, 376] width 294 height 25
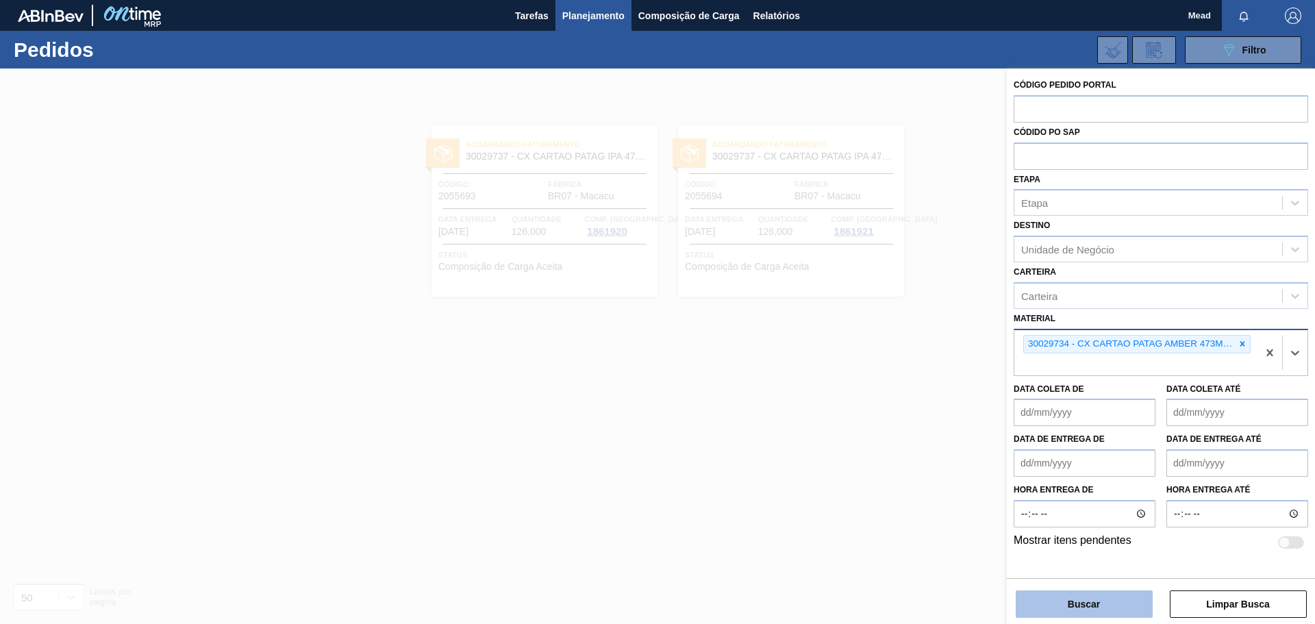
click at [1074, 605] on button "Buscar" at bounding box center [1084, 603] width 137 height 27
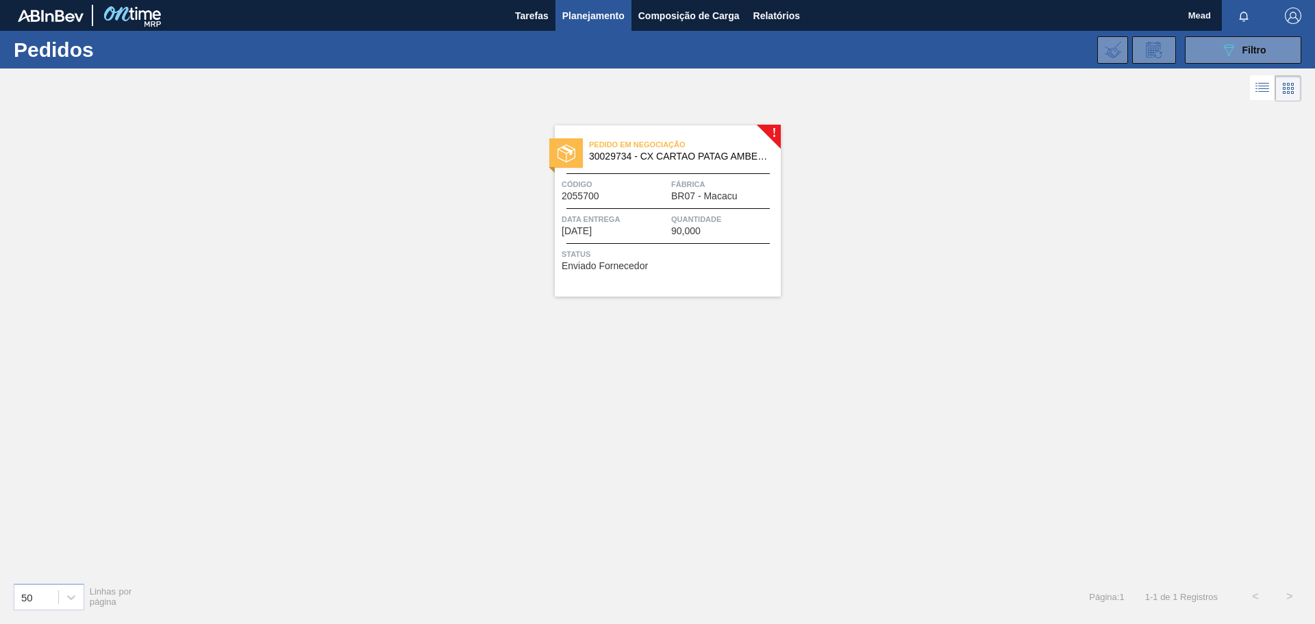
click at [679, 208] on div at bounding box center [667, 208] width 203 height 1
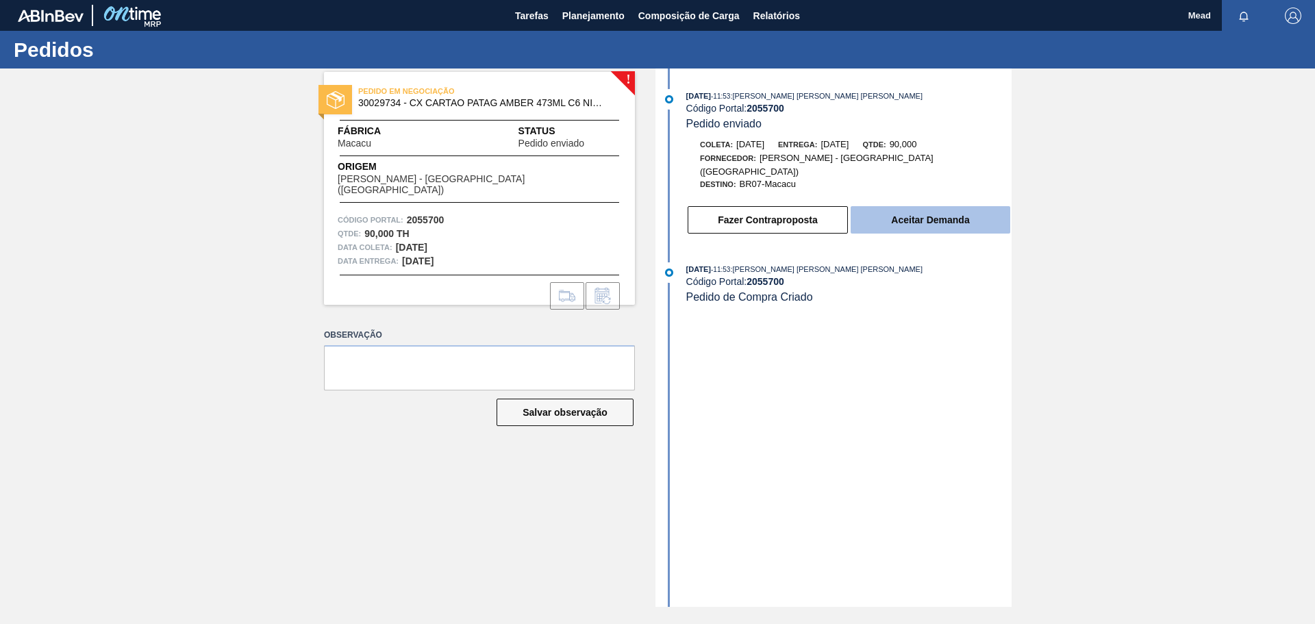
click at [911, 207] on button "Aceitar Demanda" at bounding box center [930, 219] width 160 height 27
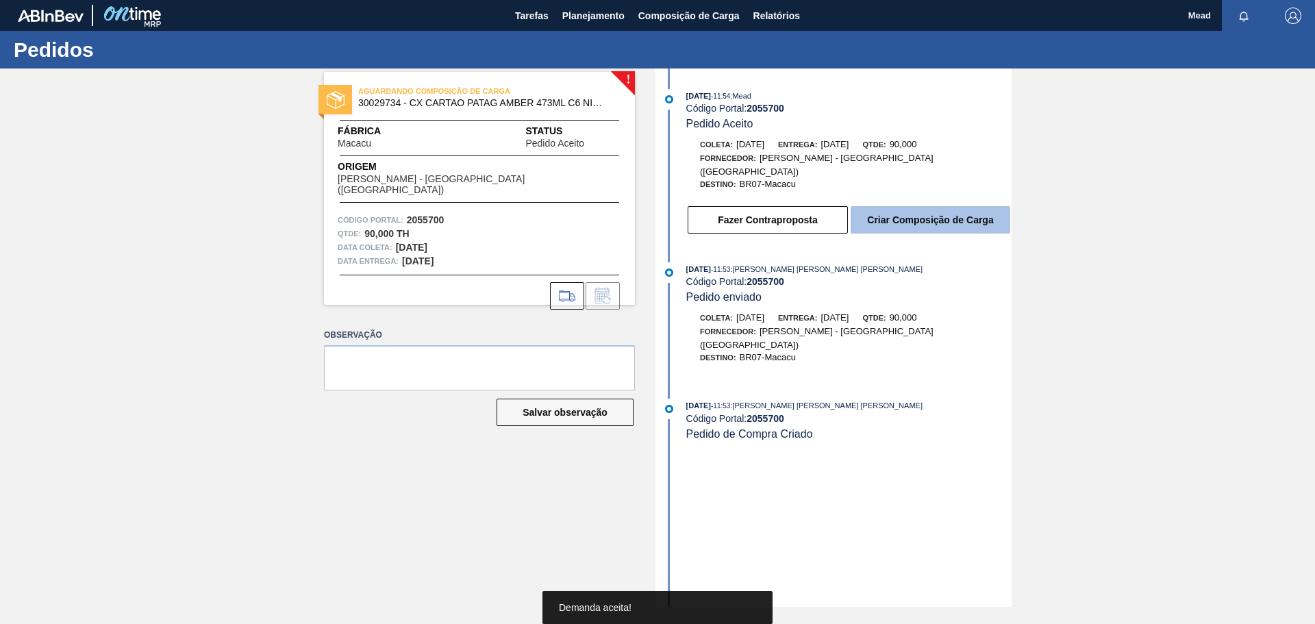
click at [944, 208] on button "Criar Composição de Carga" at bounding box center [930, 219] width 160 height 27
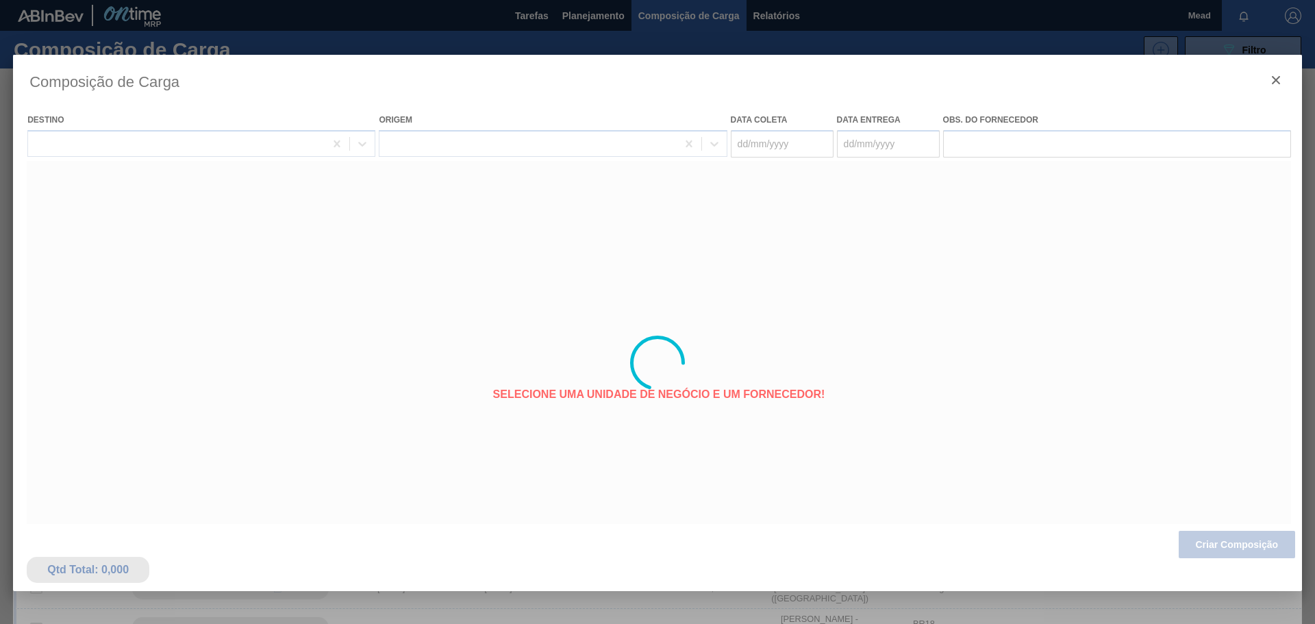
type coleta "[DATE]"
type Entrega "[DATE]"
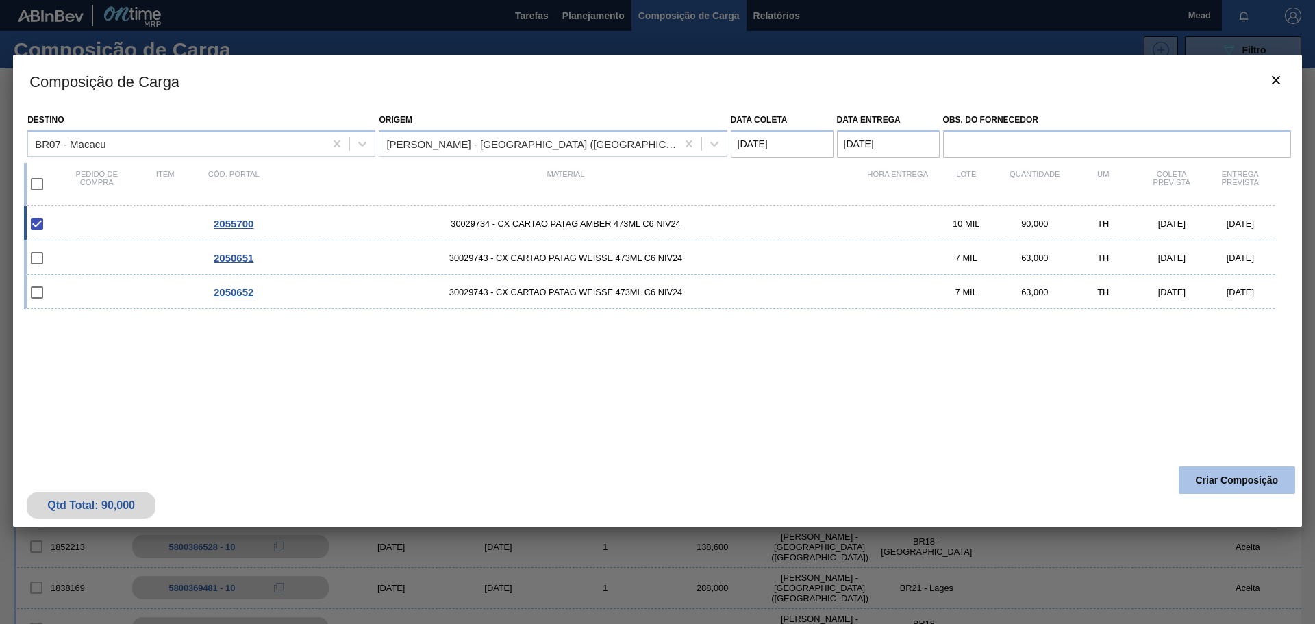
click at [1246, 481] on button "Criar Composição" at bounding box center [1236, 479] width 116 height 27
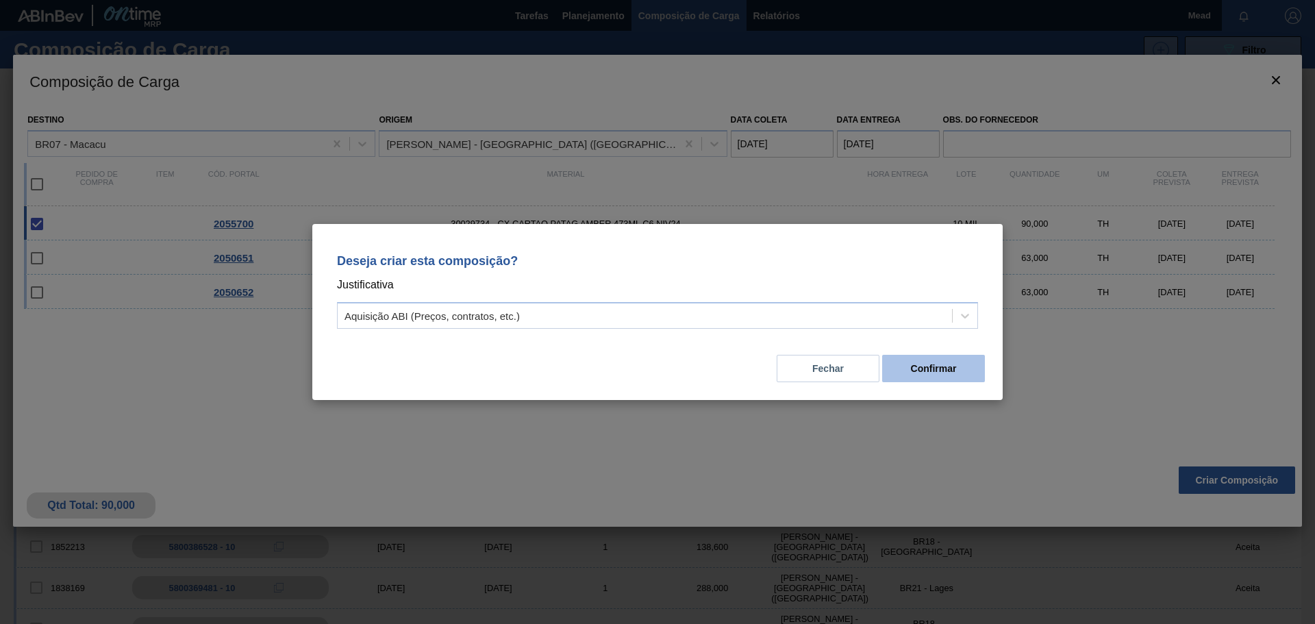
click at [924, 366] on button "Confirmar" at bounding box center [933, 368] width 103 height 27
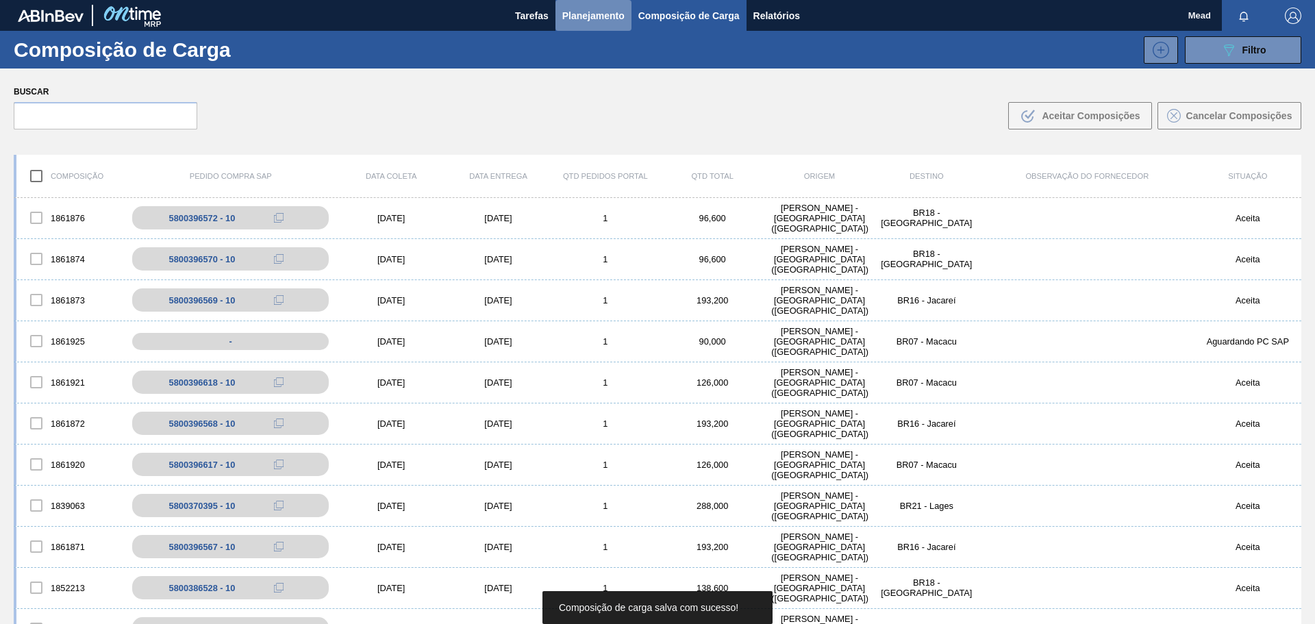
click at [573, 12] on span "Planejamento" at bounding box center [593, 16] width 62 height 16
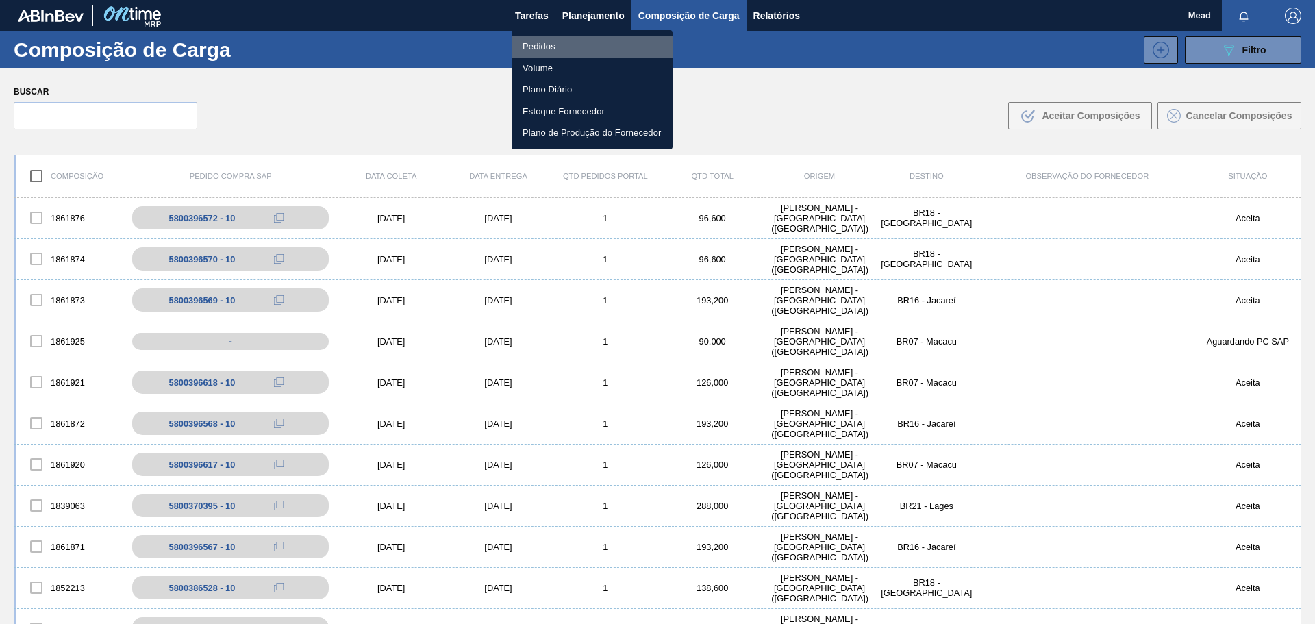
click at [535, 42] on li "Pedidos" at bounding box center [592, 47] width 161 height 22
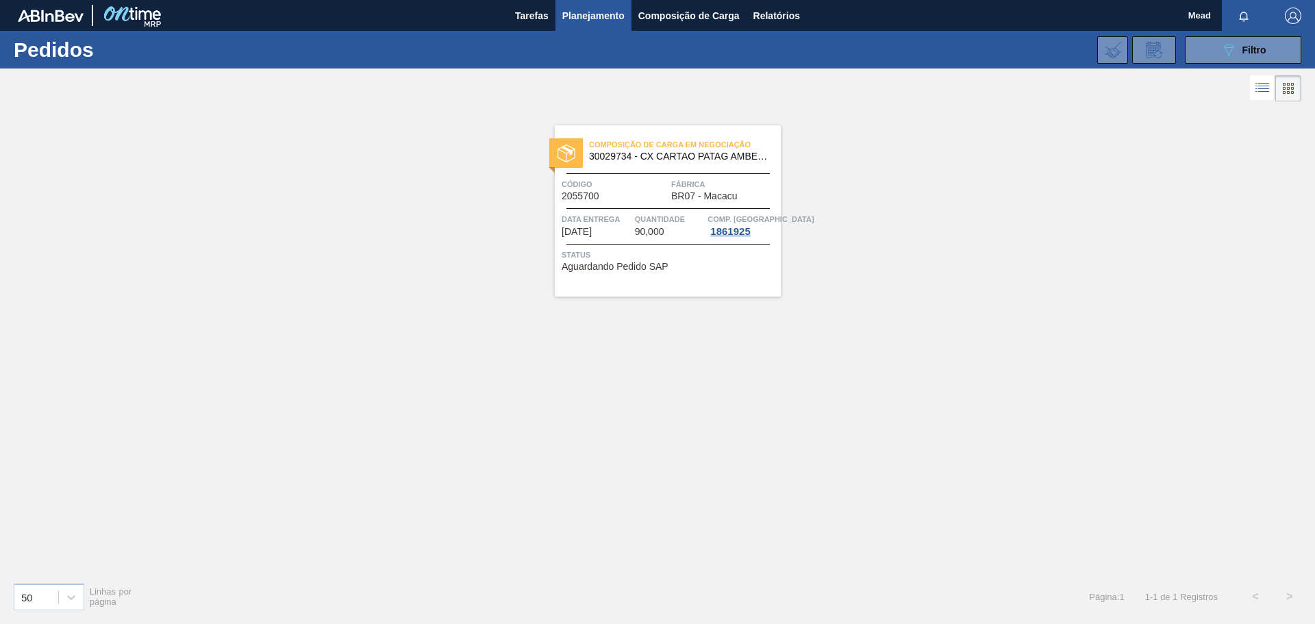
click at [651, 199] on div "Código 2055700" at bounding box center [615, 189] width 106 height 24
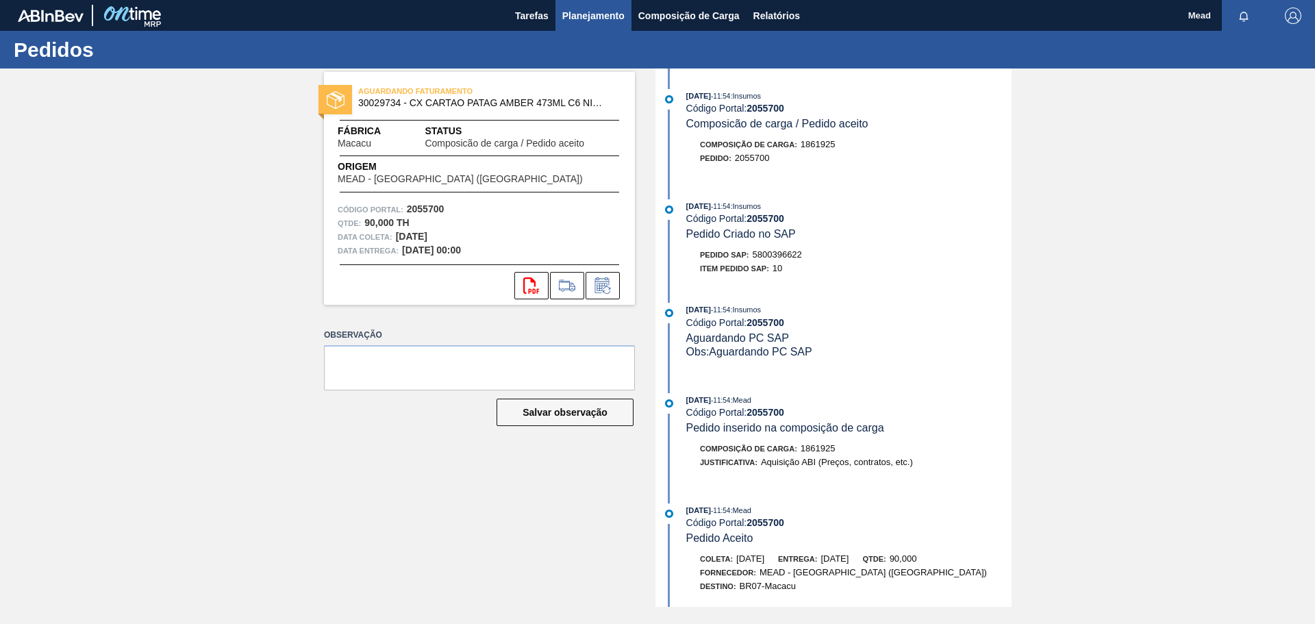
click at [587, 19] on span "Planejamento" at bounding box center [593, 16] width 62 height 16
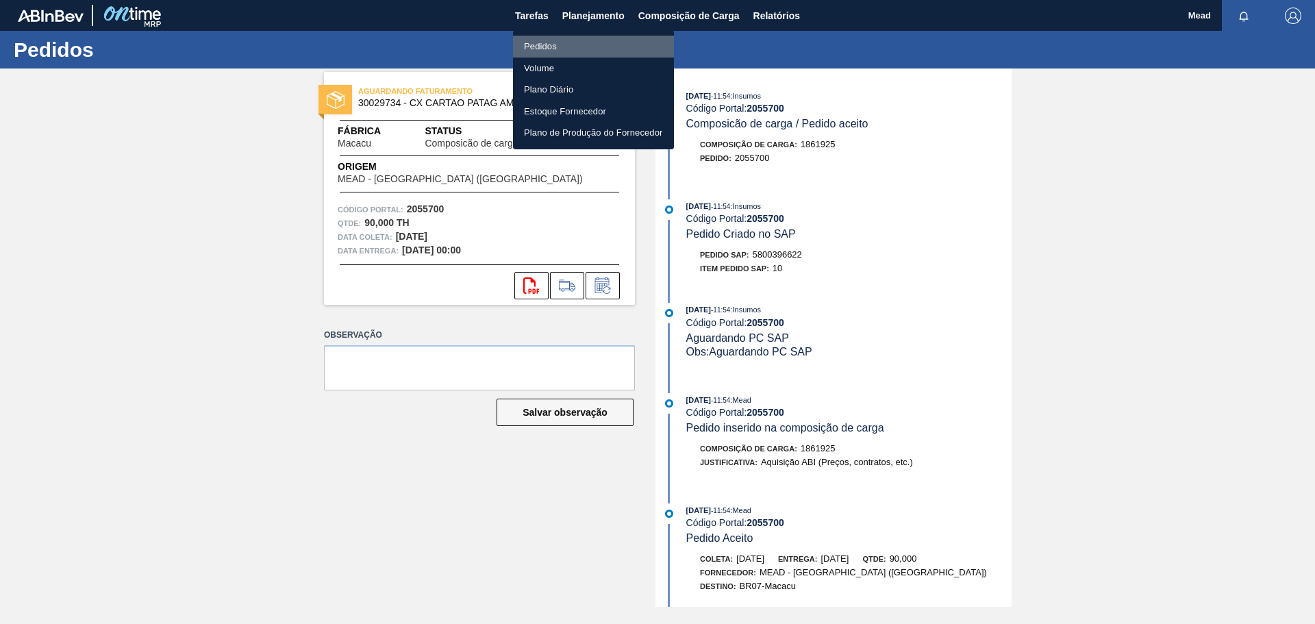
click at [538, 47] on li "Pedidos" at bounding box center [593, 47] width 161 height 22
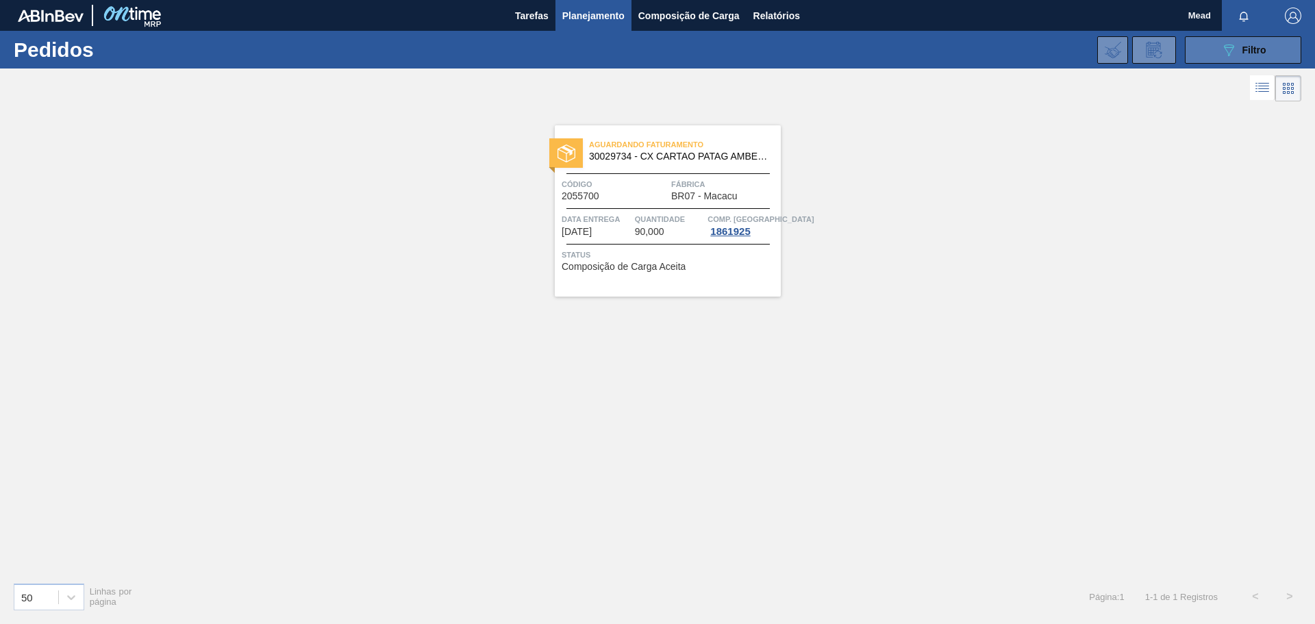
click at [1230, 56] on icon "089F7B8B-B2A5-4AFE-B5C0-19BA573D28AC" at bounding box center [1228, 50] width 16 height 16
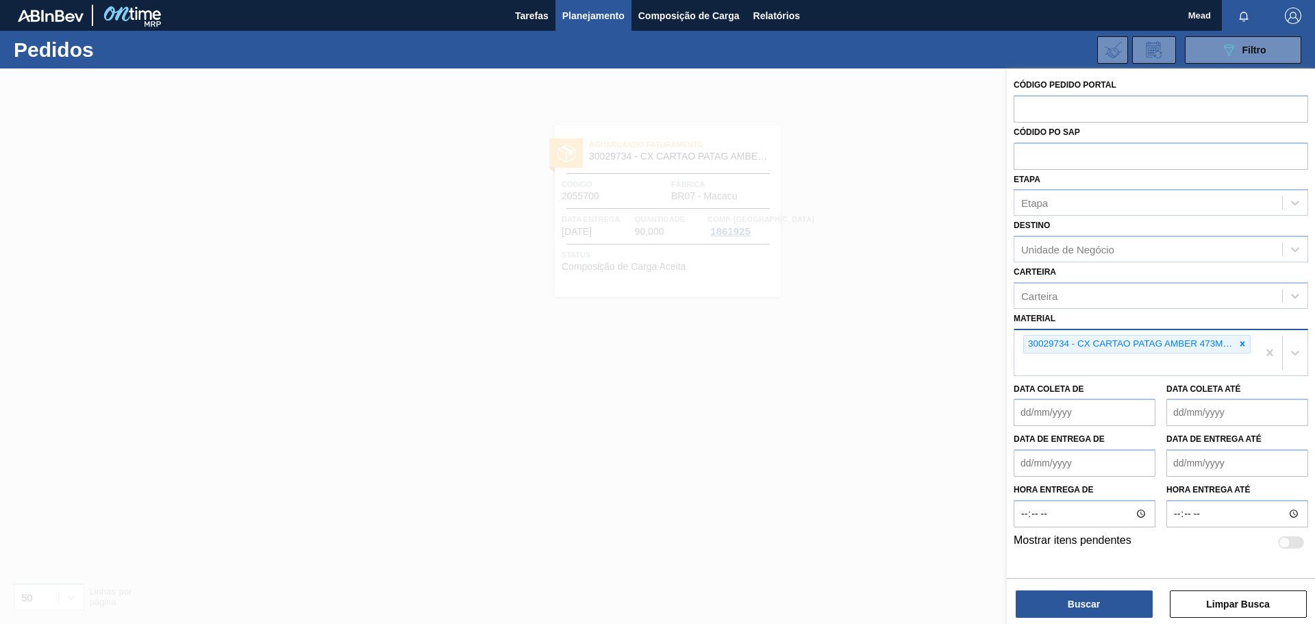
drag, startPoint x: 1241, startPoint y: 346, endPoint x: 1202, endPoint y: 351, distance: 39.3
click at [1241, 346] on icon at bounding box center [1242, 344] width 10 height 10
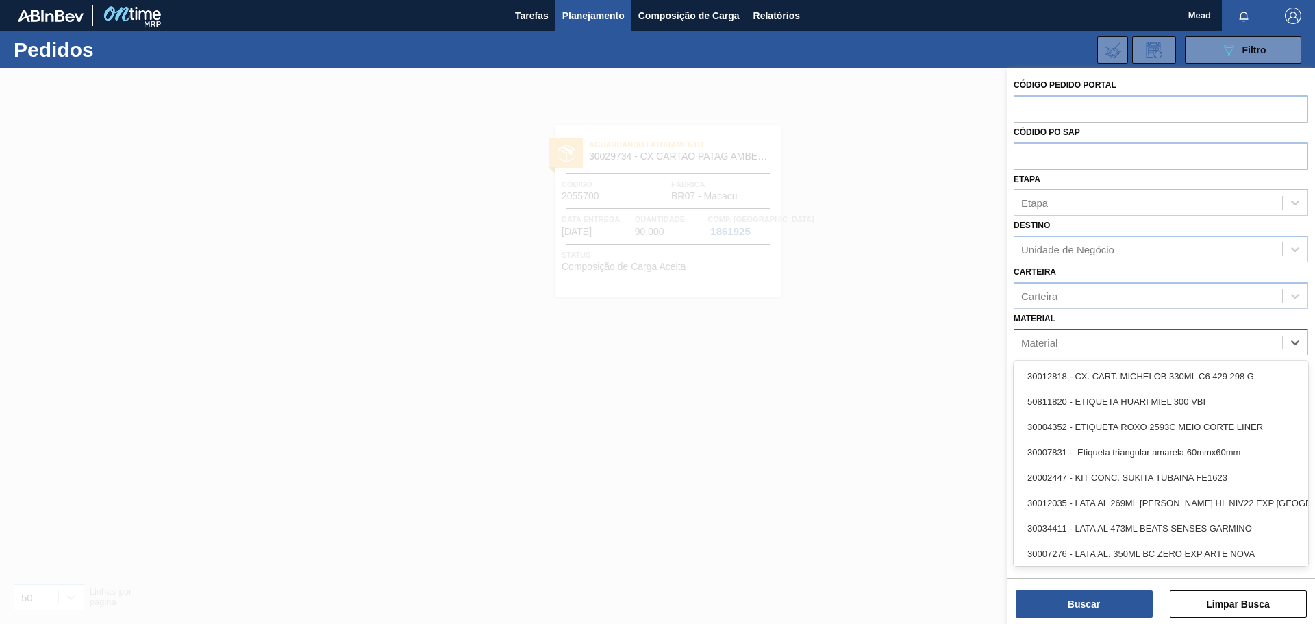
click at [1061, 341] on div "Material" at bounding box center [1148, 342] width 268 height 20
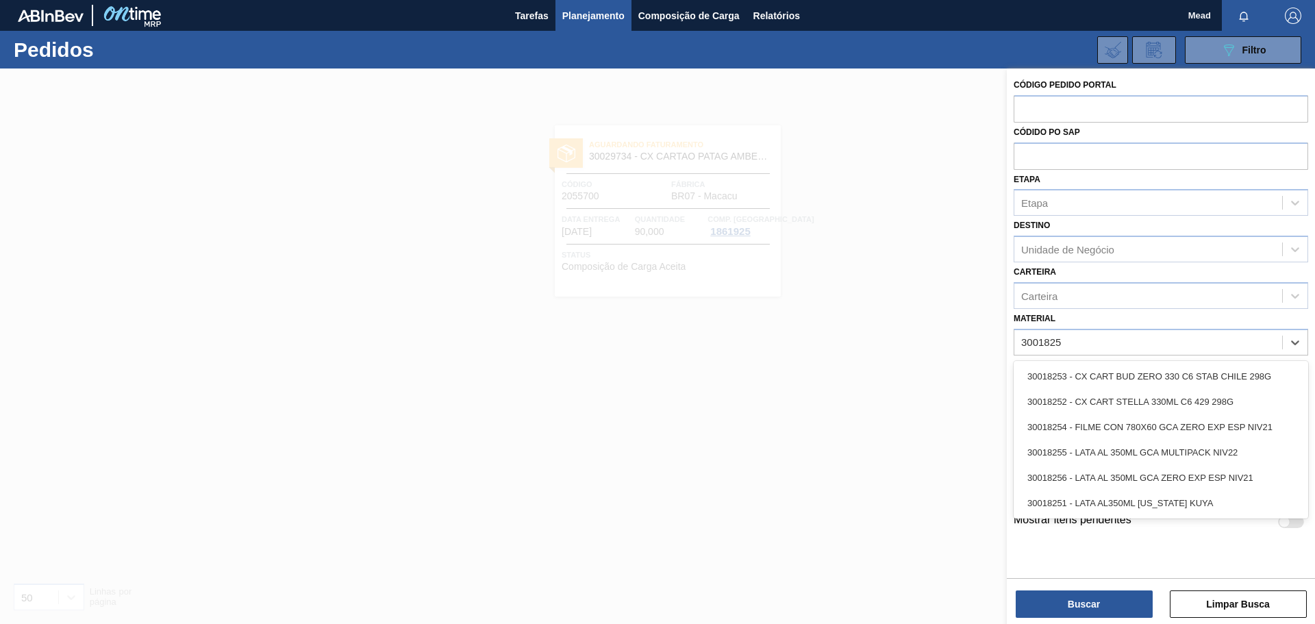
type input "30018252"
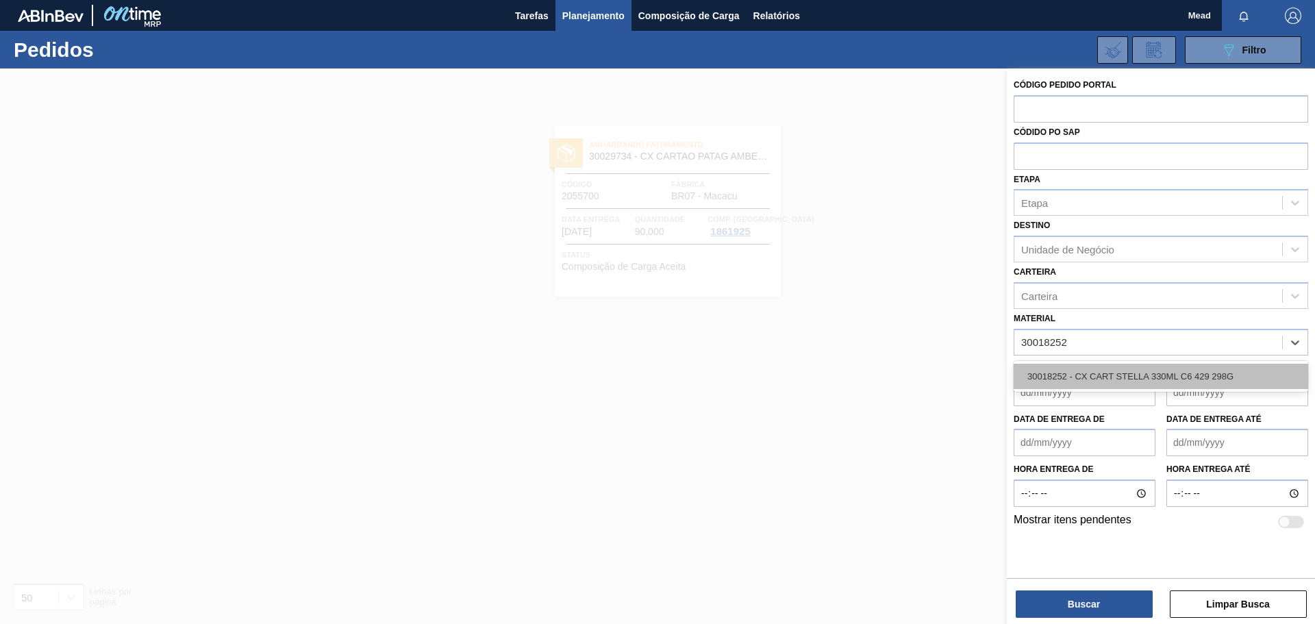
click at [1108, 381] on div "30018252 - CX CART STELLA 330ML C6 429 298G" at bounding box center [1160, 376] width 294 height 25
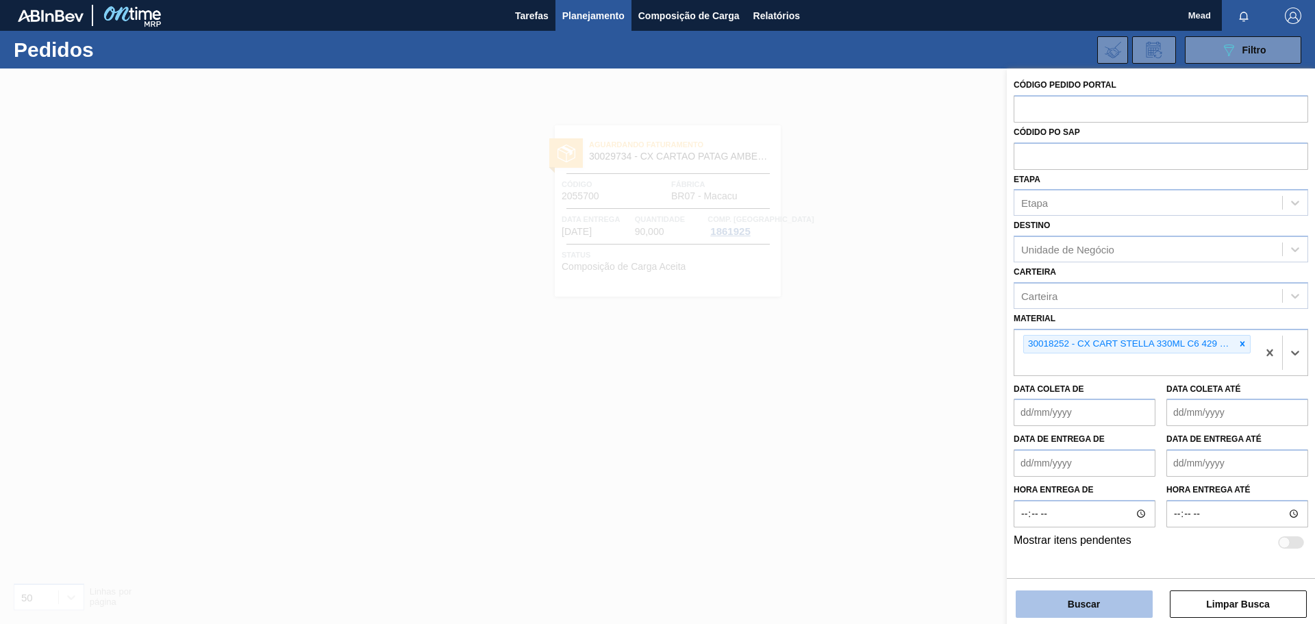
click at [1039, 613] on button "Buscar" at bounding box center [1084, 603] width 137 height 27
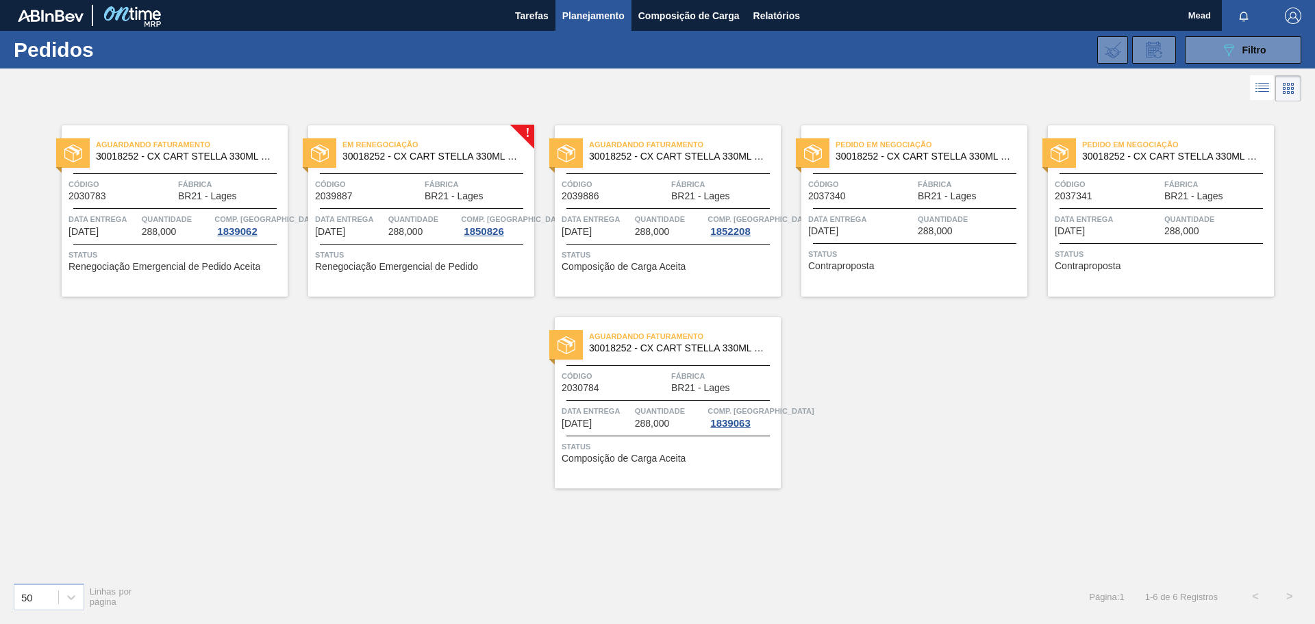
click at [423, 275] on div "Em Renegociação 30018252 - CX CART STELLA 330ML C6 429 298G Código 2039887 Fábr…" at bounding box center [421, 210] width 226 height 171
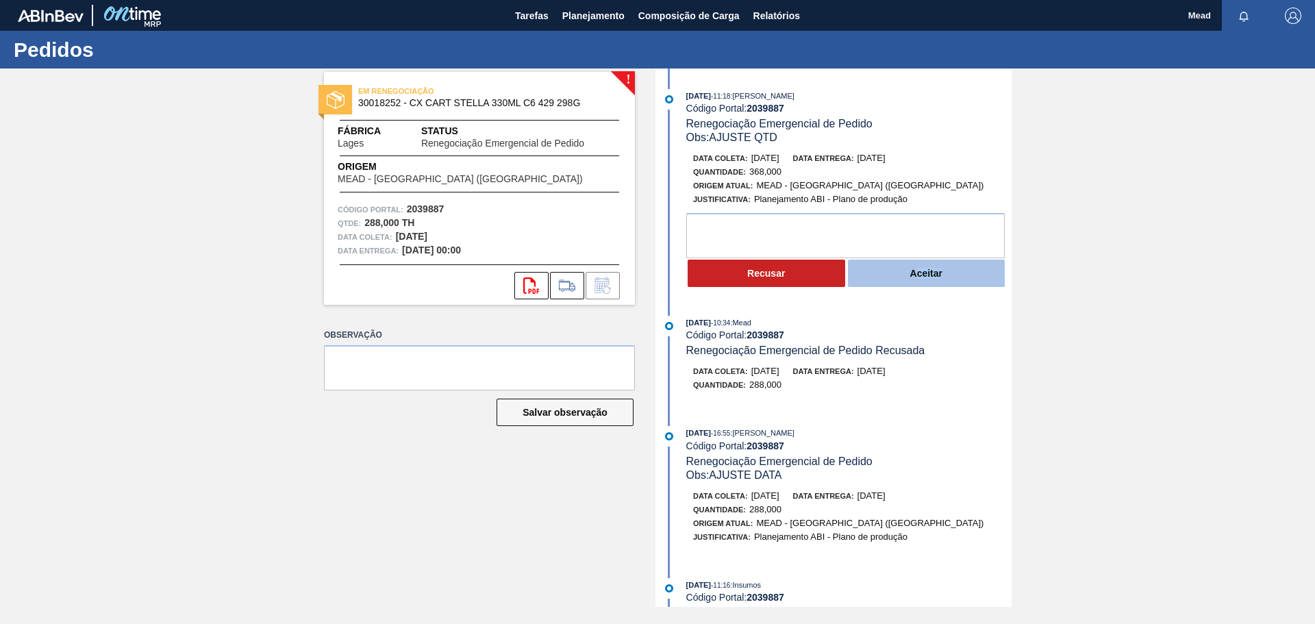
click at [912, 287] on div "08/10/2025 - 11:18 : CEZAR LEAO PEREIRA DE CASTRO Código Portal: 2039887 Renego…" at bounding box center [835, 192] width 353 height 206
click at [913, 276] on button "Aceitar" at bounding box center [926, 273] width 157 height 27
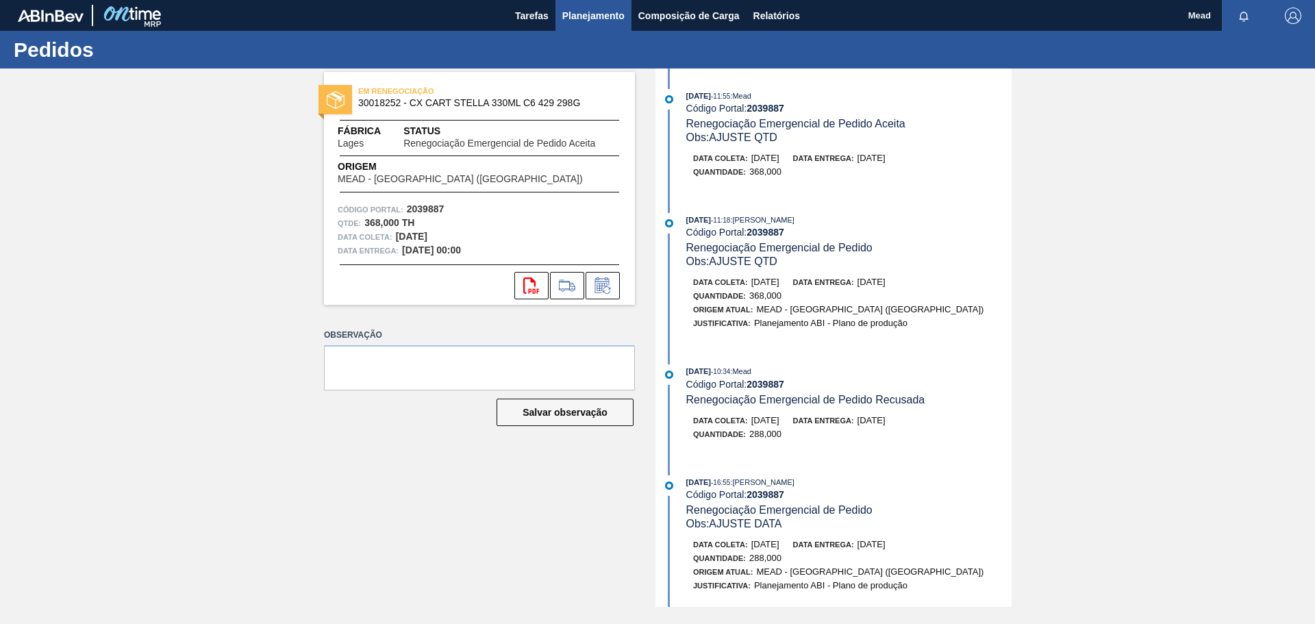
click at [601, 15] on span "Planejamento" at bounding box center [593, 16] width 62 height 16
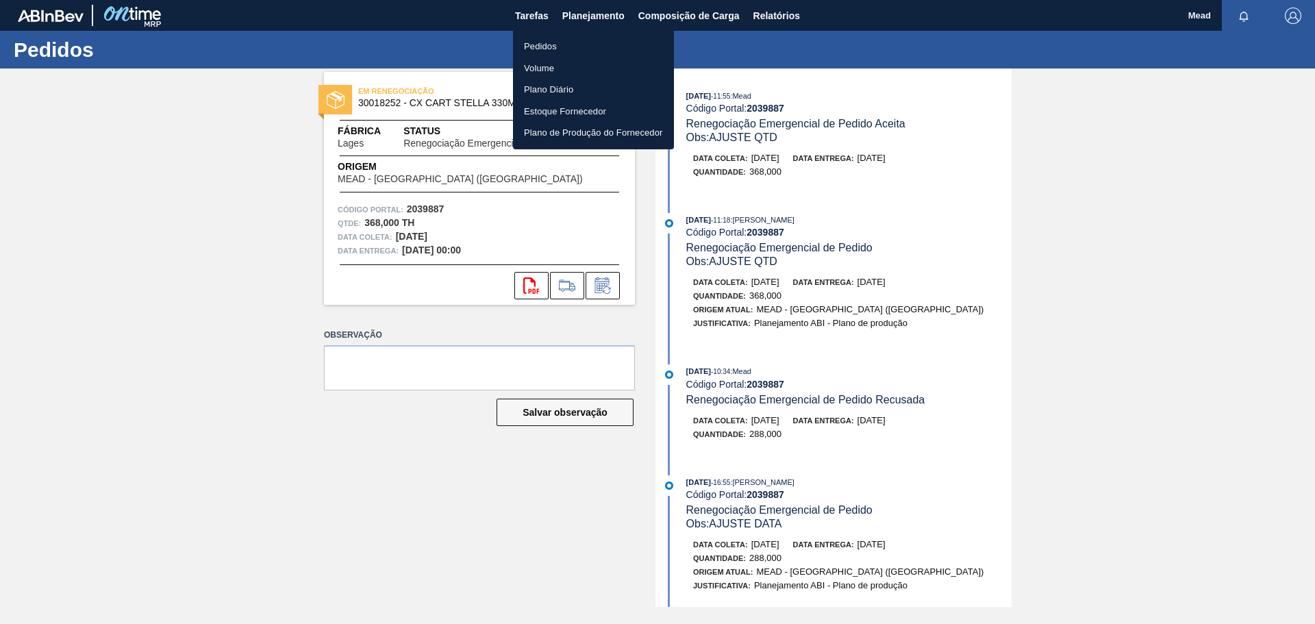
click at [540, 44] on li "Pedidos" at bounding box center [593, 47] width 161 height 22
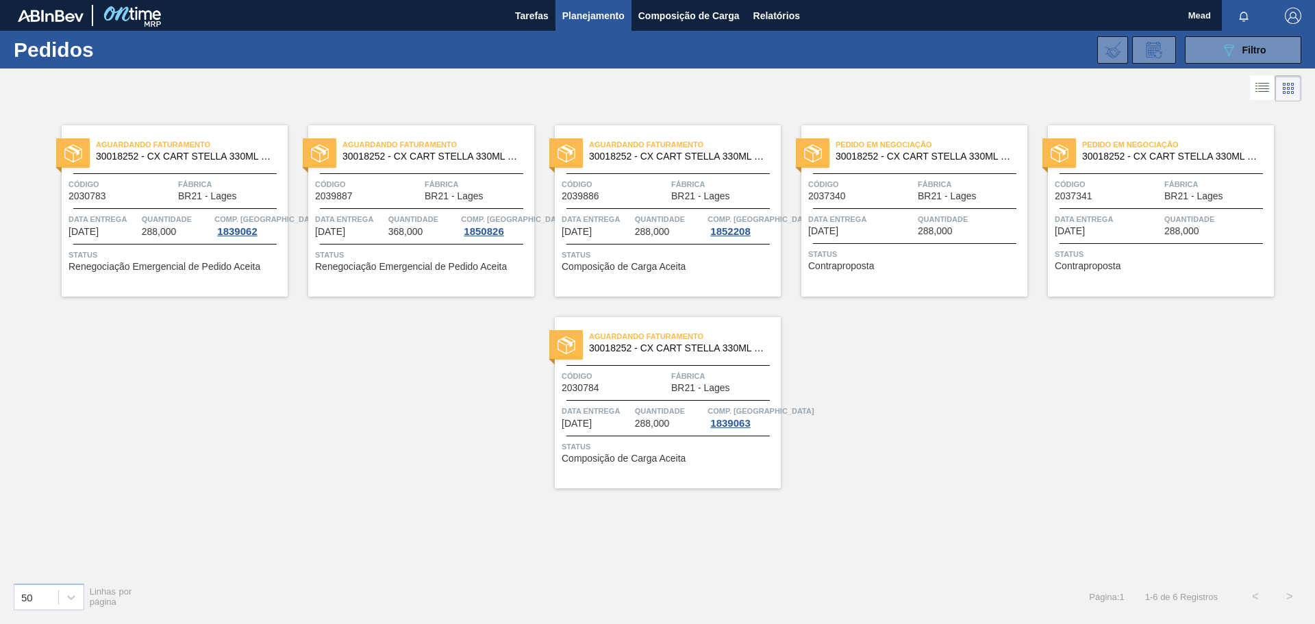
click at [961, 274] on div "Pedido em Negociação 30018252 - CX CART STELLA 330ML C6 429 298G Código 2037340…" at bounding box center [914, 210] width 226 height 171
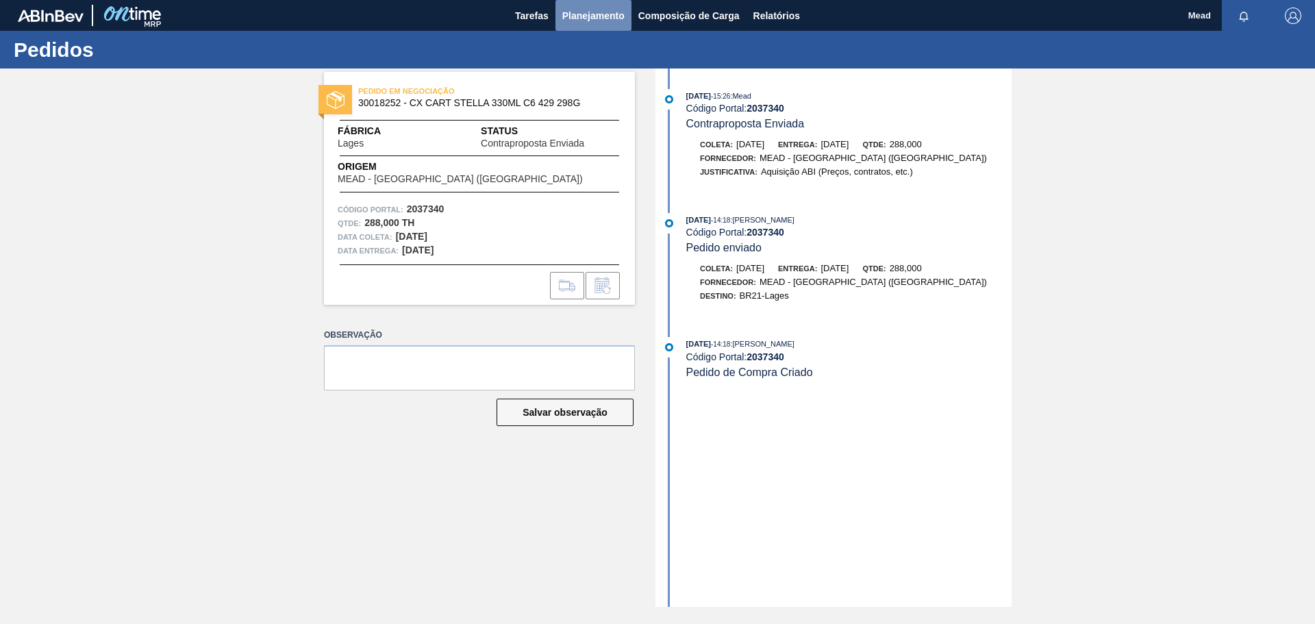
click at [575, 21] on span "Planejamento" at bounding box center [593, 16] width 62 height 16
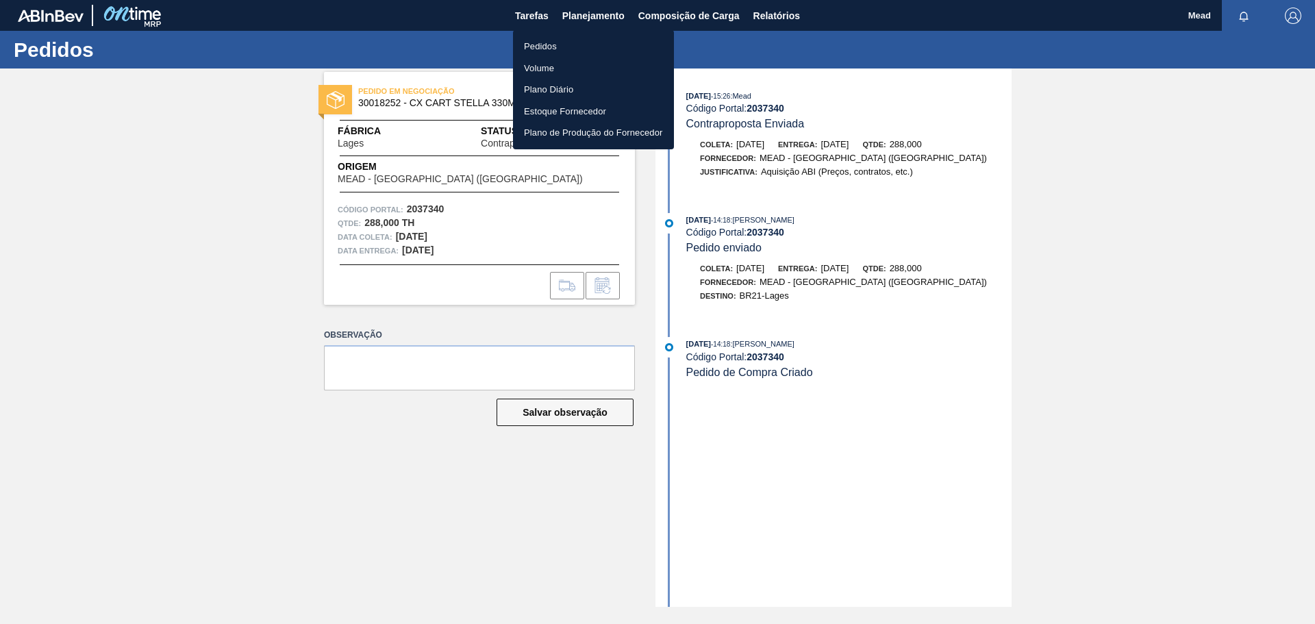
click at [540, 51] on li "Pedidos" at bounding box center [593, 47] width 161 height 22
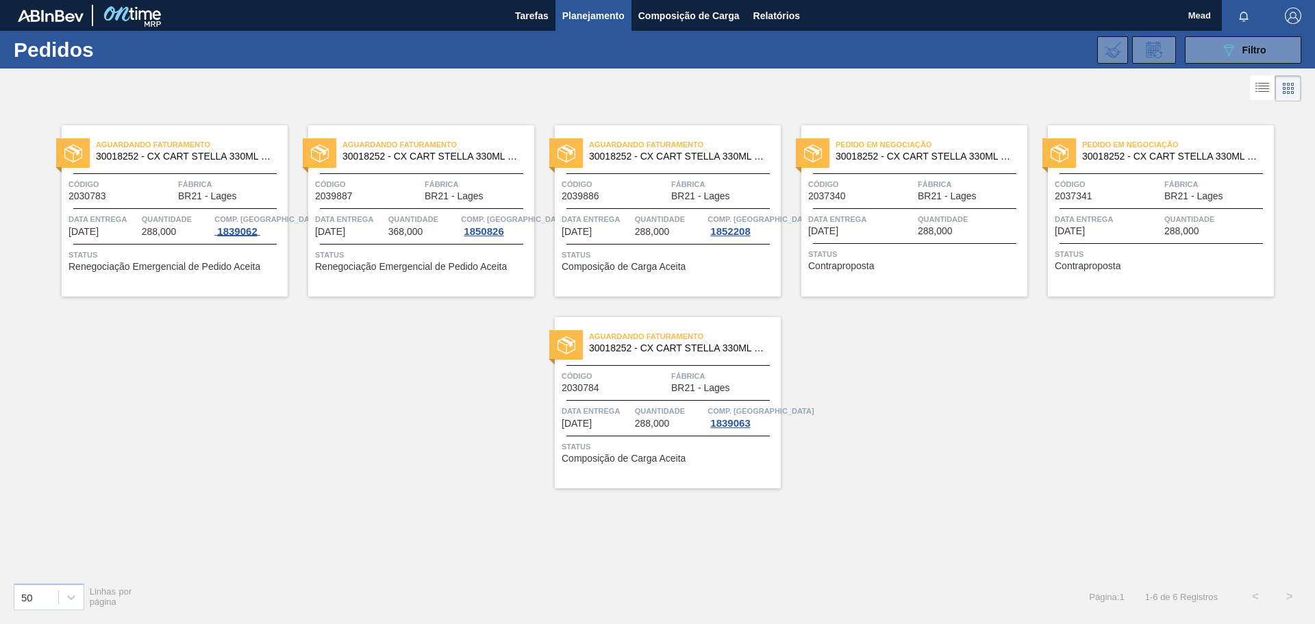
click at [221, 235] on span "1839062" at bounding box center [236, 231] width 45 height 11
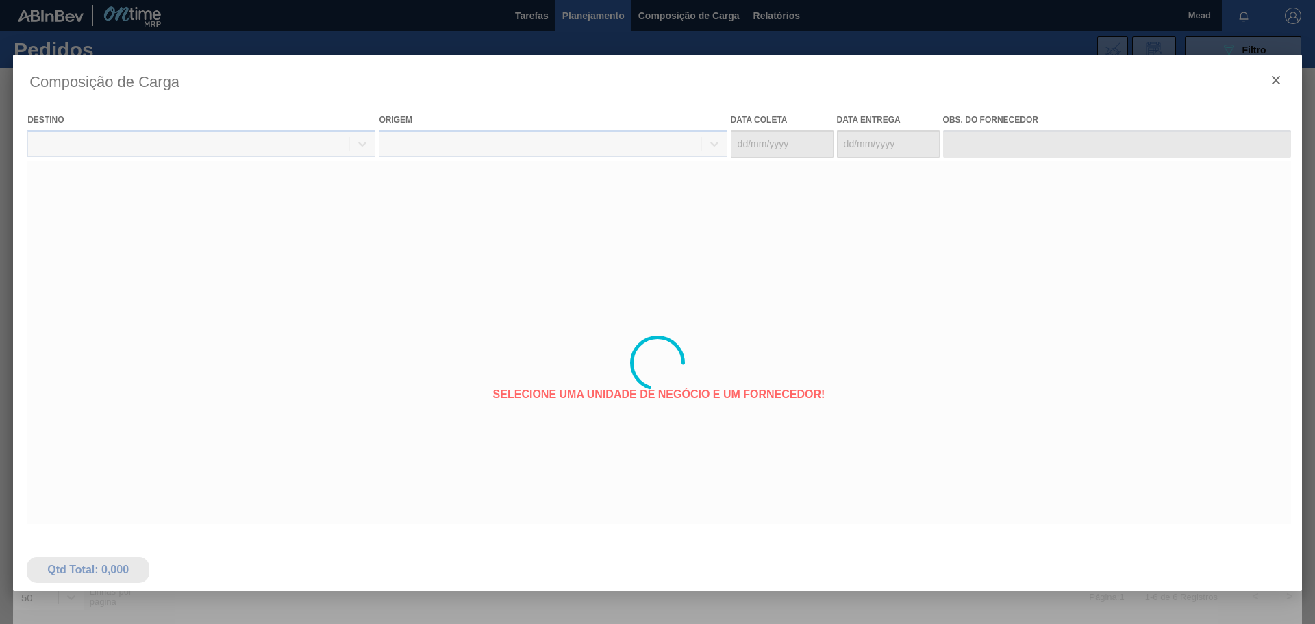
type coleta "[DATE]"
type Entrega "[DATE]"
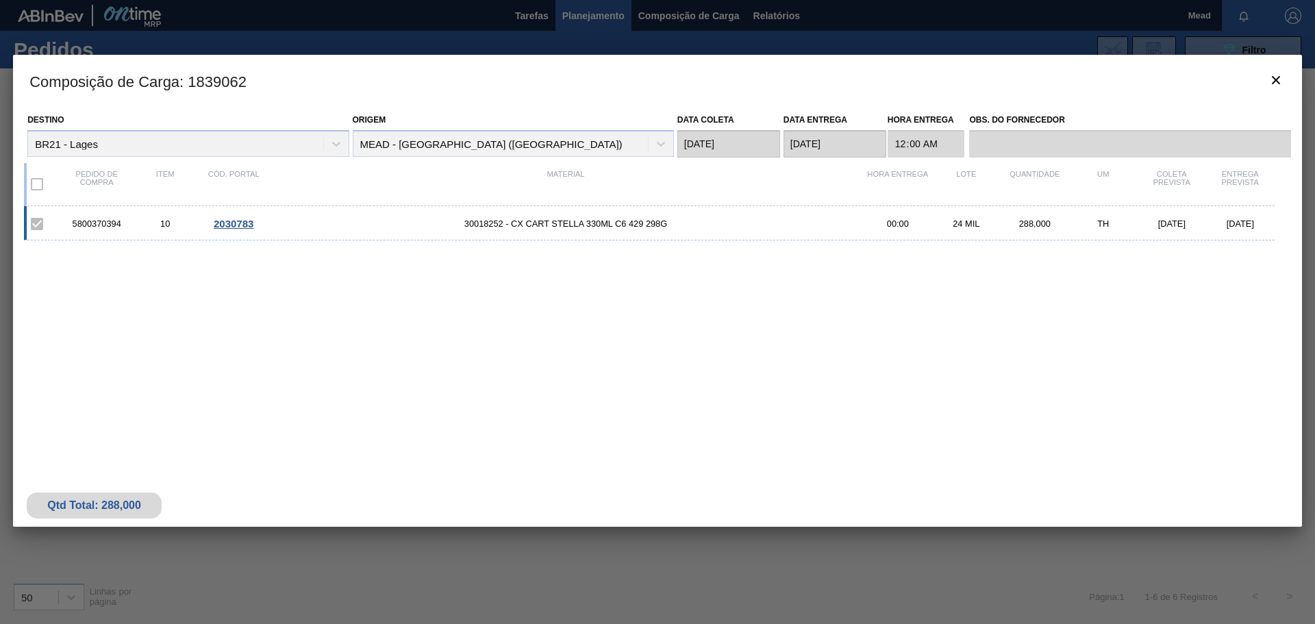
click at [226, 223] on span "2030783" at bounding box center [234, 224] width 40 height 12
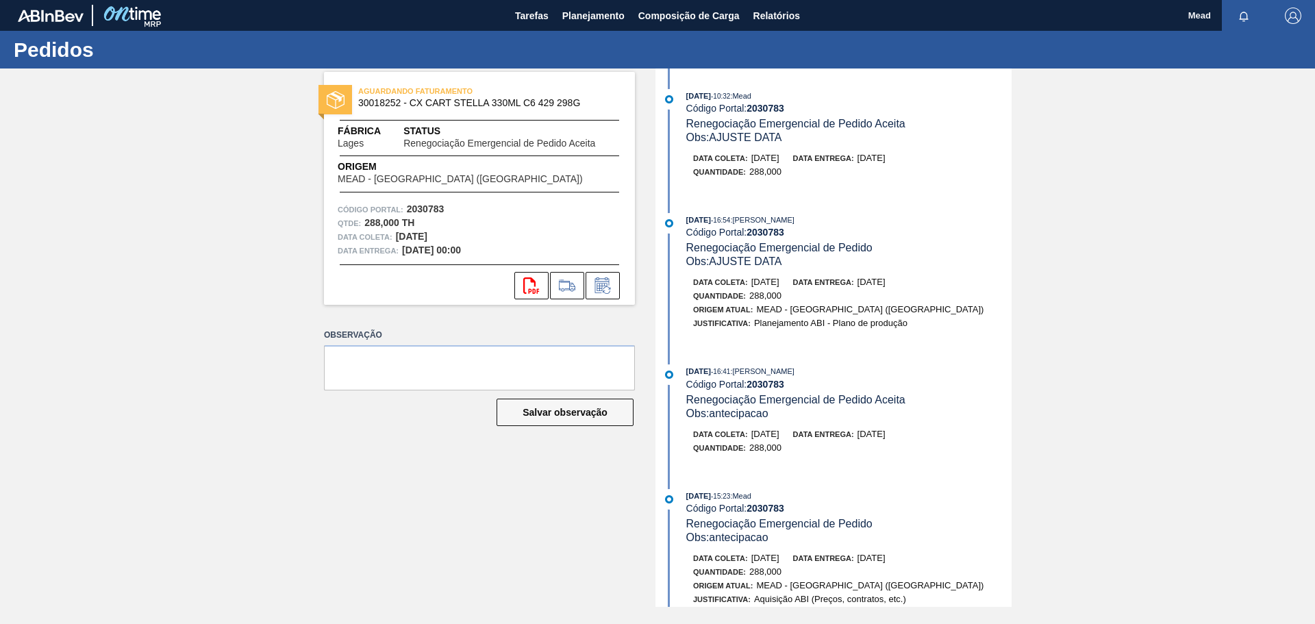
click at [147, 161] on div "AGUARDANDO FATURAMENTO 30018252 - CX CART STELLA 330ML C6 429 298G Fábrica Lage…" at bounding box center [657, 337] width 1315 height 538
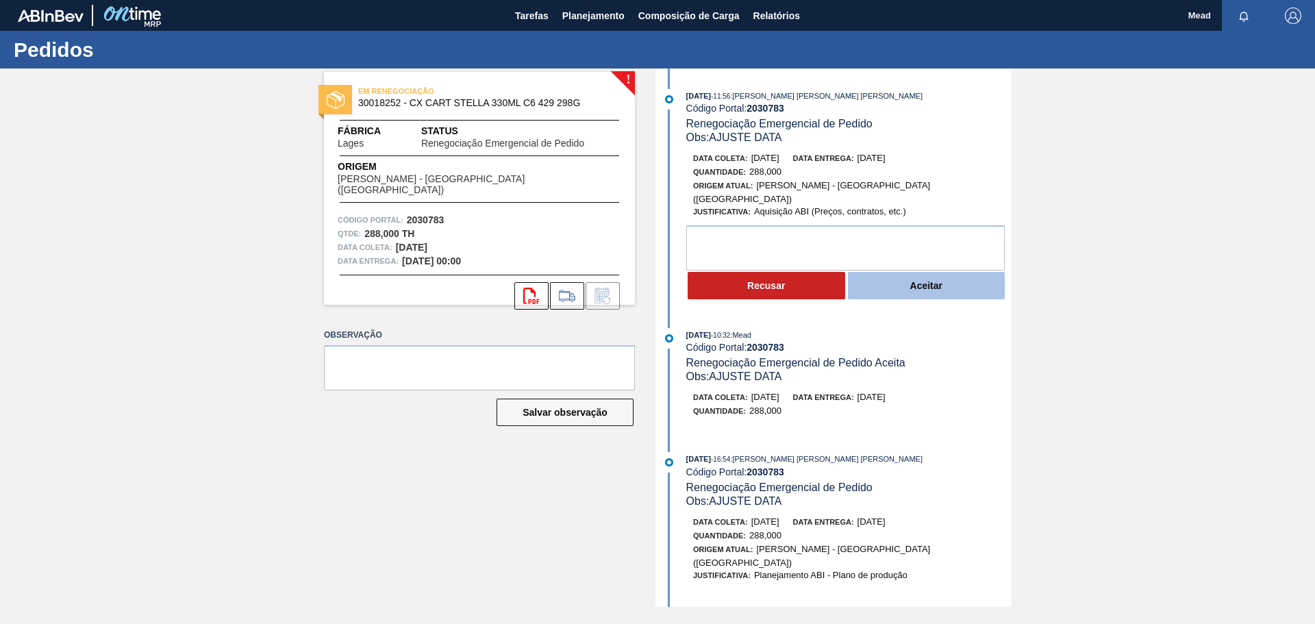
click at [950, 275] on button "Aceitar" at bounding box center [926, 285] width 157 height 27
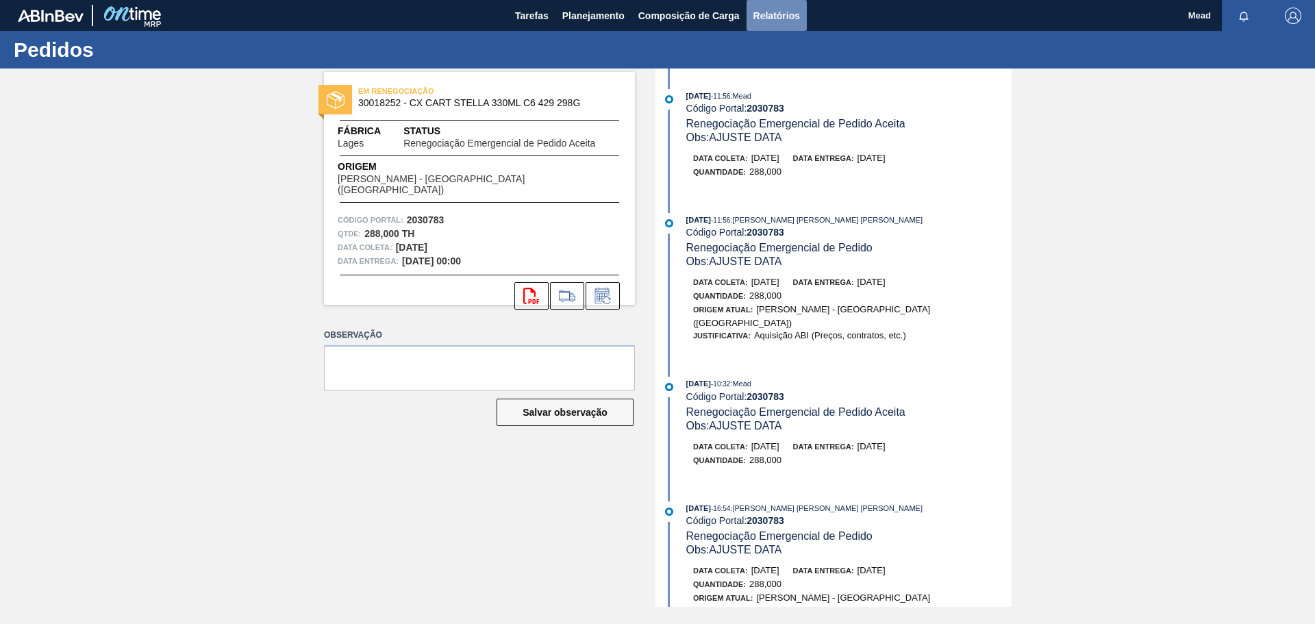
click at [776, 21] on span "Relatórios" at bounding box center [776, 16] width 47 height 16
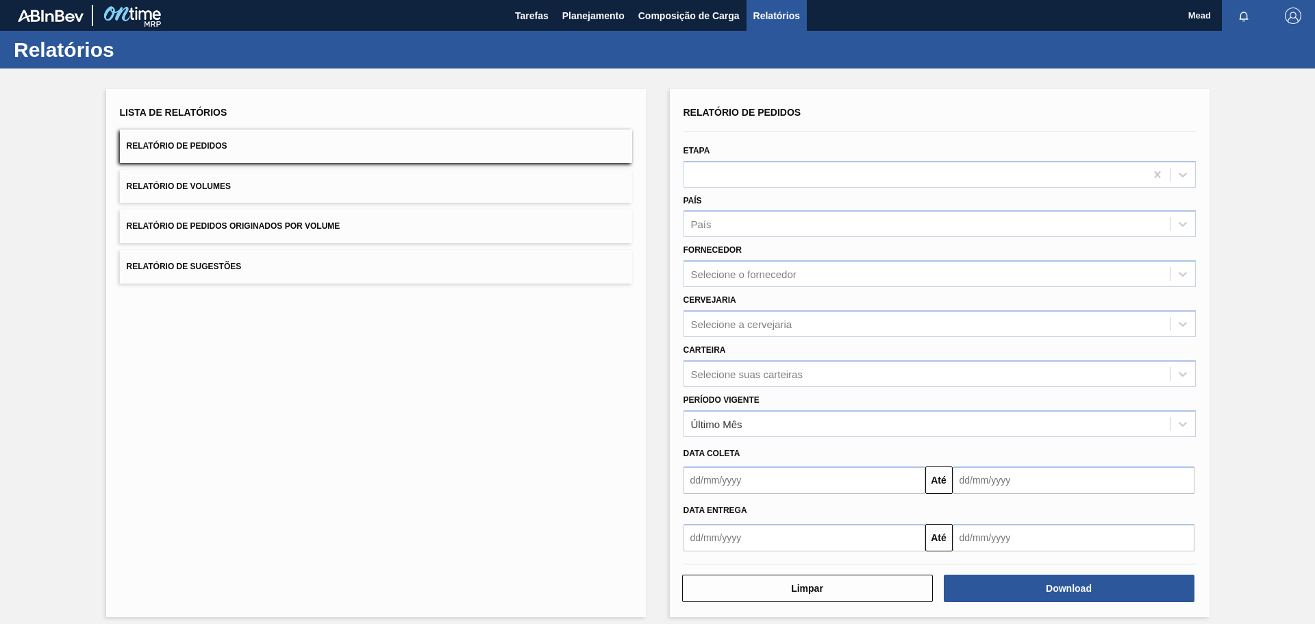
click at [312, 451] on div "Lista de Relatórios Relatório de Pedidos Relatório de Volumes Relatório de Pedi…" at bounding box center [376, 353] width 540 height 528
click at [1054, 585] on button "Download" at bounding box center [1069, 588] width 251 height 27
click at [1011, 588] on button "Download" at bounding box center [1069, 588] width 251 height 27
